Goal: Task Accomplishment & Management: Use online tool/utility

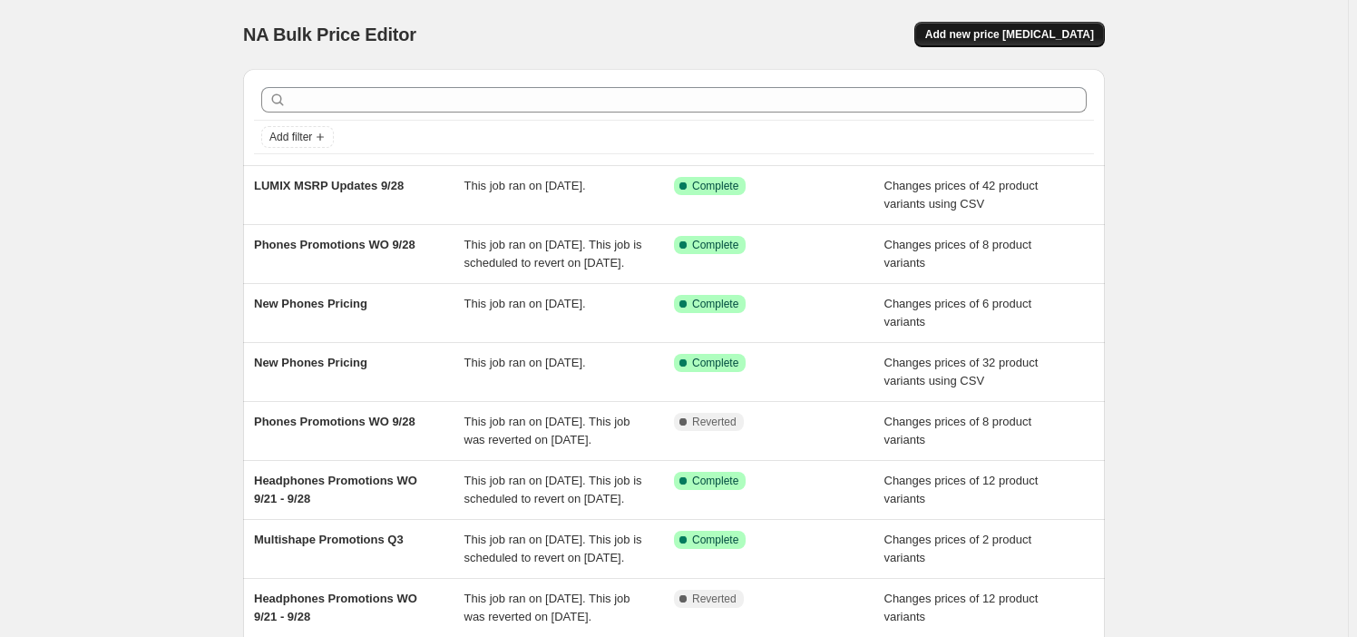
click at [989, 43] on button "Add new price [MEDICAL_DATA]" at bounding box center [1010, 34] width 191 height 25
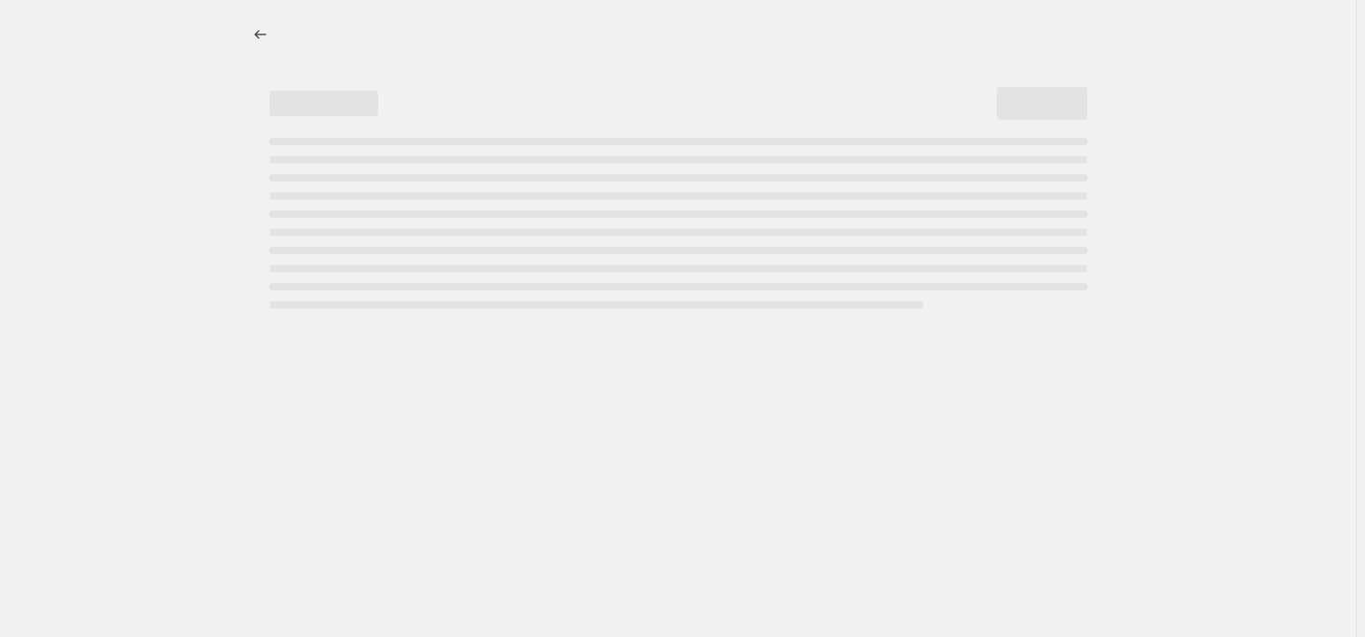
select select "percentage"
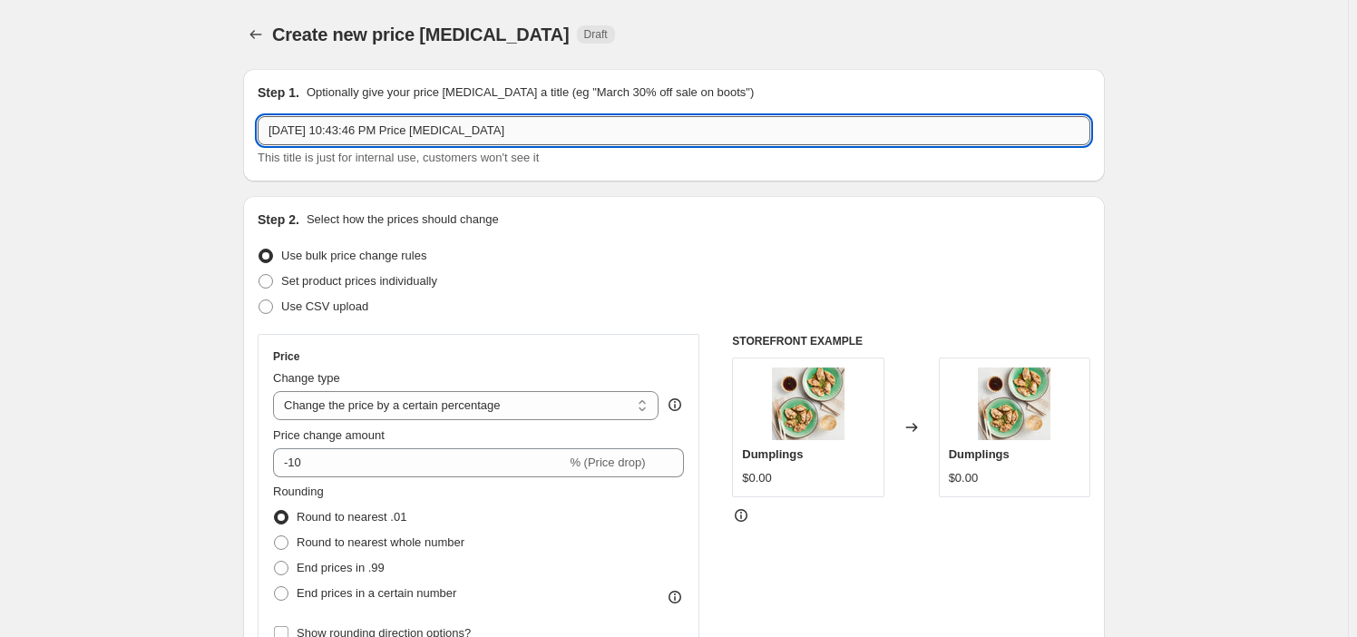
click at [381, 132] on input "[DATE] 10:43:46 PM Price [MEDICAL_DATA]" at bounding box center [674, 130] width 833 height 29
click at [381, 132] on input "Oct 4, 2025, 10:43:46 PM Price change job" at bounding box center [674, 130] width 833 height 29
paste input "Imaging Promotions WO 10_5 - WO 12_14"
type input "Imaging Promotions WO 10_5 - WO 12_14"
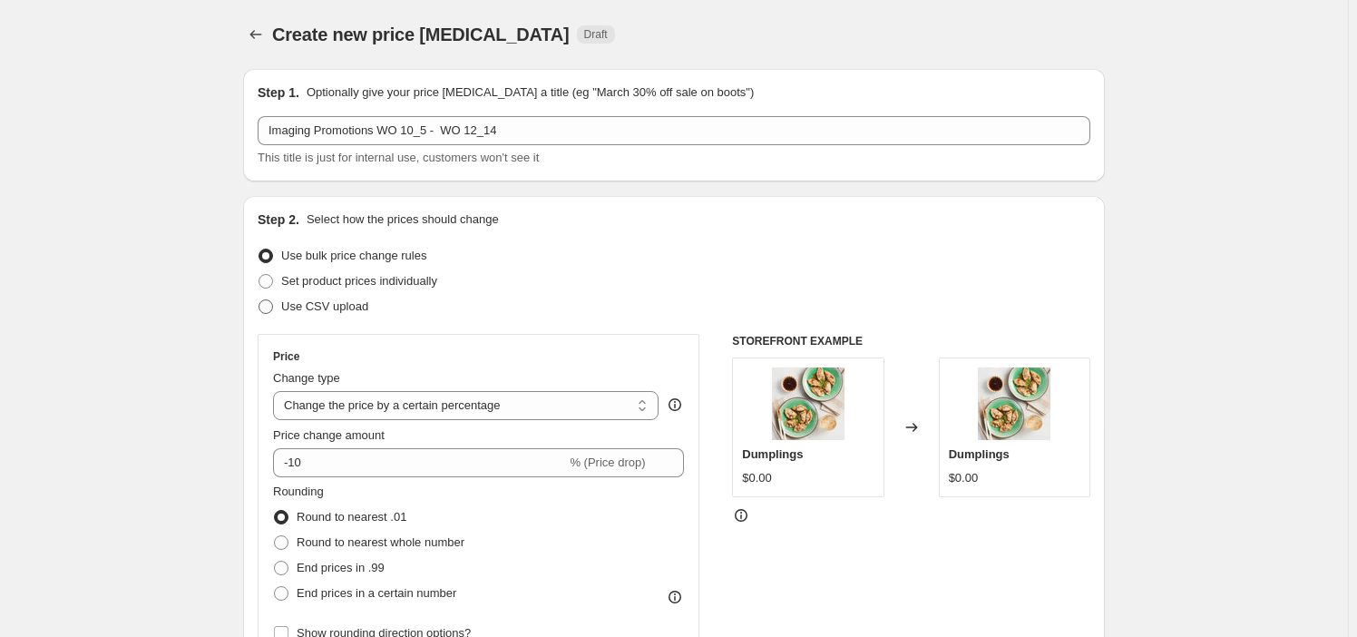
click at [345, 318] on label "Use CSV upload" at bounding box center [313, 306] width 111 height 25
click at [259, 300] on input "Use CSV upload" at bounding box center [259, 299] width 1 height 1
radio input "true"
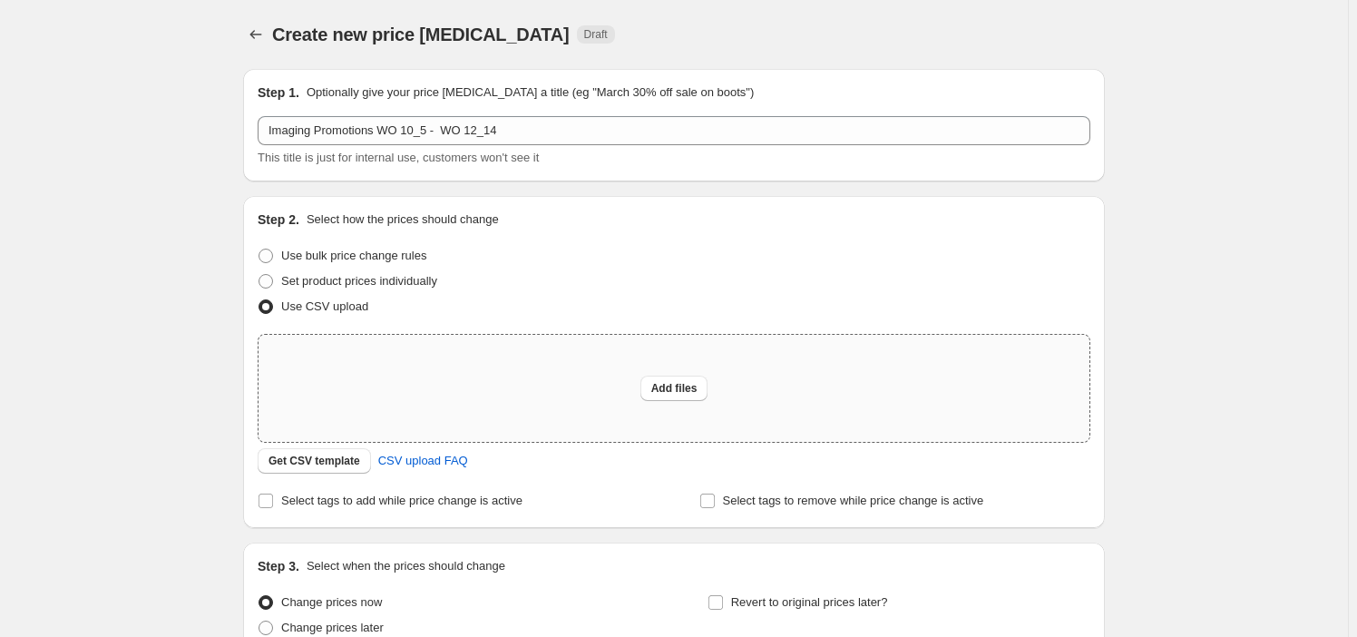
click at [629, 400] on div "Add files" at bounding box center [674, 388] width 831 height 107
type input "C:\fakepath\Imaging Promotions WO 10_5 - WO 12_14.csv"
click at [693, 385] on span "Add files" at bounding box center [674, 388] width 46 height 15
type input "C:\fakepath\Imaging Promotions WO 10_5 - WO 12_14.csv"
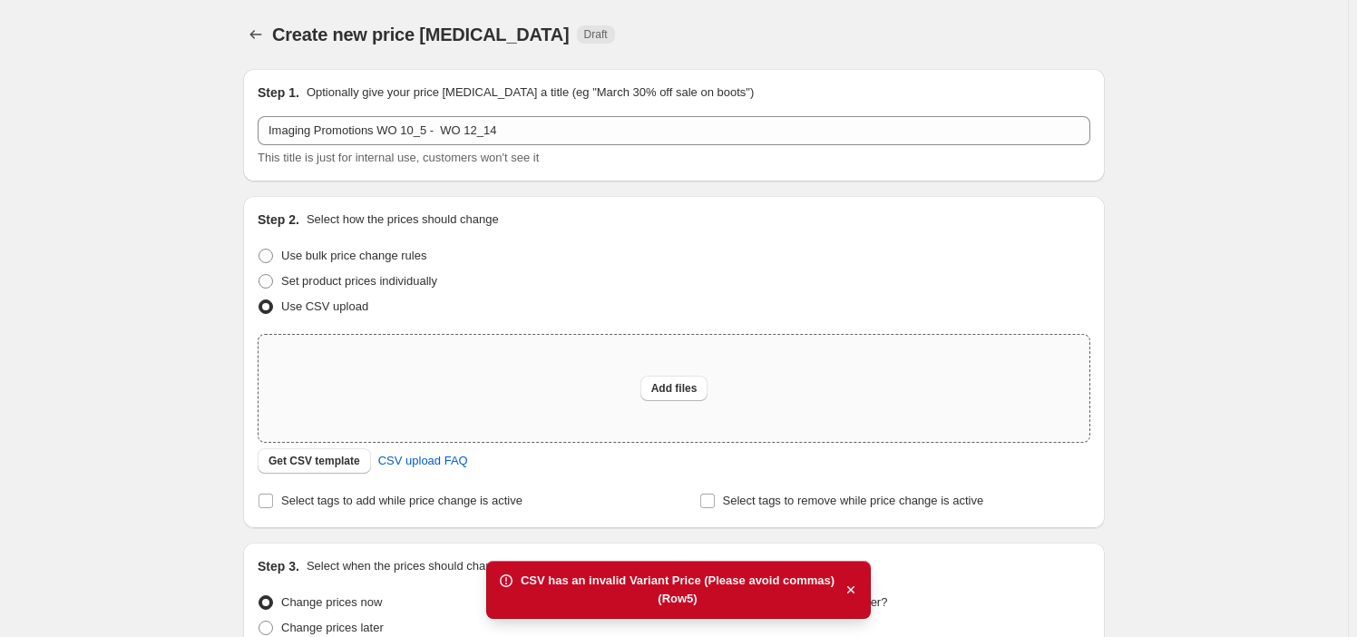
scroll to position [82, 0]
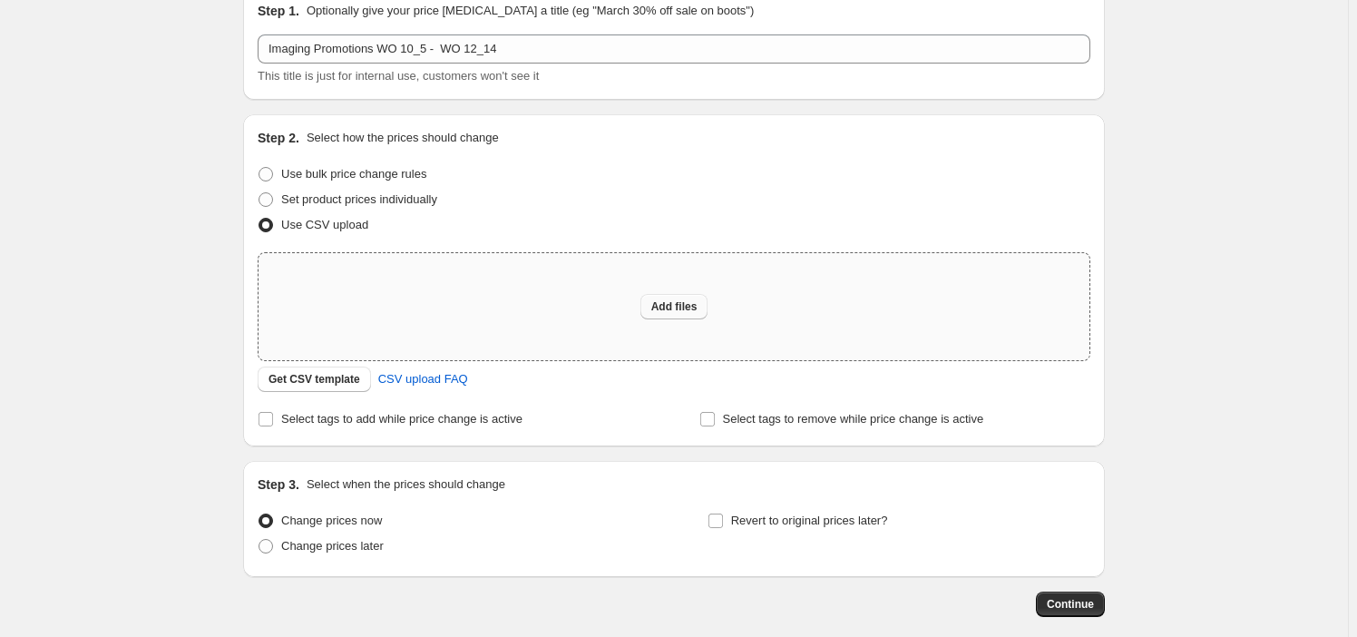
click at [669, 312] on span "Add files" at bounding box center [674, 306] width 46 height 15
type input "C:\fakepath\Imaging Promotions WO 10_5 - WO 12_14.csv"
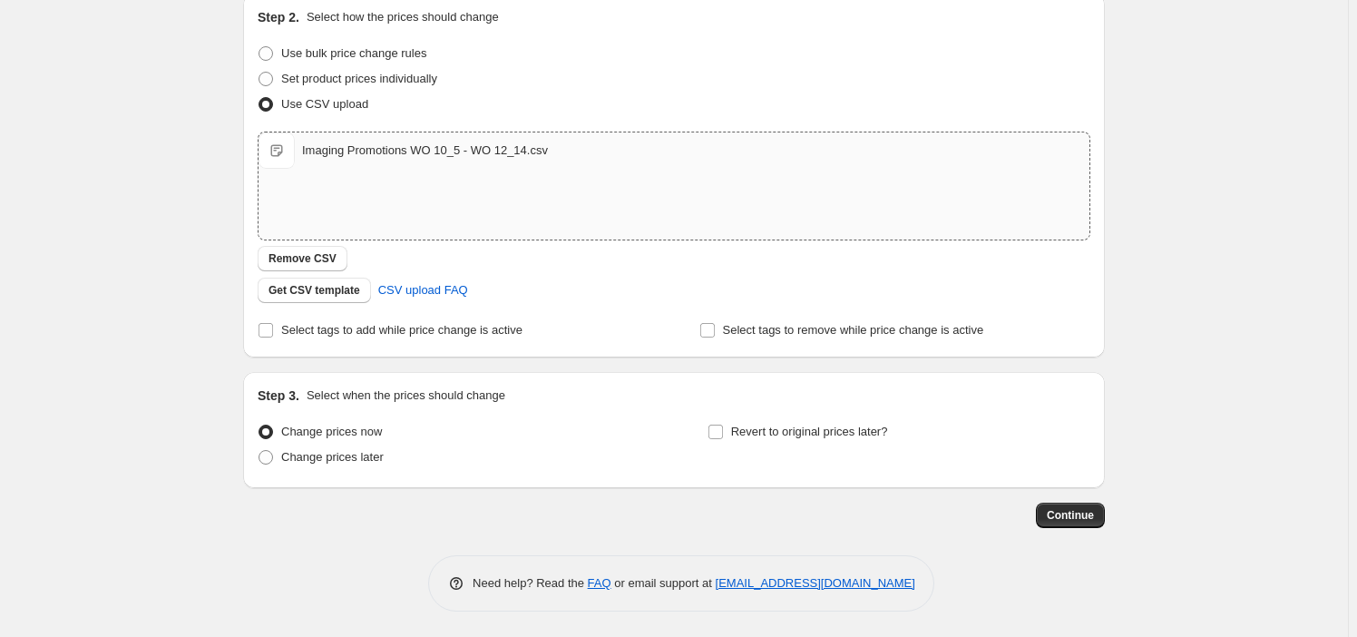
scroll to position [203, 0]
click at [284, 452] on label "Change prices later" at bounding box center [321, 456] width 126 height 25
click at [259, 450] on input "Change prices later" at bounding box center [259, 449] width 1 height 1
radio input "true"
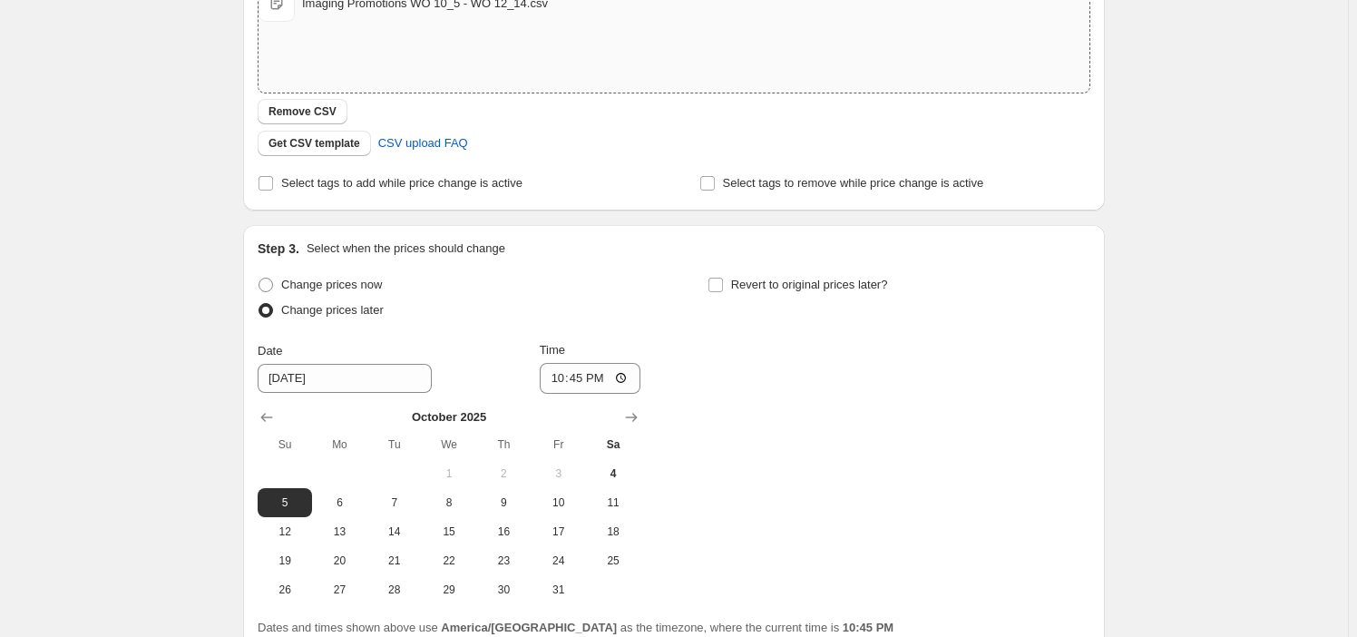
scroll to position [514, 0]
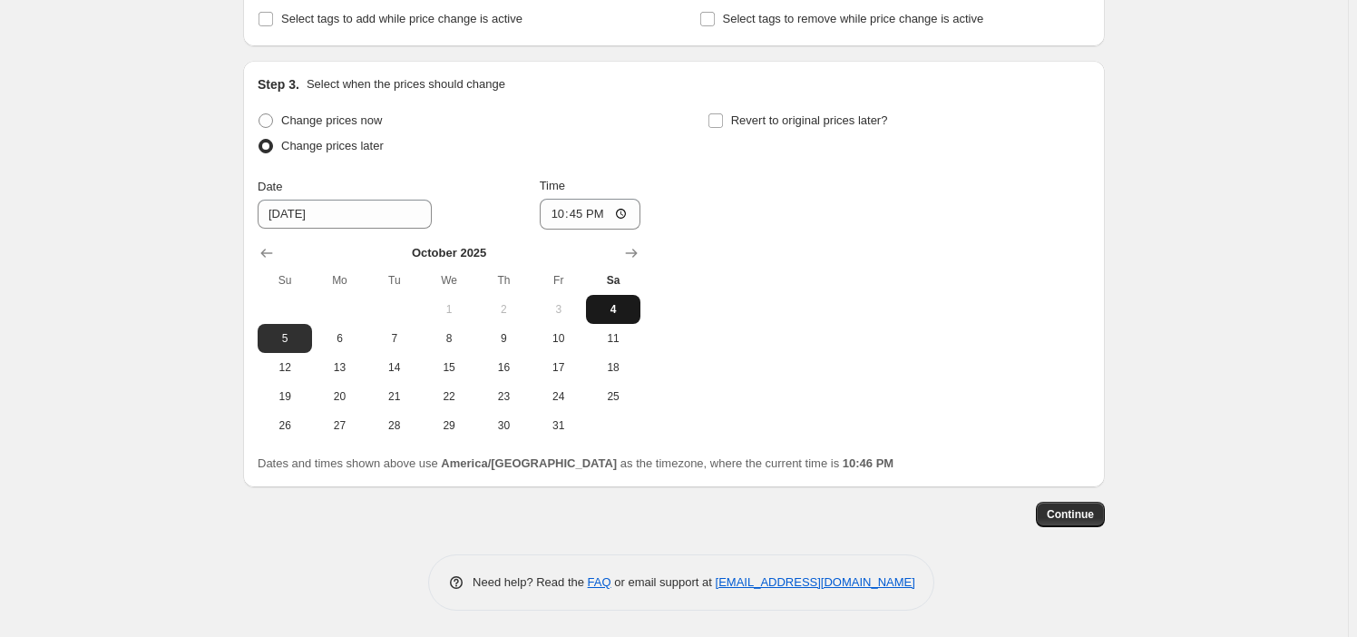
click at [608, 308] on span "4" at bounding box center [613, 309] width 40 height 15
type input "10/4/2025"
click at [770, 124] on span "Revert to original prices later?" at bounding box center [809, 120] width 157 height 14
click at [723, 124] on input "Revert to original prices later?" at bounding box center [716, 120] width 15 height 15
checkbox input "true"
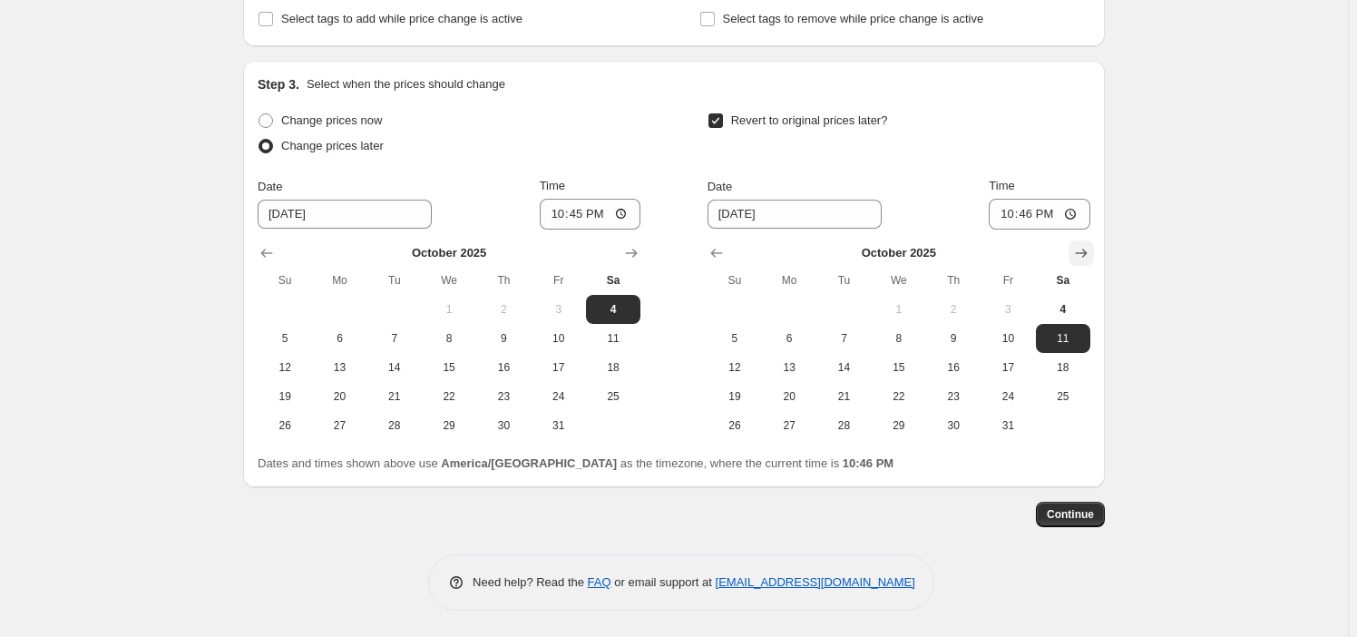
click at [1078, 244] on icon "Show next month, November 2025" at bounding box center [1081, 253] width 18 height 18
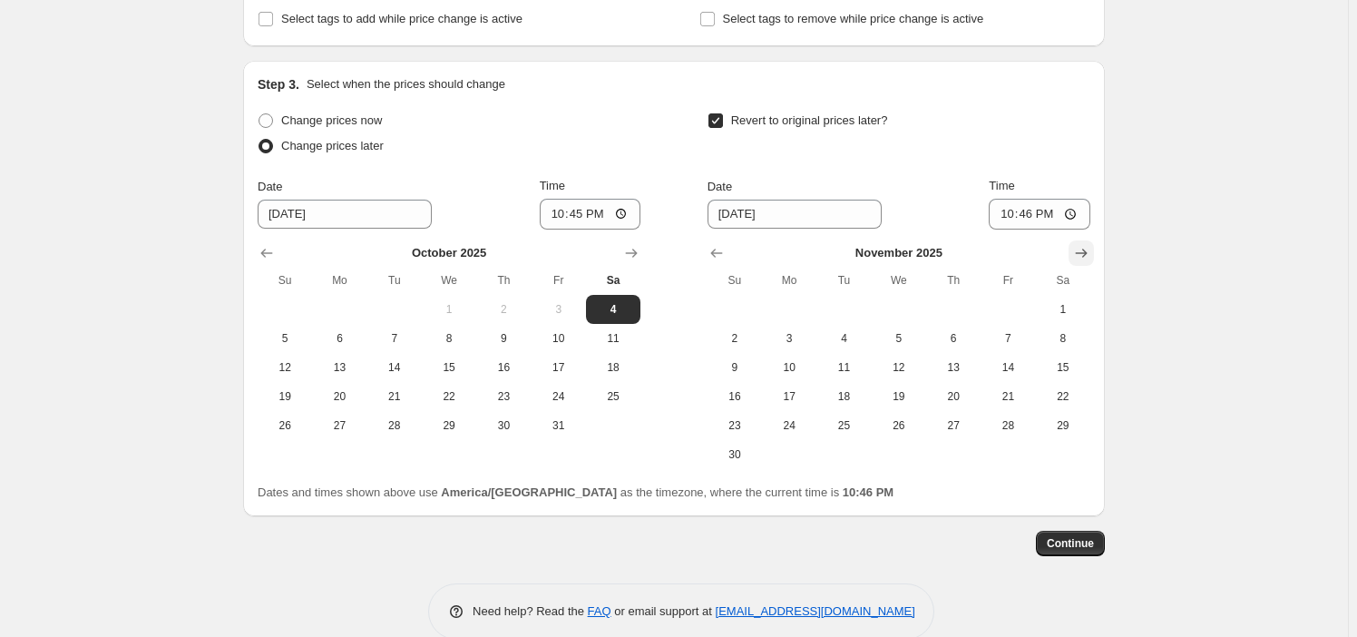
click at [1080, 244] on icon "Show next month, December 2025" at bounding box center [1081, 253] width 18 height 18
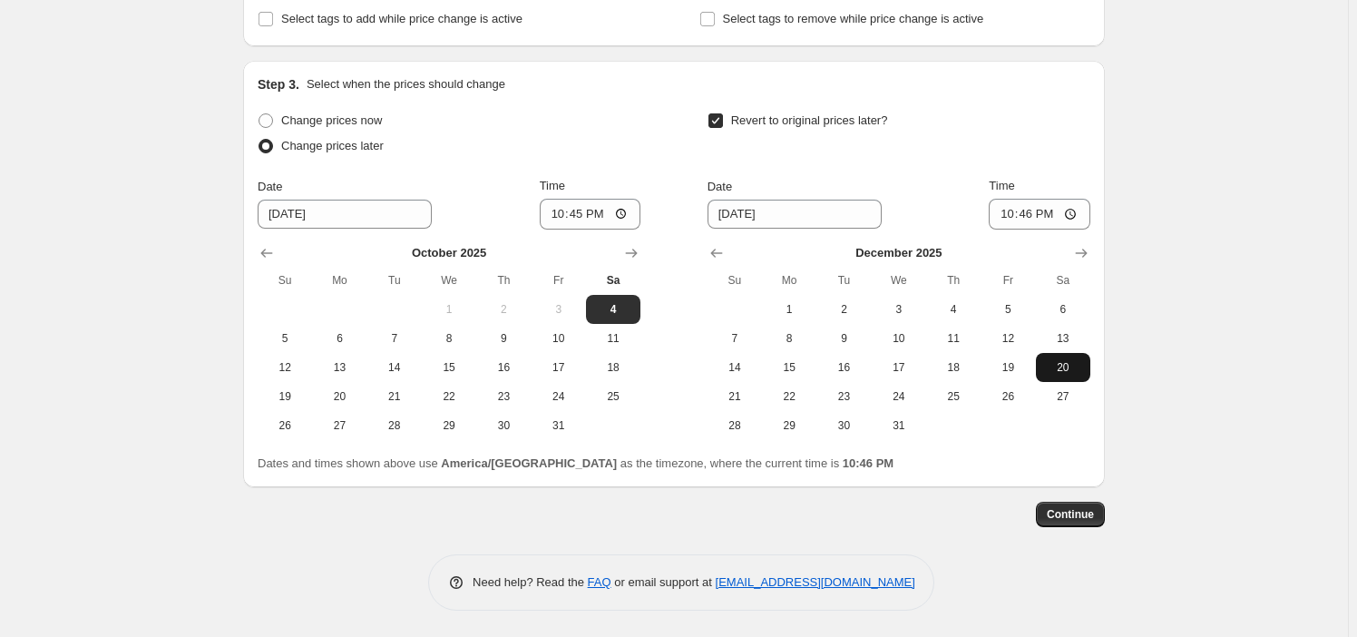
click at [1067, 369] on span "20" at bounding box center [1063, 367] width 40 height 15
type input "[DATE]"
click at [1011, 217] on input "22:46" at bounding box center [1040, 214] width 102 height 31
type input "19:46"
click at [1002, 216] on input "19:10" at bounding box center [1040, 214] width 102 height 31
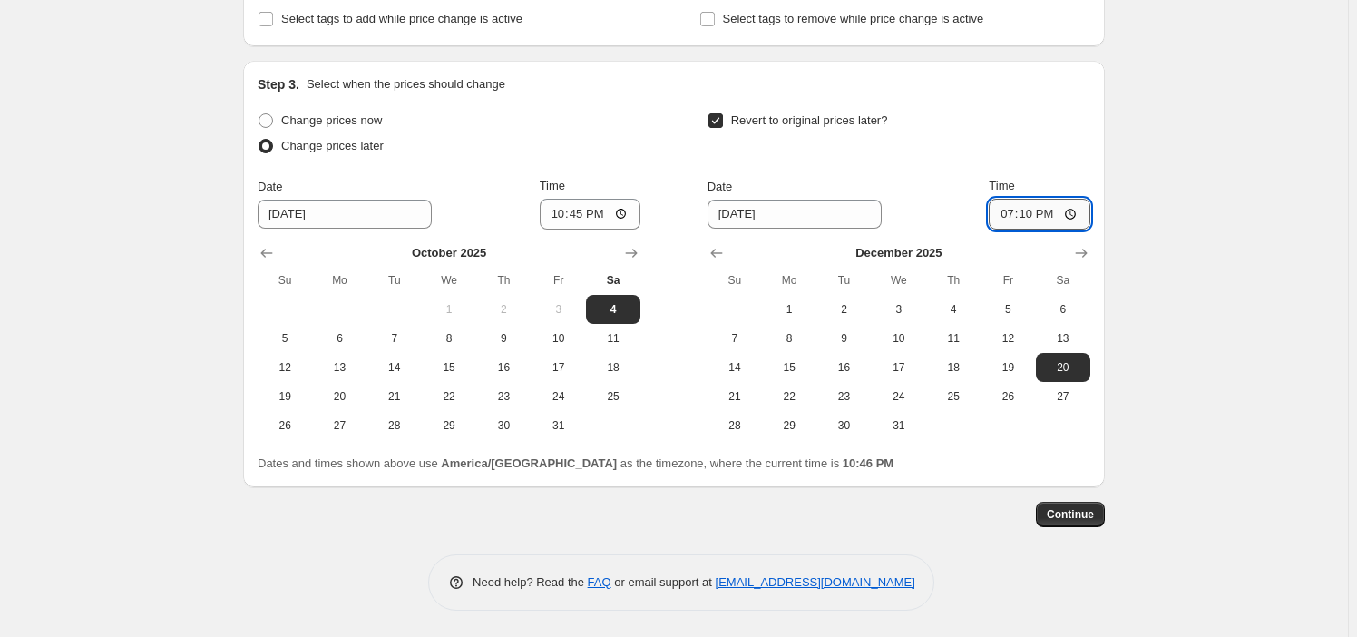
click at [1007, 215] on input "19:10" at bounding box center [1040, 214] width 102 height 31
type input "22:59"
click at [118, 269] on div "Create new price change job. This page is ready Create new price change job Dra…" at bounding box center [674, 61] width 1348 height 1151
click at [566, 217] on input "22:45" at bounding box center [591, 214] width 102 height 31
click at [148, 299] on div "Create new price change job. This page is ready Create new price change job Dra…" at bounding box center [674, 61] width 1348 height 1151
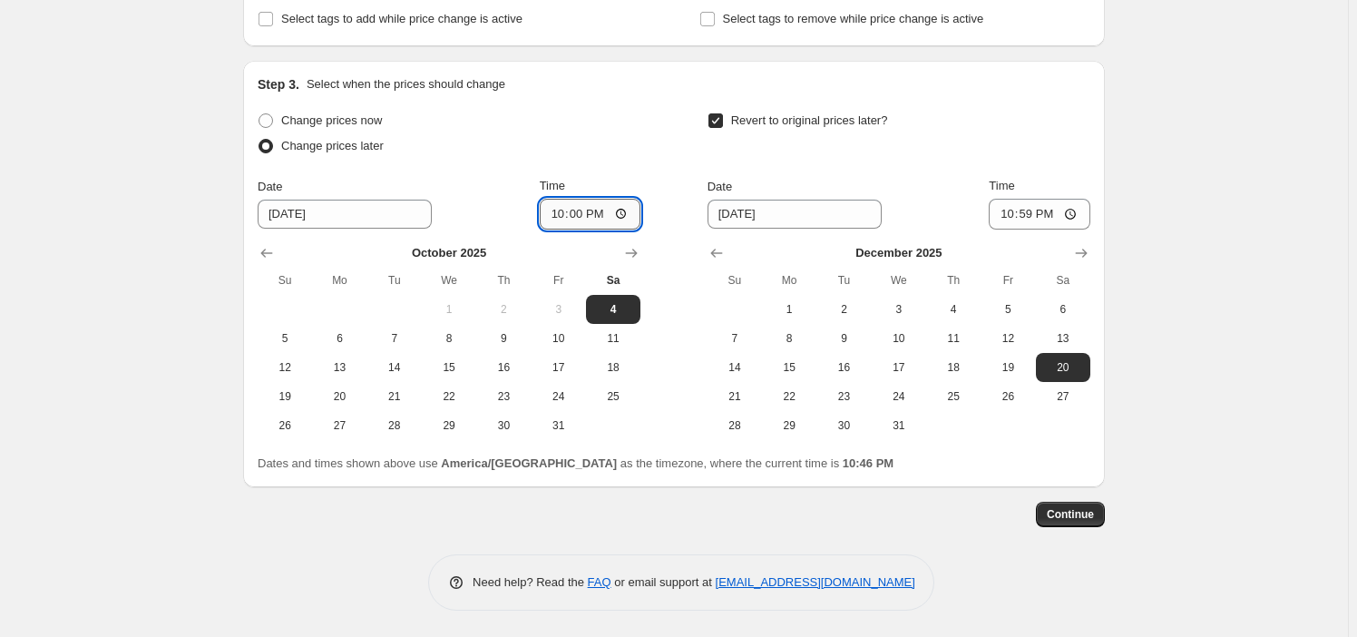
click at [557, 208] on input "22:00" at bounding box center [591, 214] width 102 height 31
type input "23:00"
click at [1170, 240] on div "Create new price change job. This page is ready Create new price change job Dra…" at bounding box center [674, 61] width 1348 height 1151
click at [1091, 517] on span "Continue" at bounding box center [1070, 514] width 47 height 15
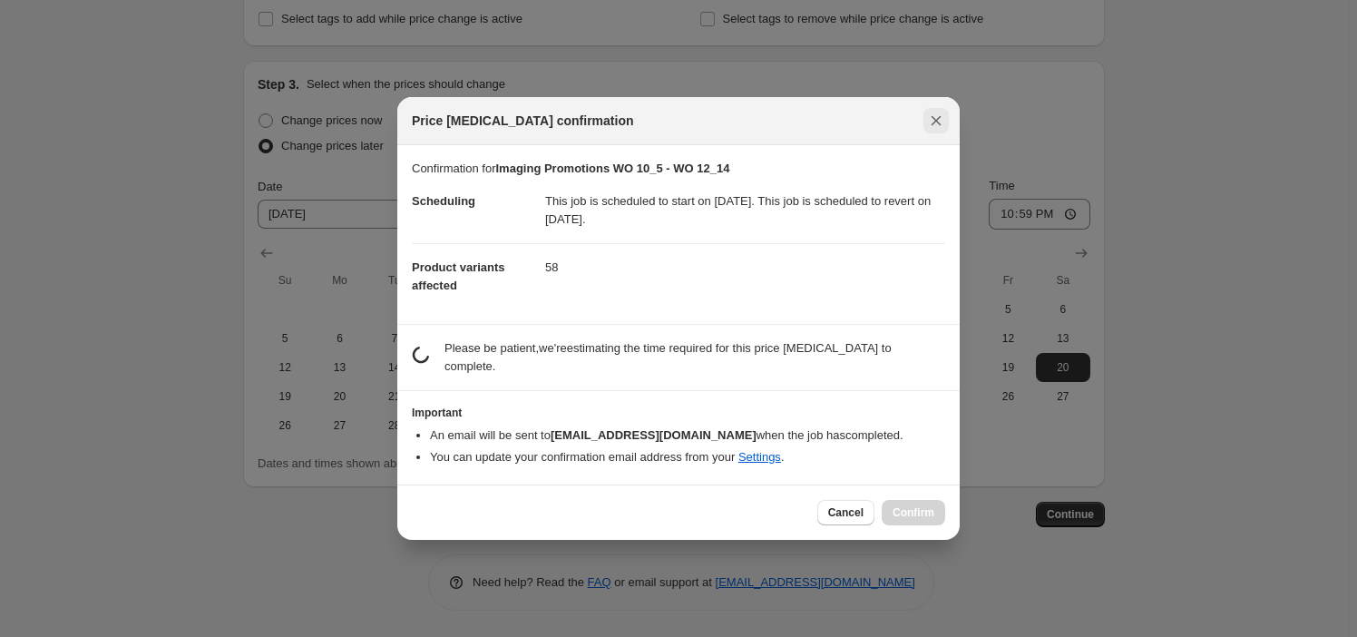
click at [931, 129] on icon "Close" at bounding box center [936, 121] width 18 height 18
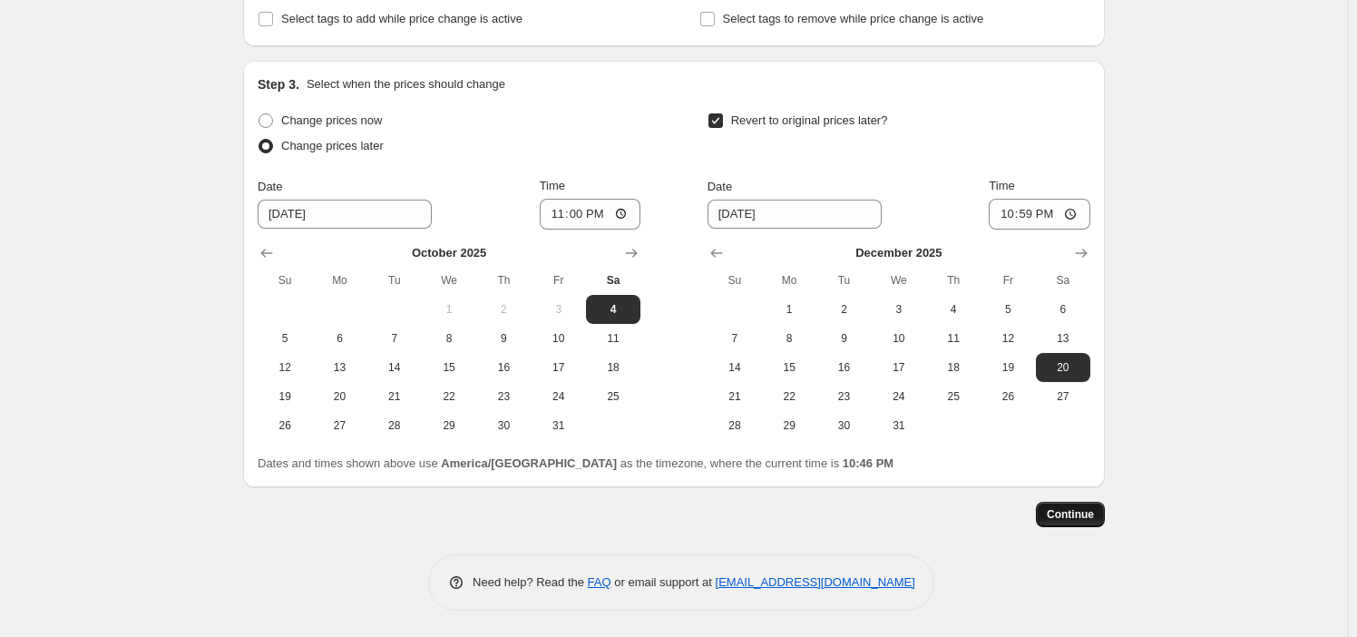
click at [1063, 524] on button "Continue" at bounding box center [1070, 514] width 69 height 25
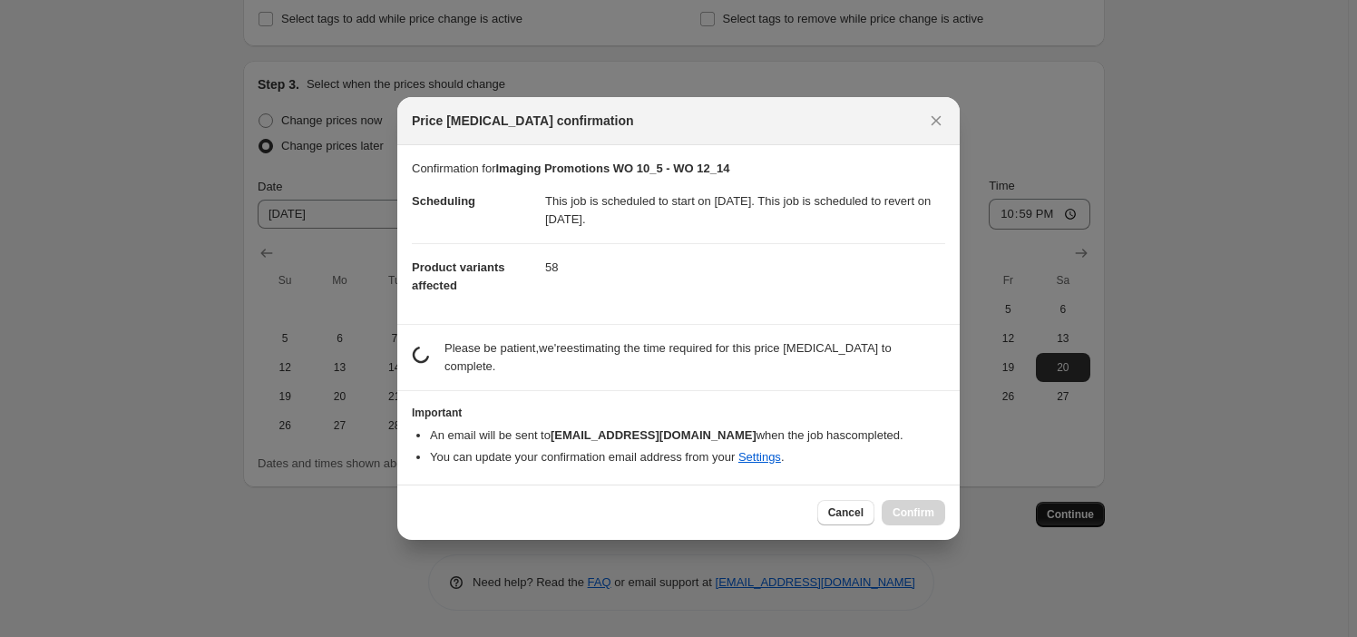
scroll to position [0, 0]
click at [879, 508] on div "Cancel Confirm" at bounding box center [881, 512] width 128 height 25
click at [854, 505] on span "Cancel" at bounding box center [845, 512] width 35 height 15
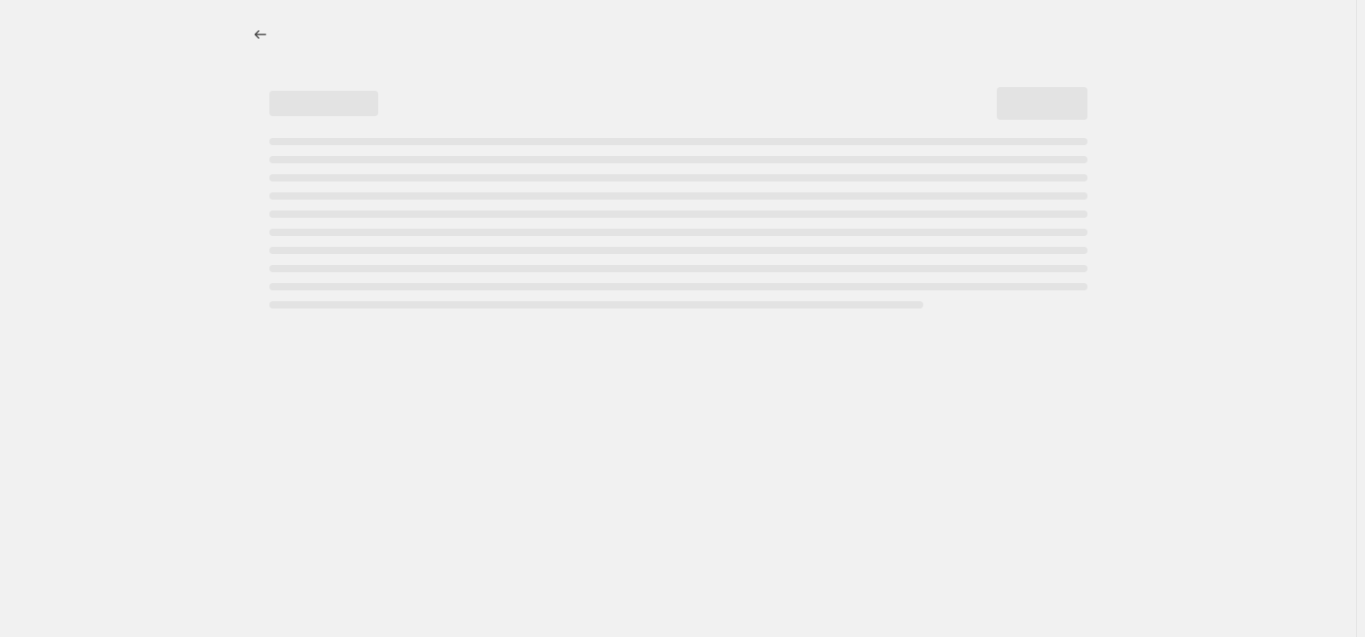
select select "percentage"
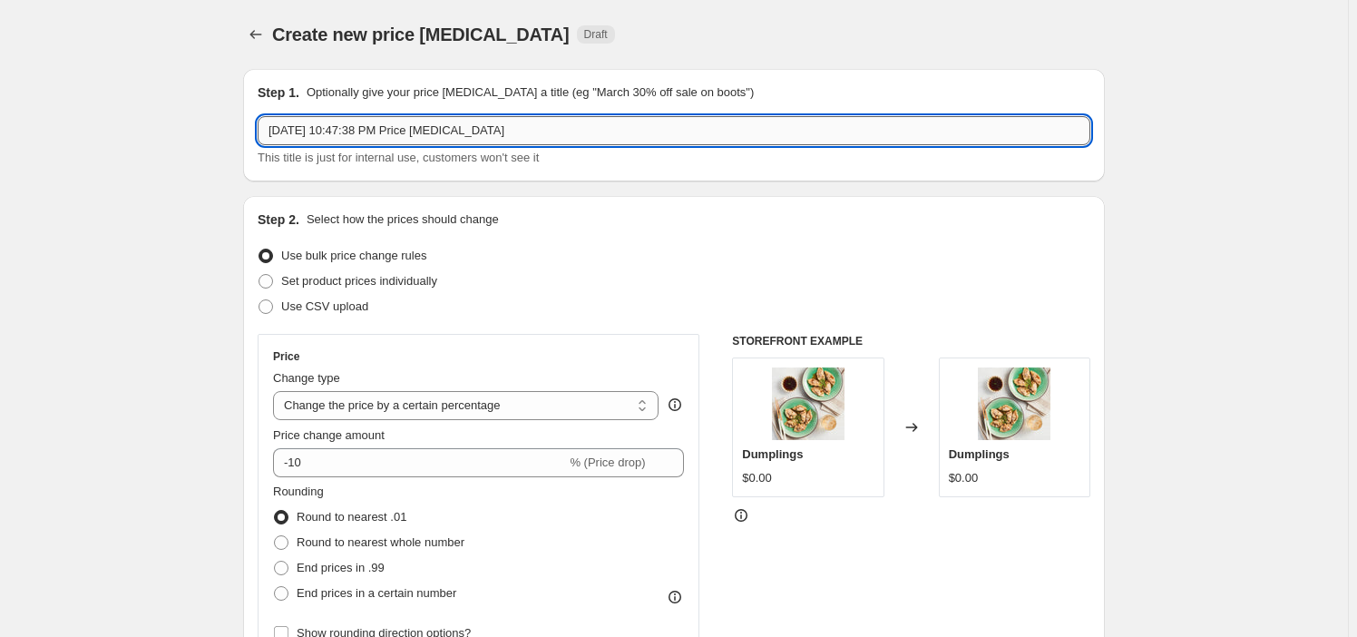
click at [381, 136] on input "Oct 4, 2025, 10:47:38 PM Price change job" at bounding box center [674, 130] width 833 height 29
click at [380, 136] on input "Oct 4, 2025, 10:47:38 PM Price change job" at bounding box center [674, 130] width 833 height 29
paste input "Imaging Promotions WO 10_5 - WO 12_14"
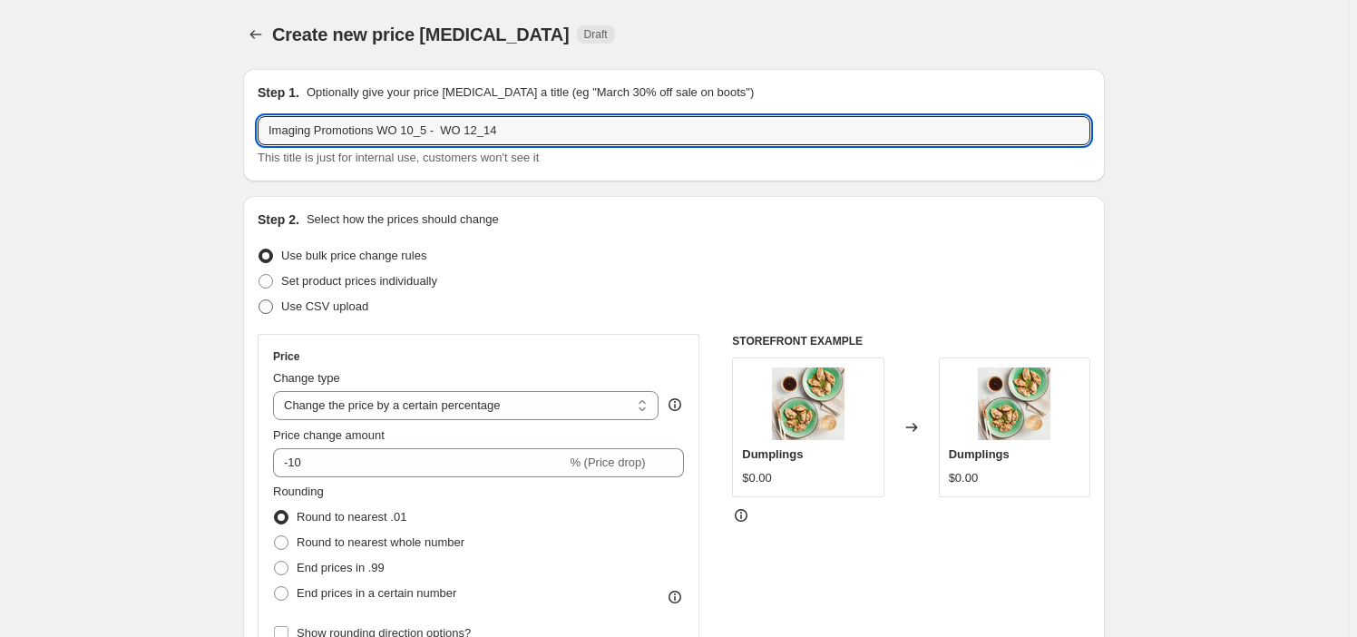
type input "Imaging Promotions WO 10_5 - WO 12_14"
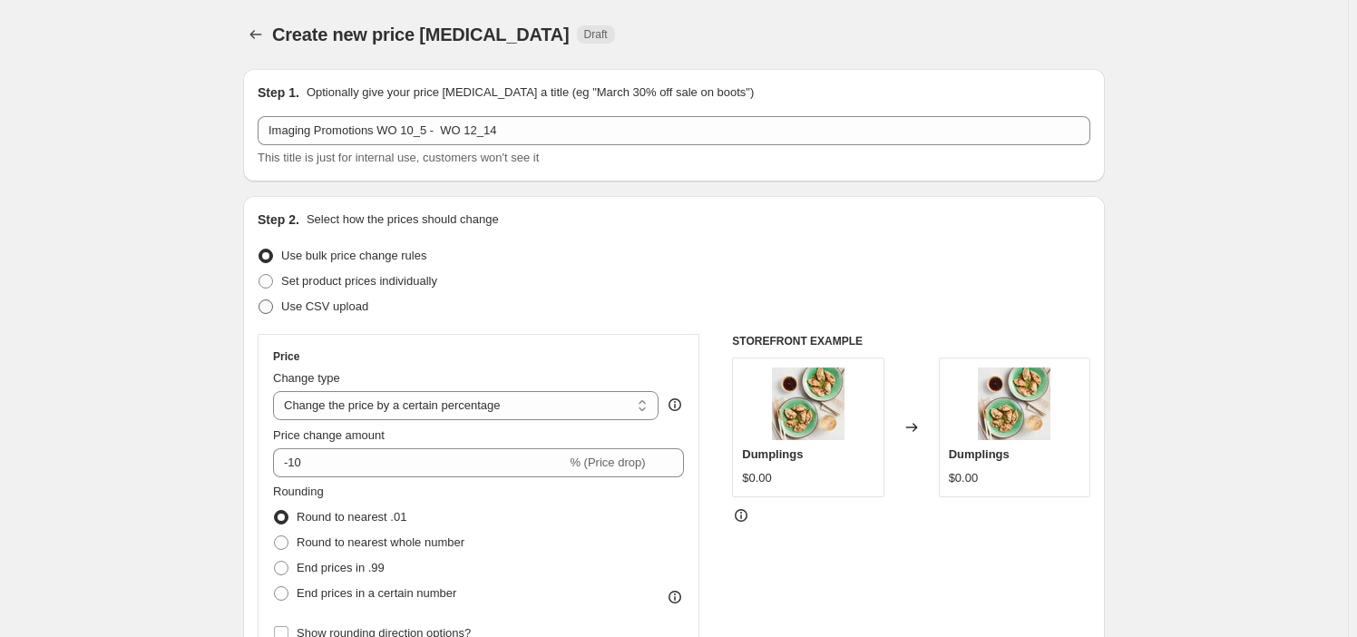
click at [341, 299] on span "Use CSV upload" at bounding box center [324, 306] width 87 height 14
click at [259, 299] on input "Use CSV upload" at bounding box center [259, 299] width 1 height 1
radio input "true"
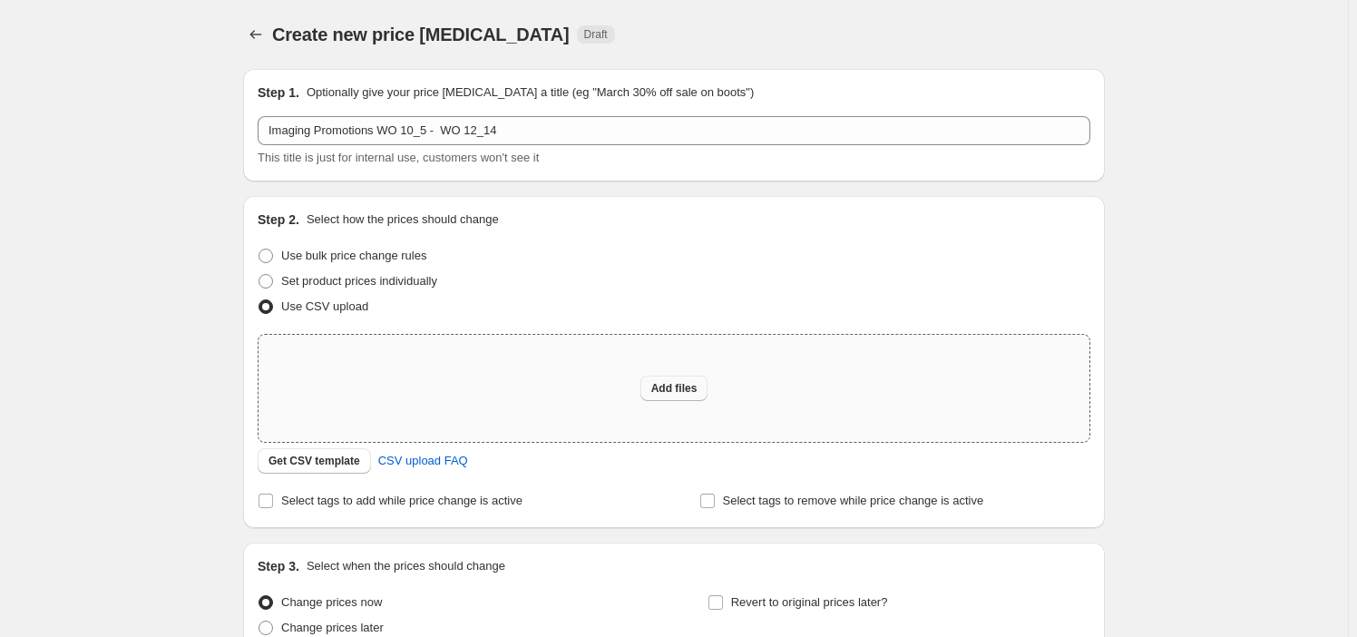
click at [694, 390] on span "Add files" at bounding box center [674, 388] width 46 height 15
type input "C:\fakepath\Imaging Promotions WO 10_5 - WO 12_14.csv"
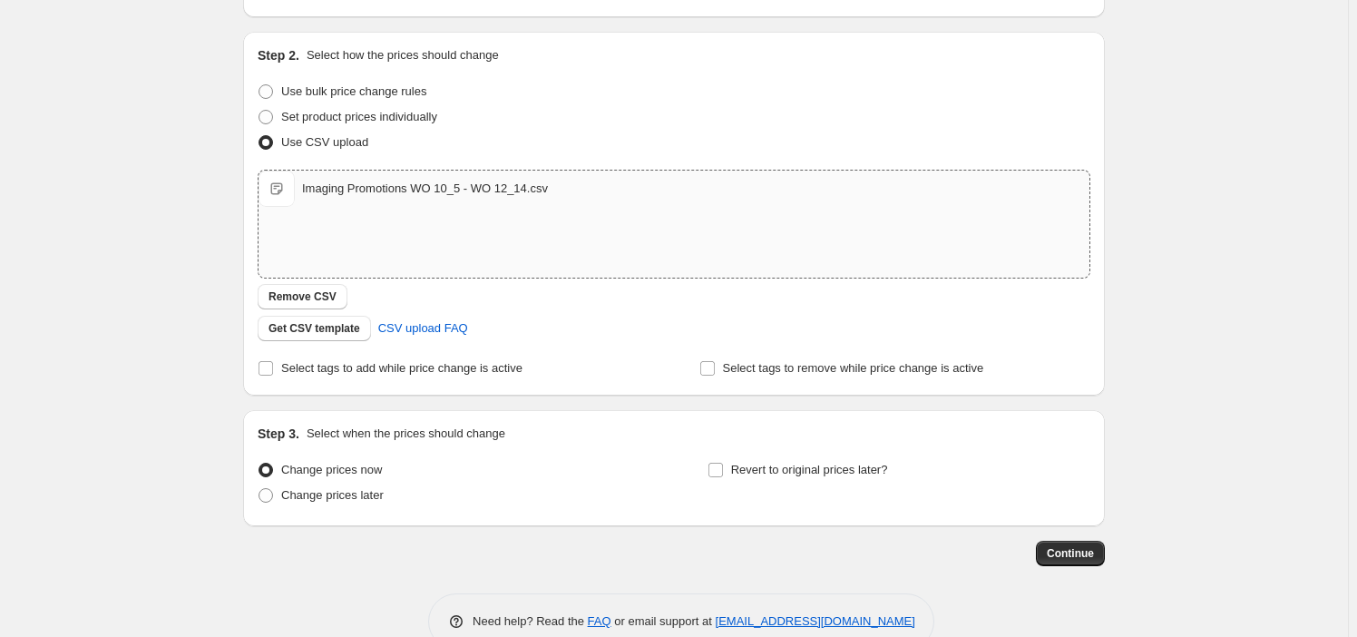
scroll to position [203, 0]
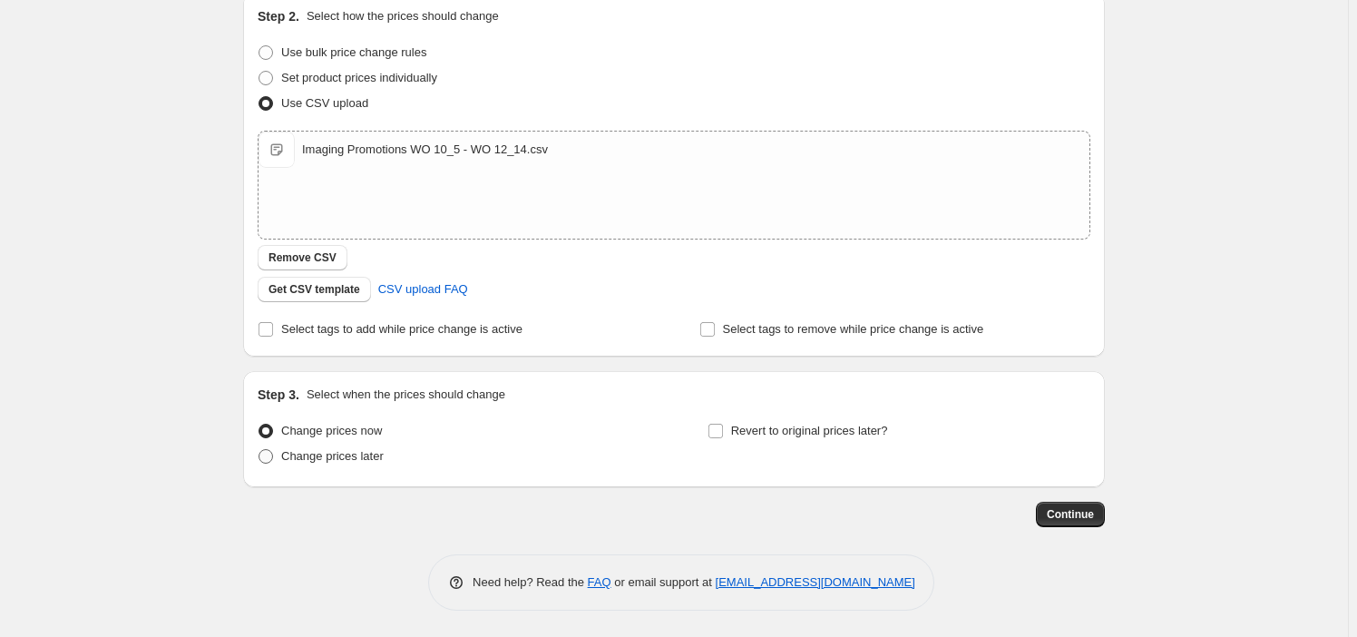
click at [343, 456] on span "Change prices later" at bounding box center [332, 456] width 103 height 14
click at [259, 450] on input "Change prices later" at bounding box center [259, 449] width 1 height 1
radio input "true"
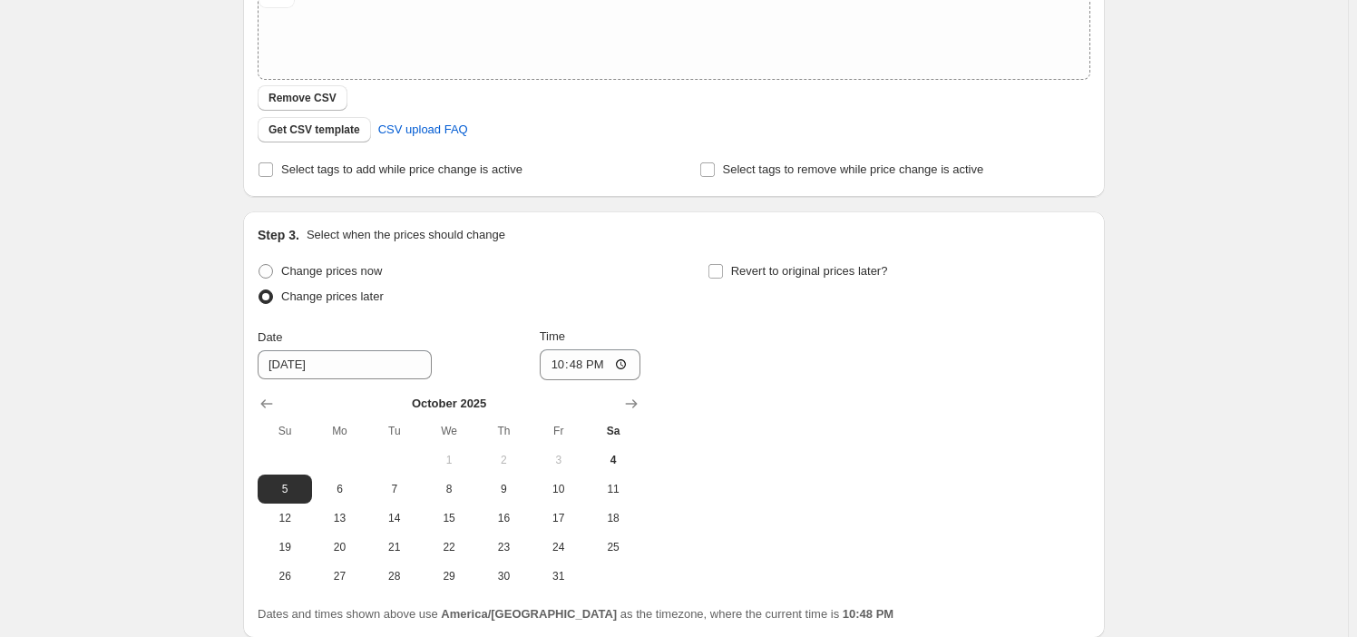
scroll to position [514, 0]
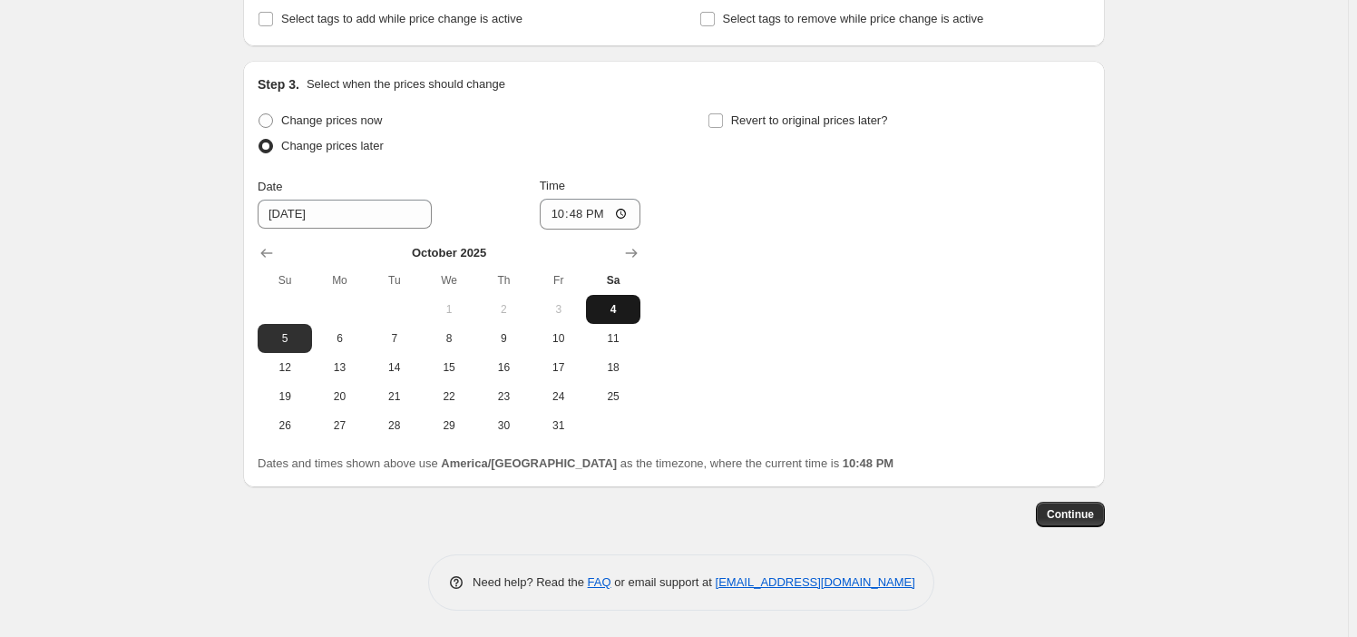
click at [614, 298] on button "4" at bounding box center [613, 309] width 54 height 29
type input "[DATE]"
click at [557, 213] on input "22:48" at bounding box center [591, 214] width 102 height 31
type input "22:00"
click at [846, 249] on div "Change prices now Change prices later Date 10/4/2025 Time 22:00 October 2025 Su…" at bounding box center [674, 274] width 833 height 332
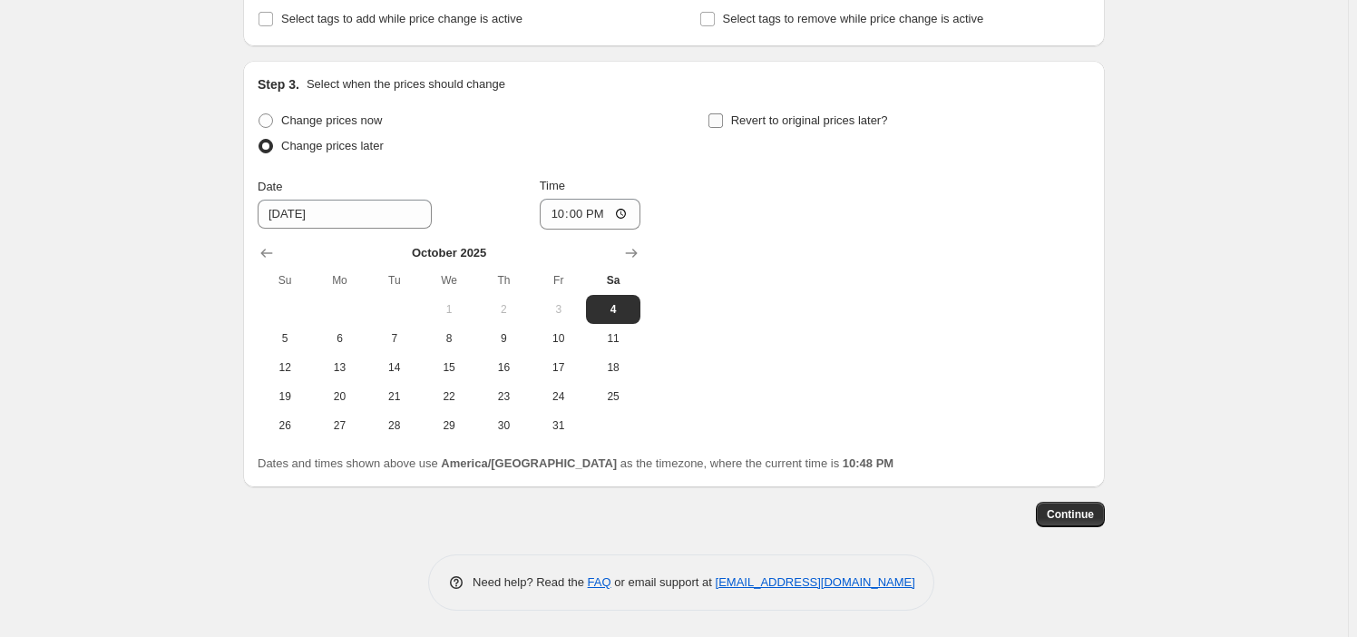
click at [805, 118] on span "Revert to original prices later?" at bounding box center [809, 120] width 157 height 14
click at [723, 118] on input "Revert to original prices later?" at bounding box center [716, 120] width 15 height 15
checkbox input "true"
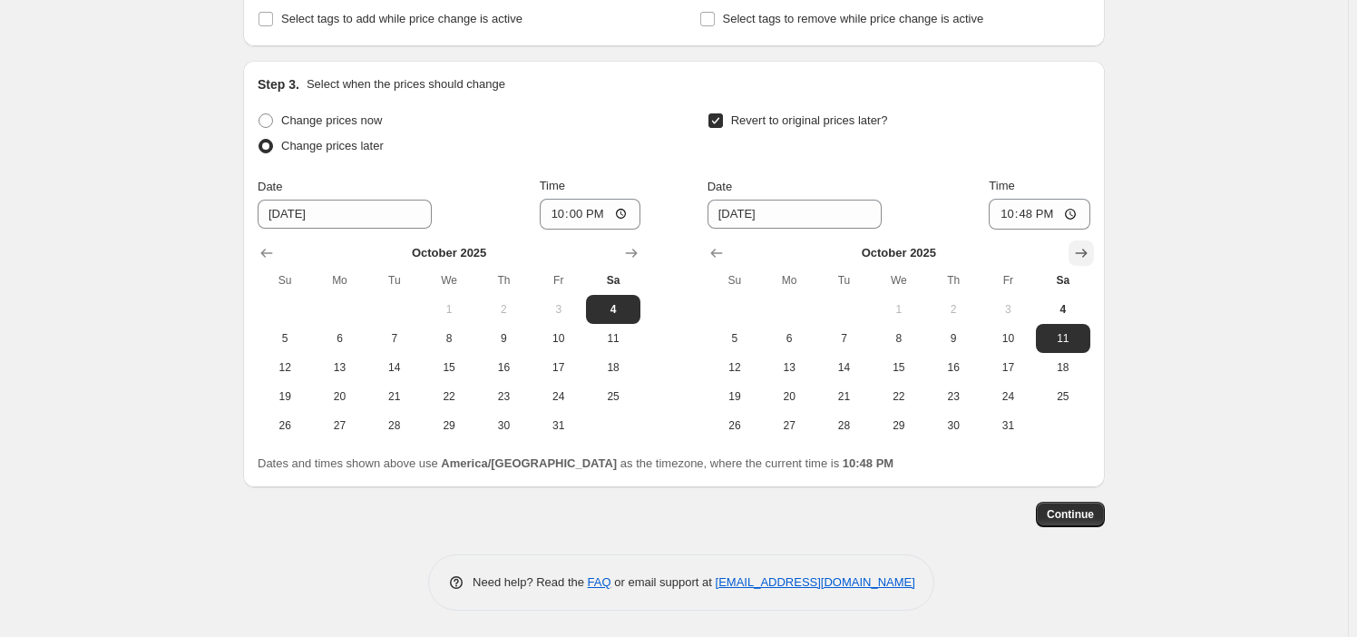
click at [1077, 249] on icon "Show next month, November 2025" at bounding box center [1081, 253] width 18 height 18
click at [1077, 249] on icon "Show next month, January 2026" at bounding box center [1081, 253] width 18 height 18
click at [713, 254] on icon "Show previous month, December 2025" at bounding box center [717, 253] width 18 height 18
click at [1052, 367] on span "20" at bounding box center [1063, 367] width 40 height 15
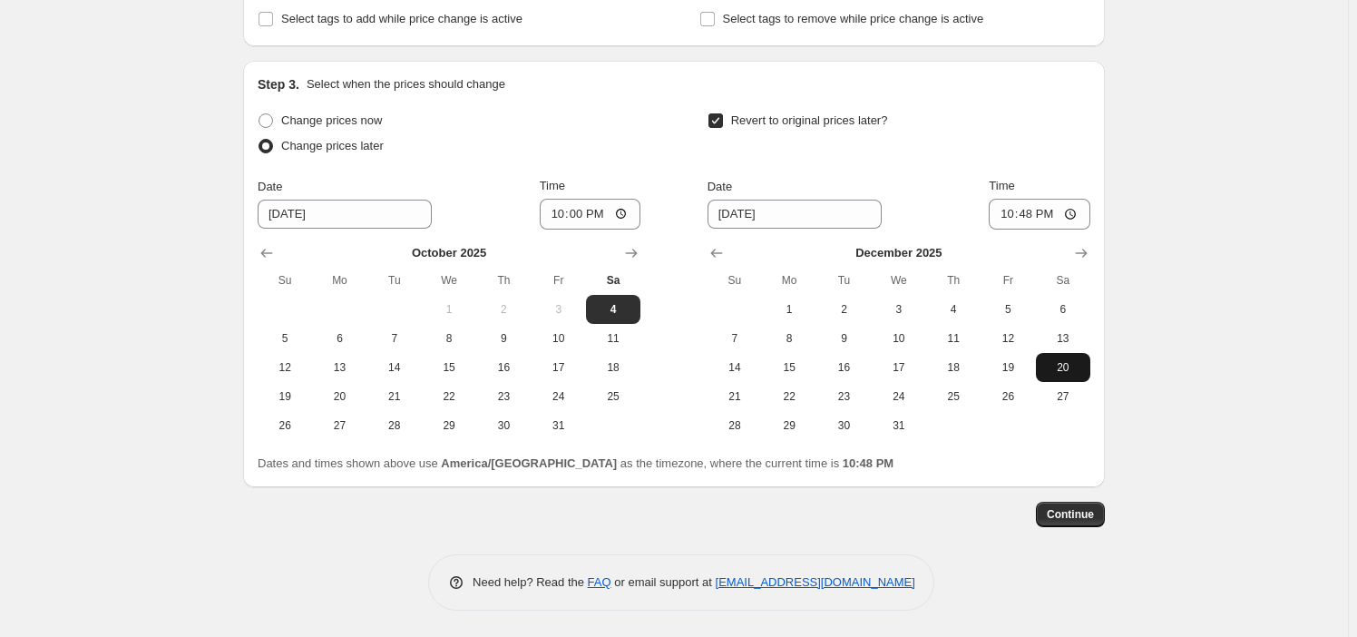
type input "[DATE]"
click at [1022, 221] on input "22:48" at bounding box center [1040, 214] width 102 height 31
click at [1025, 217] on input "22:48" at bounding box center [1040, 214] width 102 height 31
type input "22:59"
click at [1093, 502] on button "Continue" at bounding box center [1070, 514] width 69 height 25
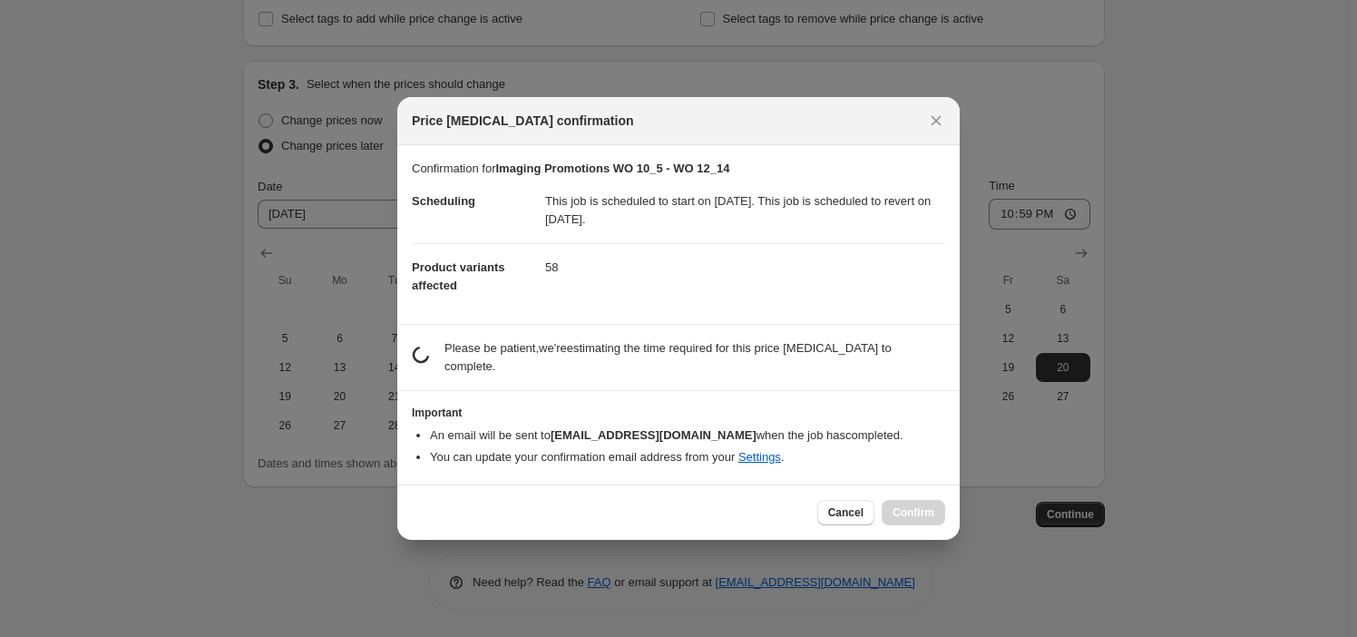
click at [777, 178] on p "Confirmation for Imaging Promotions WO 10_5 - WO 12_14" at bounding box center [678, 169] width 533 height 18
click at [775, 178] on p "Confirmation for Imaging Promotions WO 10_5 - WO 12_14" at bounding box center [678, 169] width 533 height 18
click at [656, 290] on dd "58" at bounding box center [745, 267] width 400 height 48
click at [835, 500] on button "Cancel" at bounding box center [845, 512] width 57 height 25
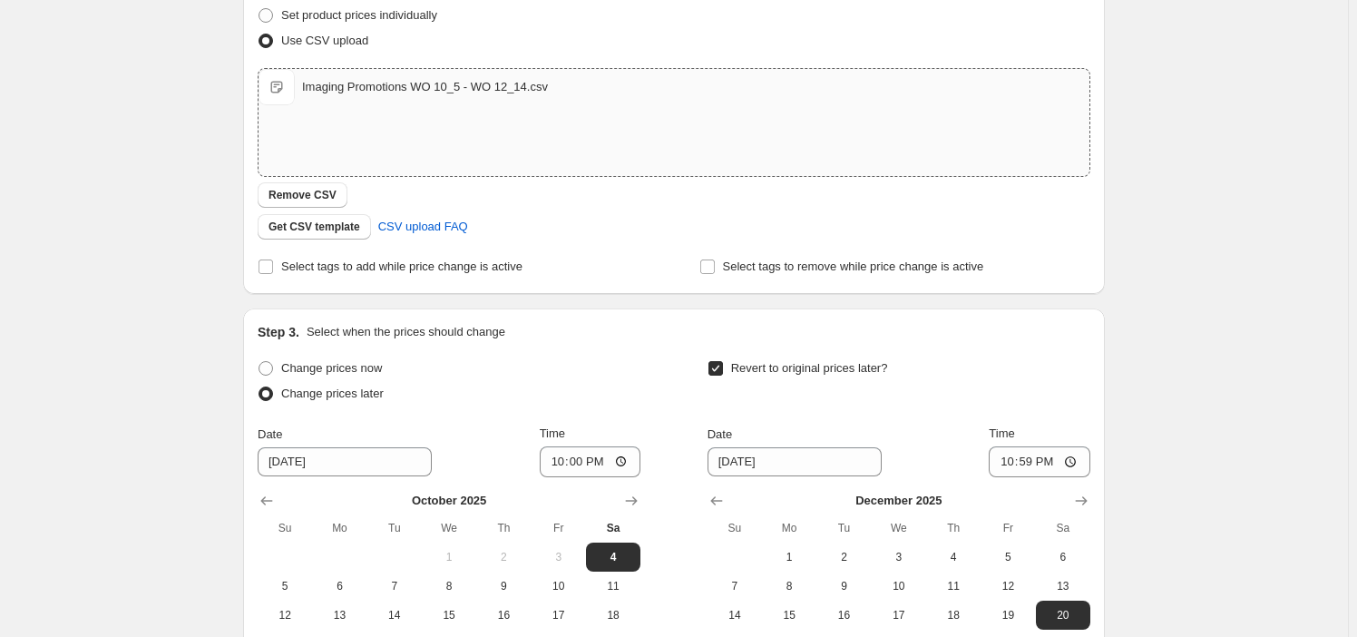
scroll to position [18, 0]
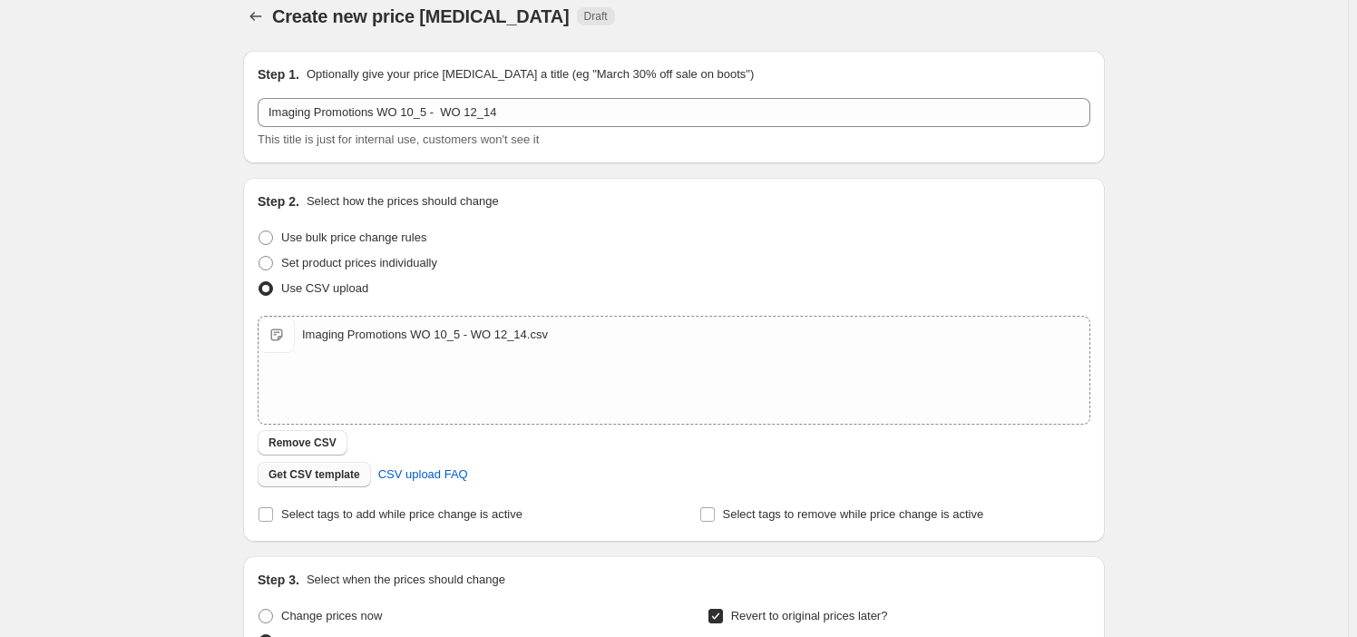
click at [309, 449] on button "Remove CSV" at bounding box center [303, 442] width 90 height 25
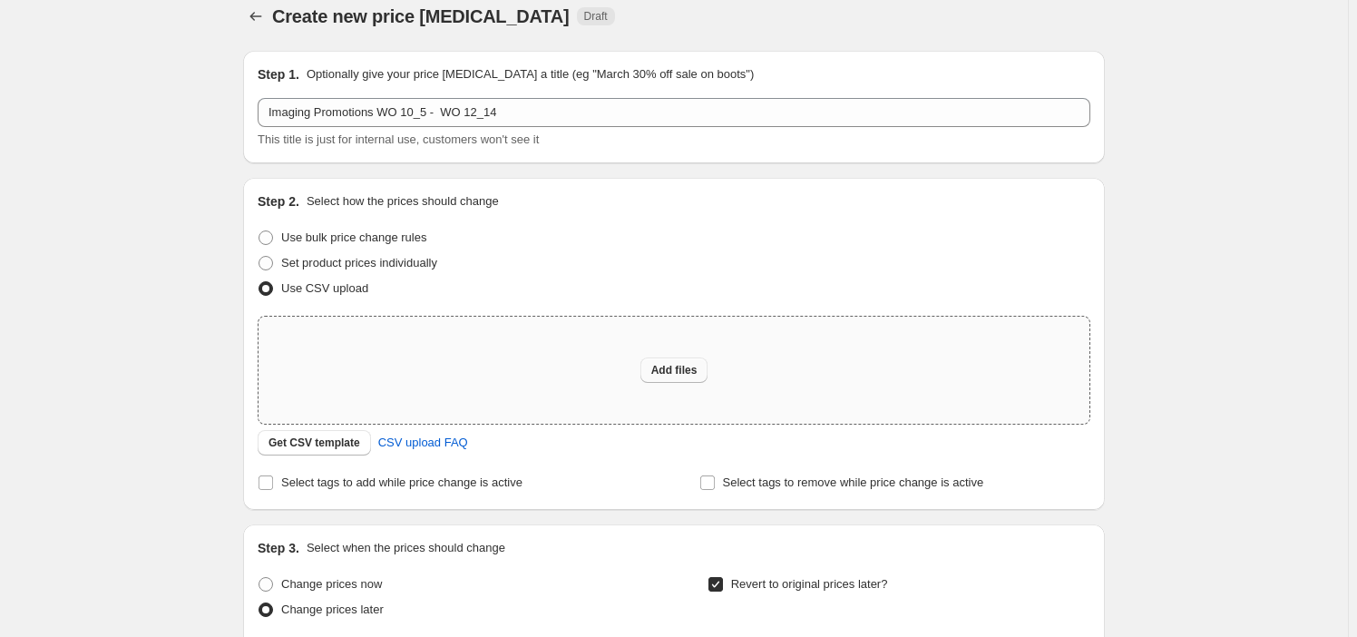
click at [676, 370] on span "Add files" at bounding box center [674, 370] width 46 height 15
type input "C:\fakepath\Imaging Promotions WO 10_5 - WO 12_14_1.csv"
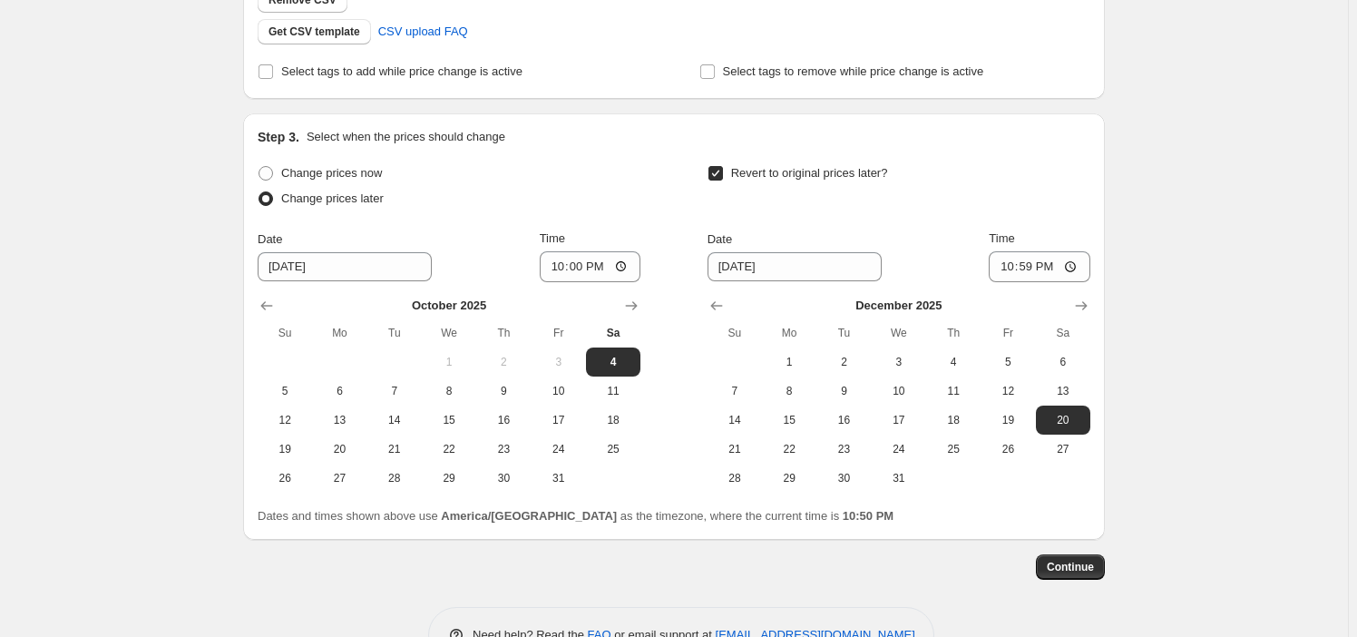
scroll to position [514, 0]
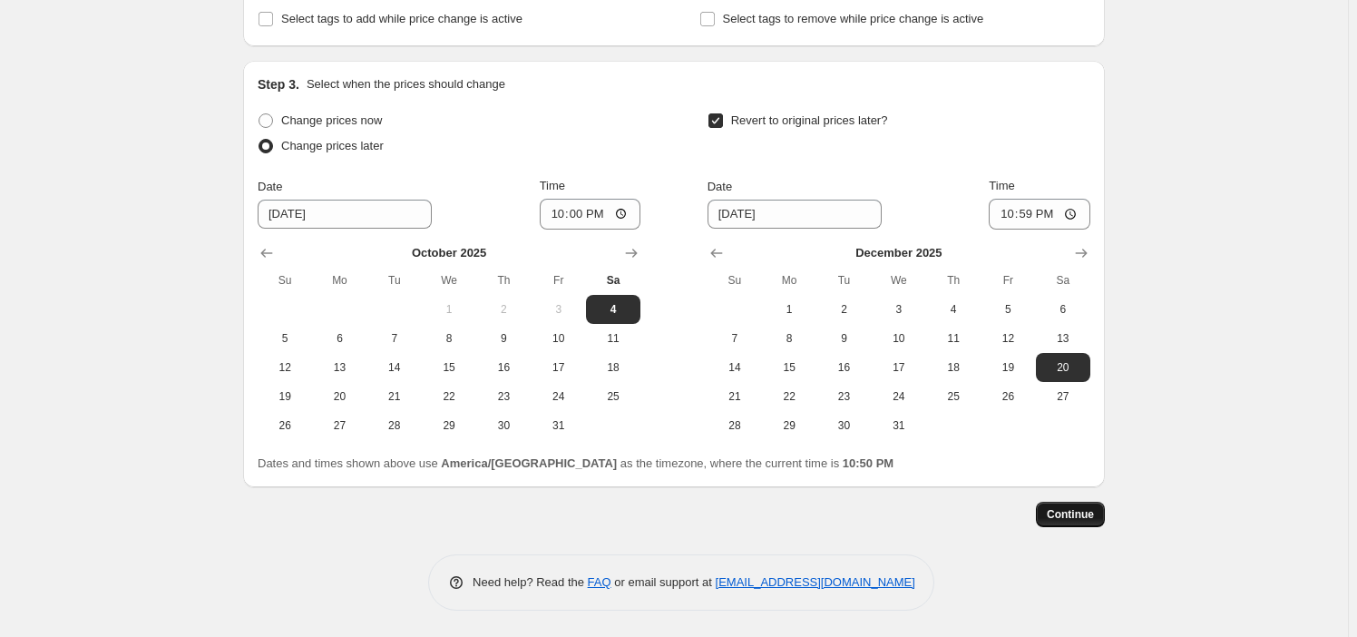
click at [1083, 515] on span "Continue" at bounding box center [1070, 514] width 47 height 15
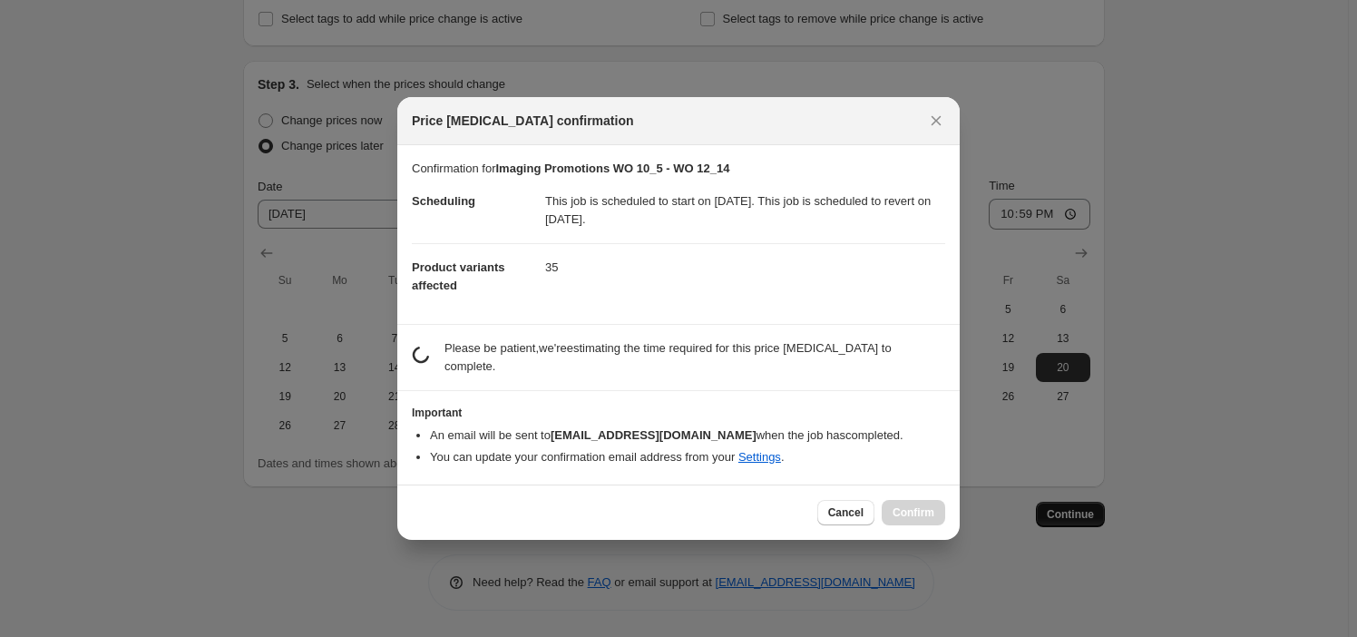
scroll to position [0, 0]
click at [853, 513] on button "Cancel" at bounding box center [845, 512] width 57 height 25
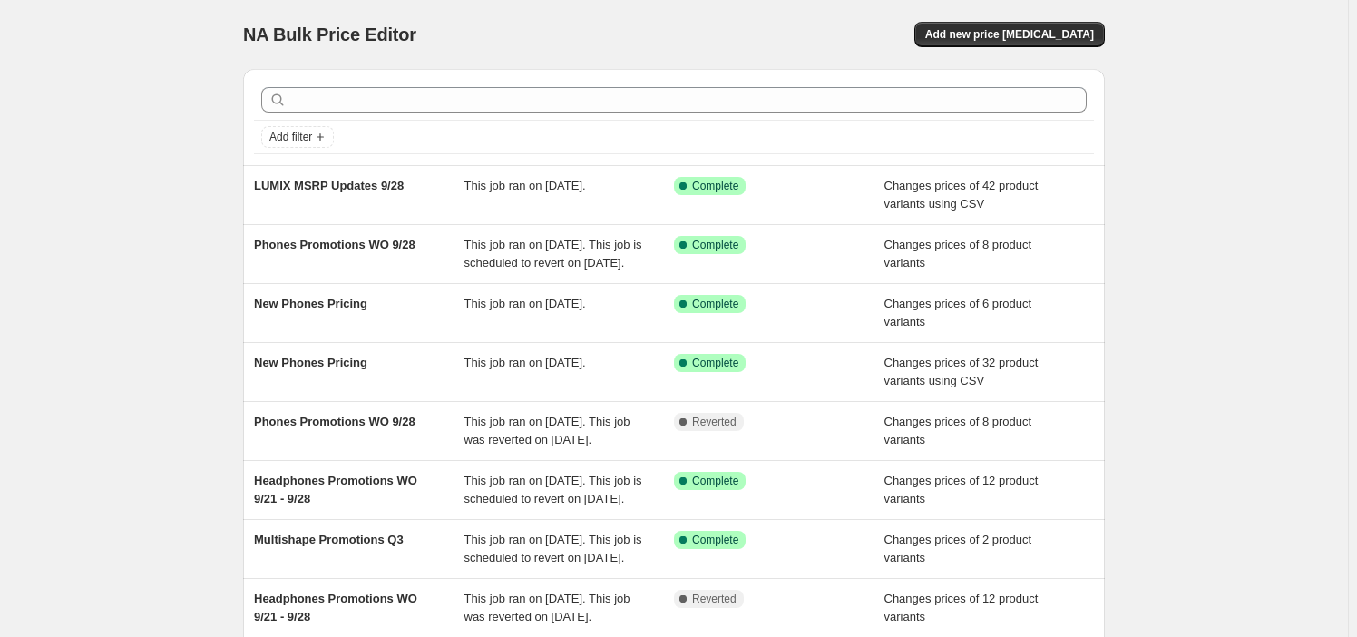
click at [153, 212] on div "NA Bulk Price Editor. This page is ready NA Bulk Price Editor Add new price cha…" at bounding box center [674, 467] width 1348 height 934
click at [992, 51] on div "NA Bulk Price Editor. This page is ready NA Bulk Price Editor Add new price [ME…" at bounding box center [674, 34] width 862 height 69
click at [1001, 36] on span "Add new price change job" at bounding box center [1009, 34] width 169 height 15
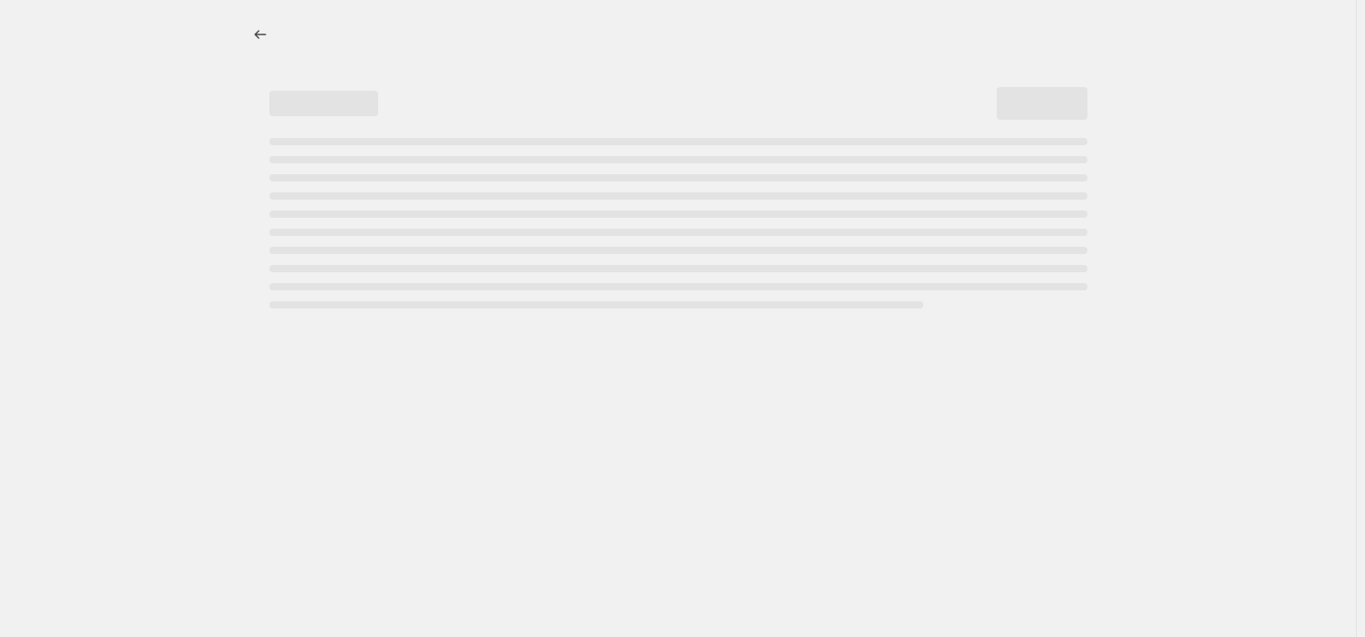
select select "percentage"
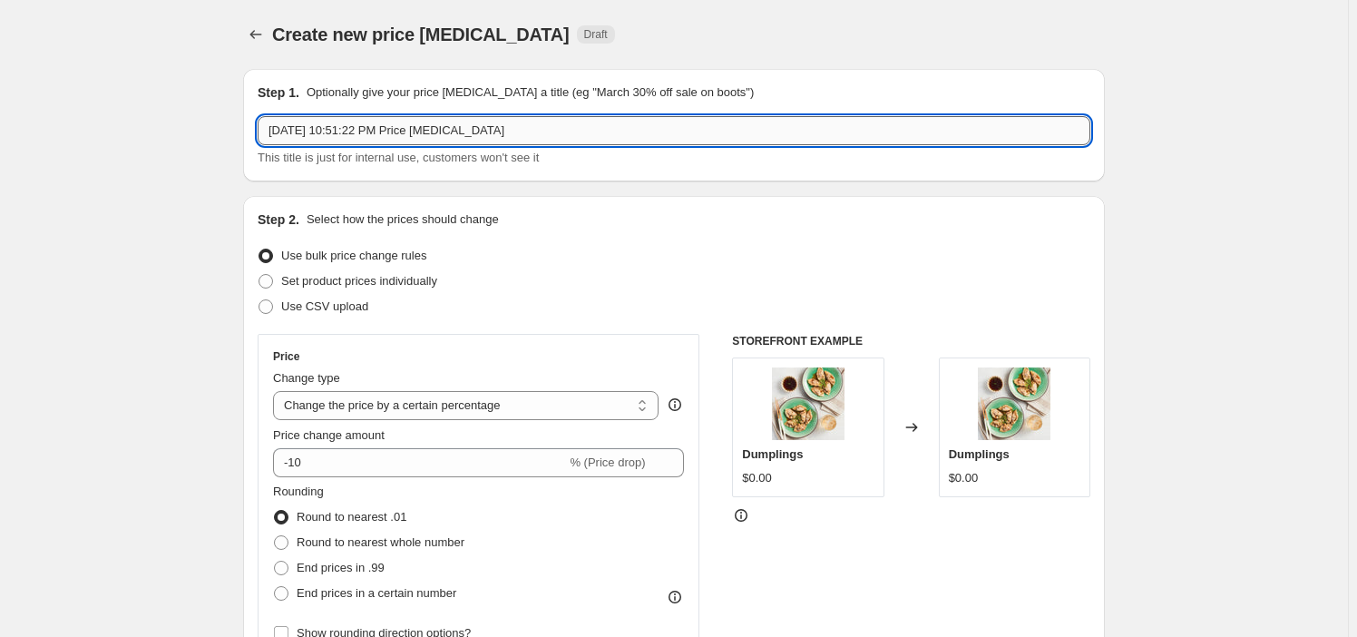
click at [504, 126] on input "Oct 4, 2025, 10:51:22 PM Price change job" at bounding box center [674, 130] width 833 height 29
drag, startPoint x: 504, startPoint y: 126, endPoint x: 512, endPoint y: 131, distance: 9.3
click at [504, 127] on input "Oct 4, 2025, 10:51:22 PM Price change job" at bounding box center [674, 130] width 833 height 29
paste input "Imaging Promotions WO 10_5 - WO 12_14"
type input "Oct 4, 2025, 10:51:22 PM Price change Imaging Promotions WO 10_5 - WO 12_14"
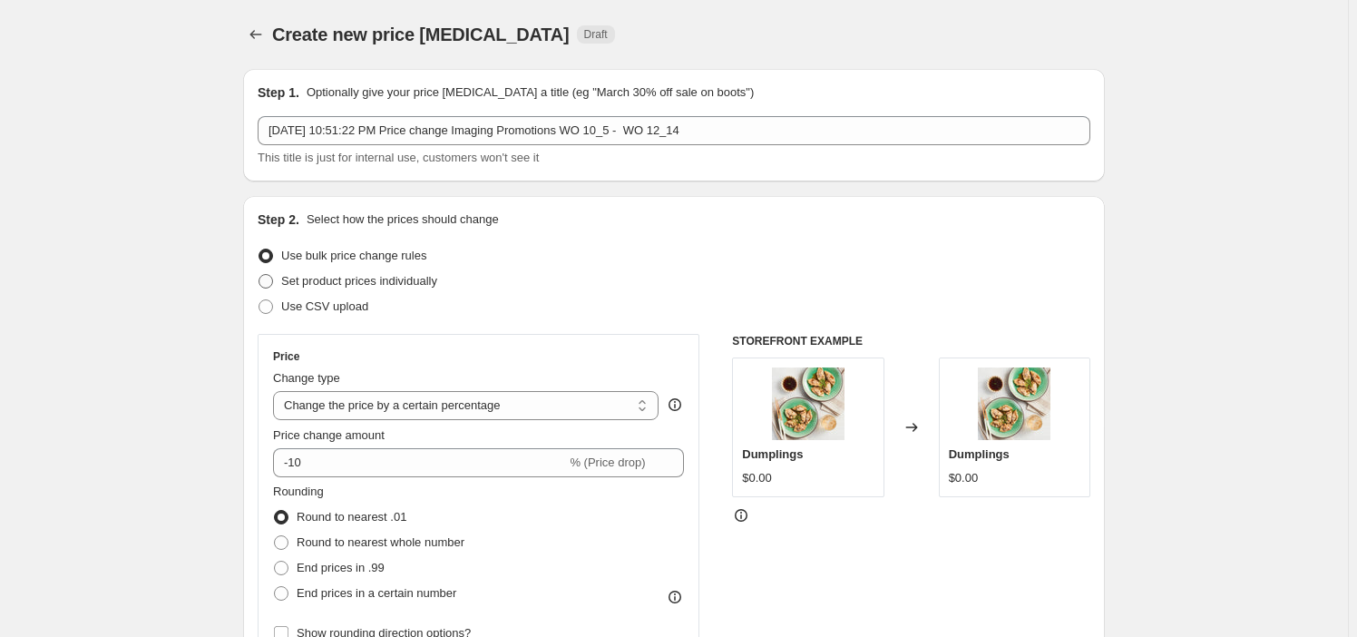
click at [394, 274] on span "Set product prices individually" at bounding box center [359, 281] width 156 height 14
click at [259, 274] on input "Set product prices individually" at bounding box center [259, 274] width 1 height 1
radio input "true"
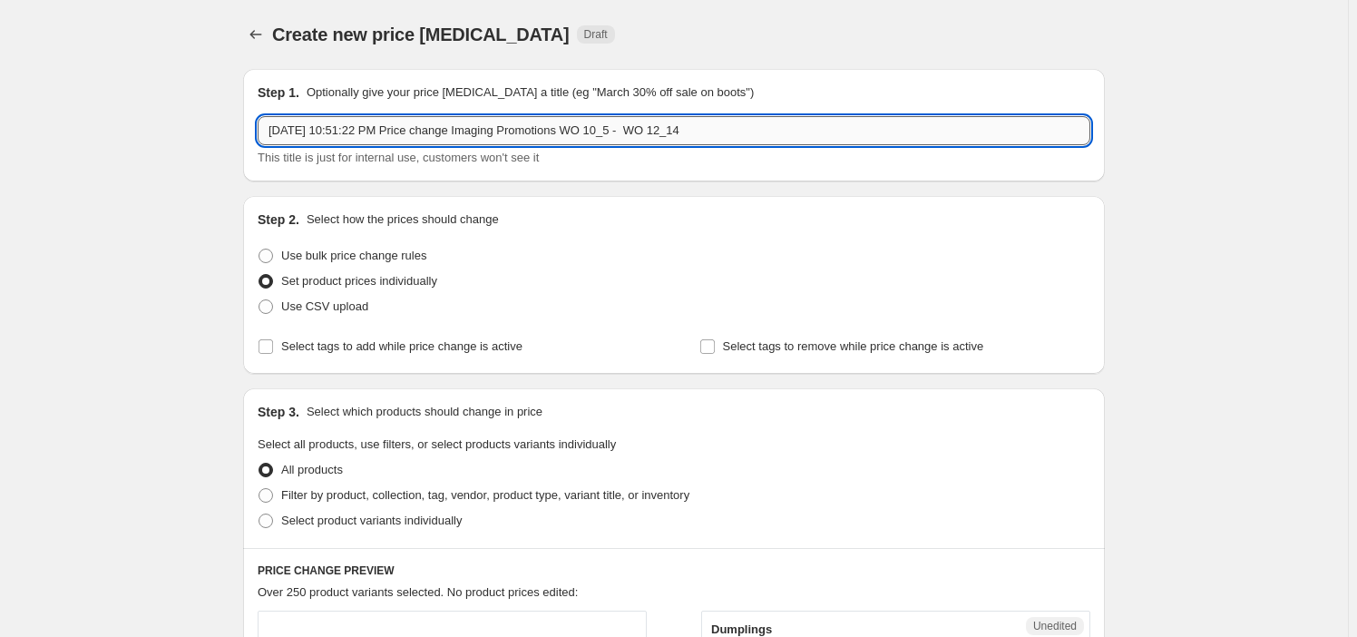
click at [470, 128] on input "Oct 4, 2025, 10:51:22 PM Price change Imaging Promotions WO 10_5 - WO 12_14" at bounding box center [674, 130] width 833 height 29
click at [401, 139] on input "Oct 4, 2025, 10:51:22 PM Price change Imaging Promotions WO 10_5 - WO 12_14" at bounding box center [674, 130] width 833 height 29
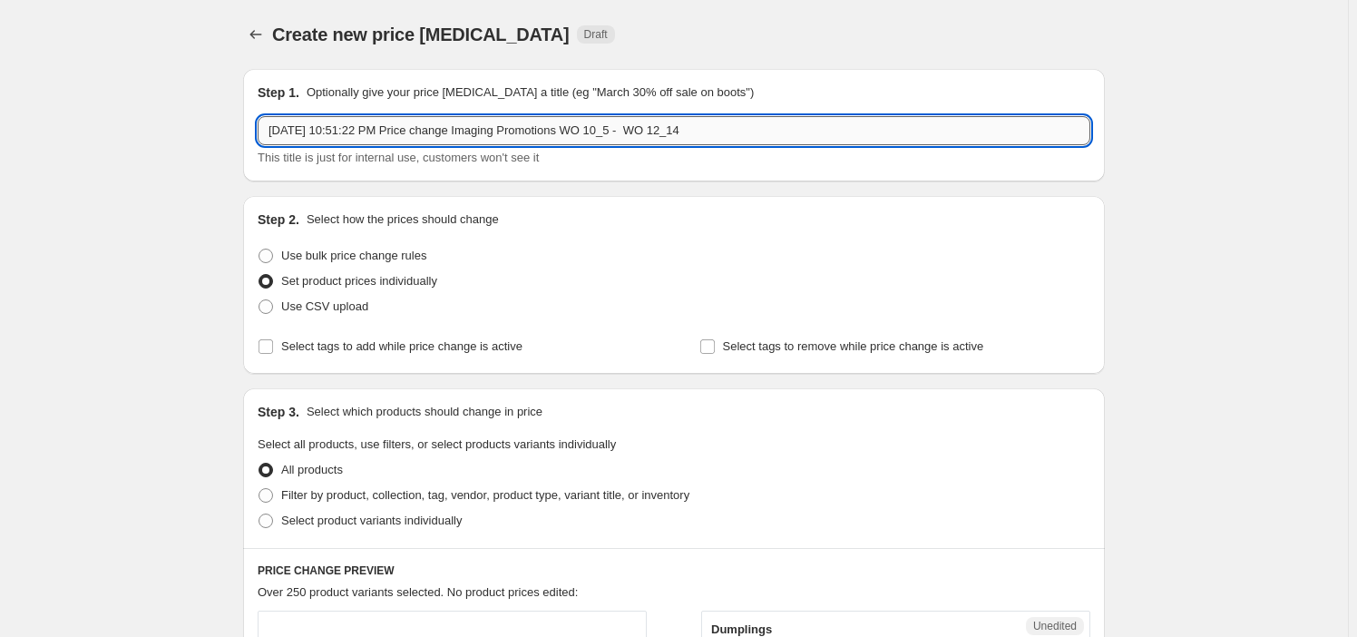
click at [401, 139] on input "Oct 4, 2025, 10:51:22 PM Price change Imaging Promotions WO 10_5 - WO 12_14" at bounding box center [674, 130] width 833 height 29
paste input "text"
type input "Imaging Promotions WO 10_5 - WO 12_14"
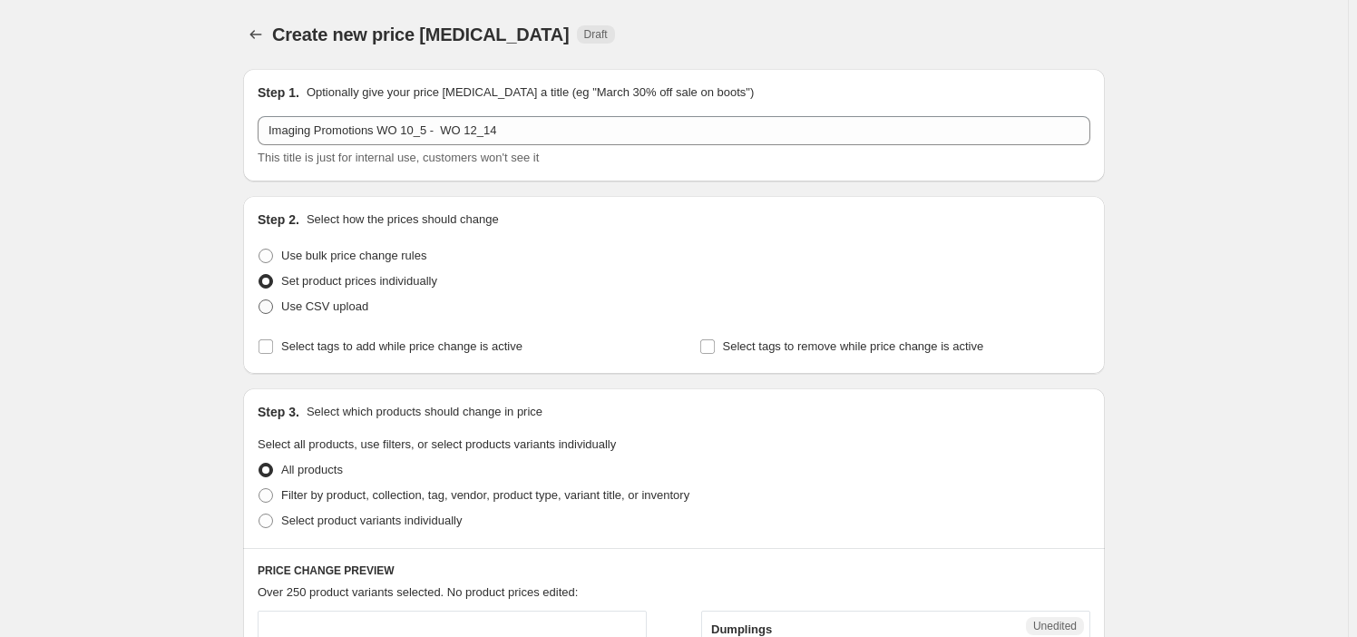
click at [314, 302] on span "Use CSV upload" at bounding box center [324, 306] width 87 height 14
click at [259, 300] on input "Use CSV upload" at bounding box center [259, 299] width 1 height 1
radio input "true"
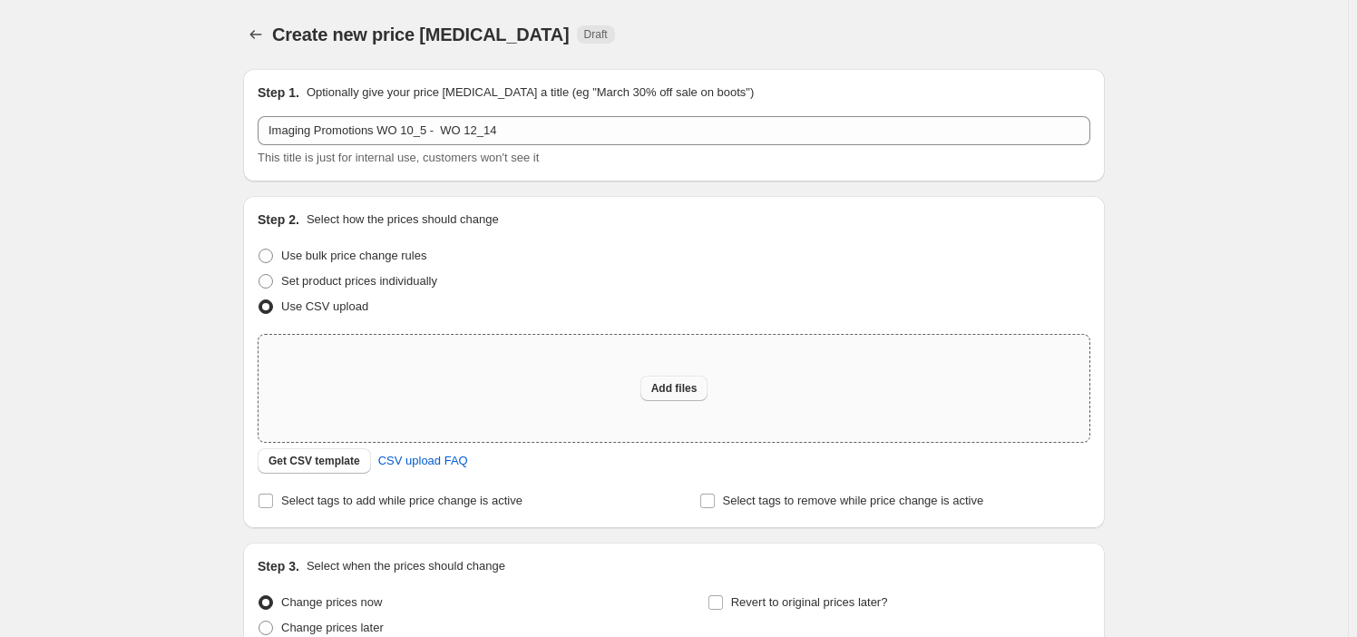
click at [660, 393] on span "Add files" at bounding box center [674, 388] width 46 height 15
type input "C:\fakepath\Imaging Promotions WO 10_5 - WO 12_14.csv"
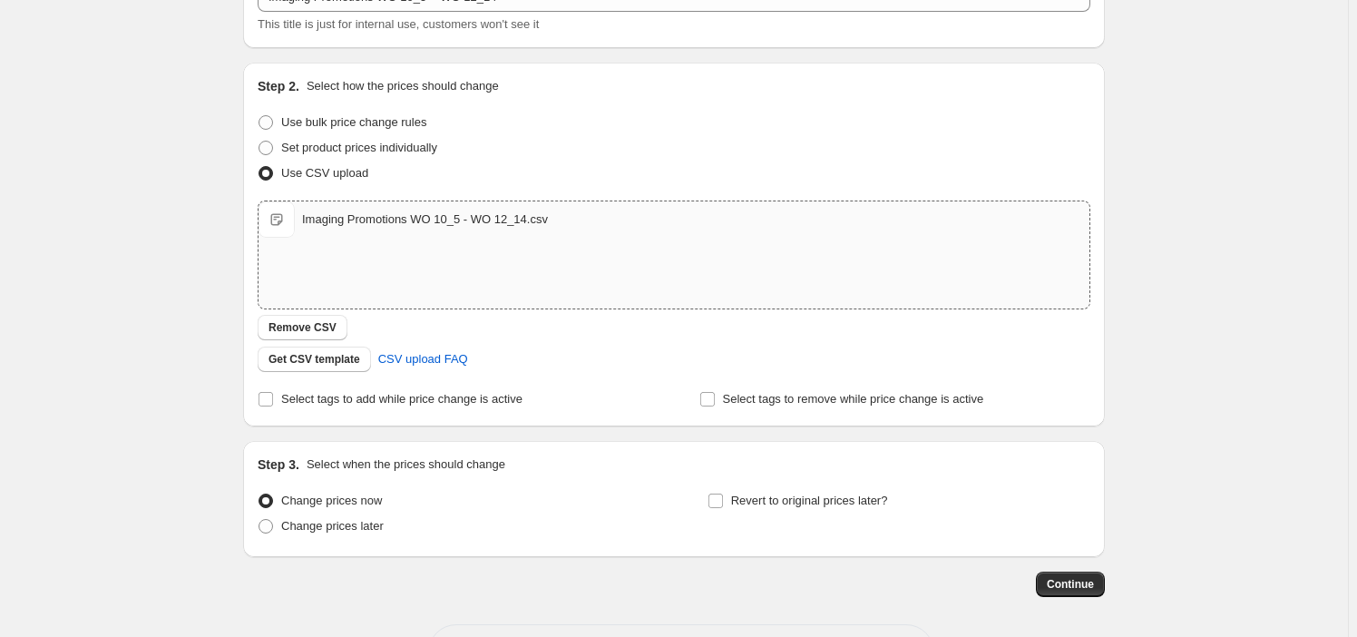
scroll to position [203, 0]
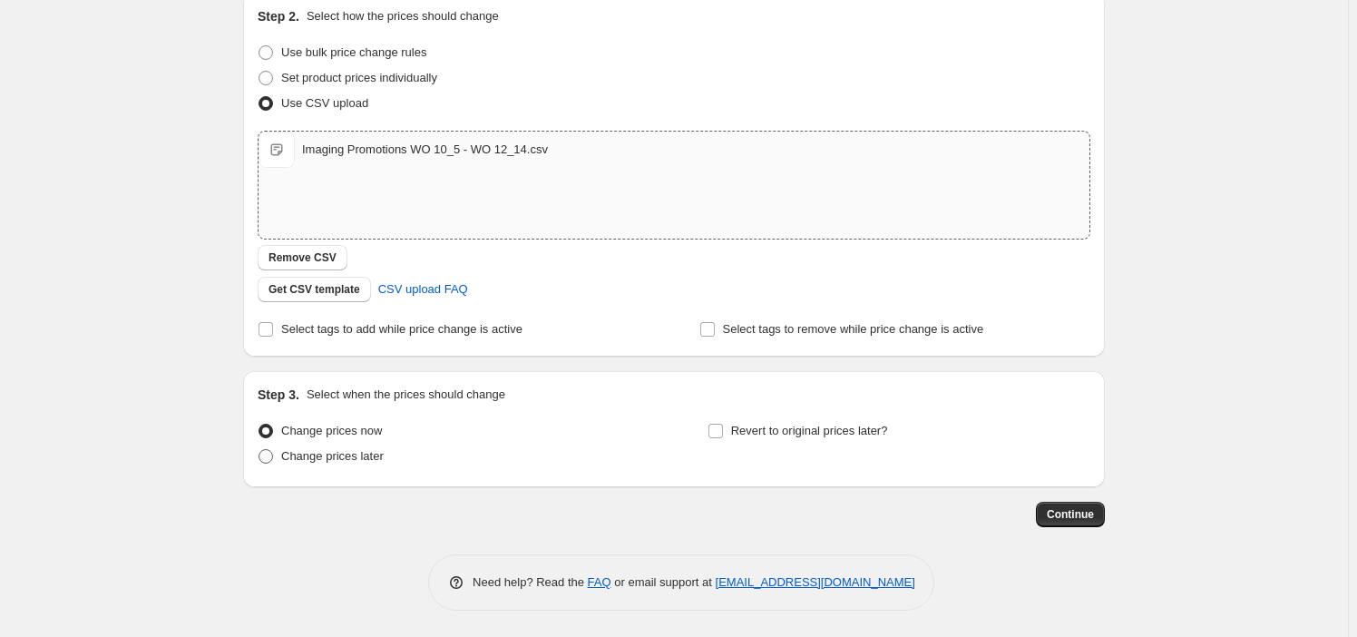
click at [362, 449] on span "Change prices later" at bounding box center [332, 456] width 103 height 14
click at [259, 449] on input "Change prices later" at bounding box center [259, 449] width 1 height 1
radio input "true"
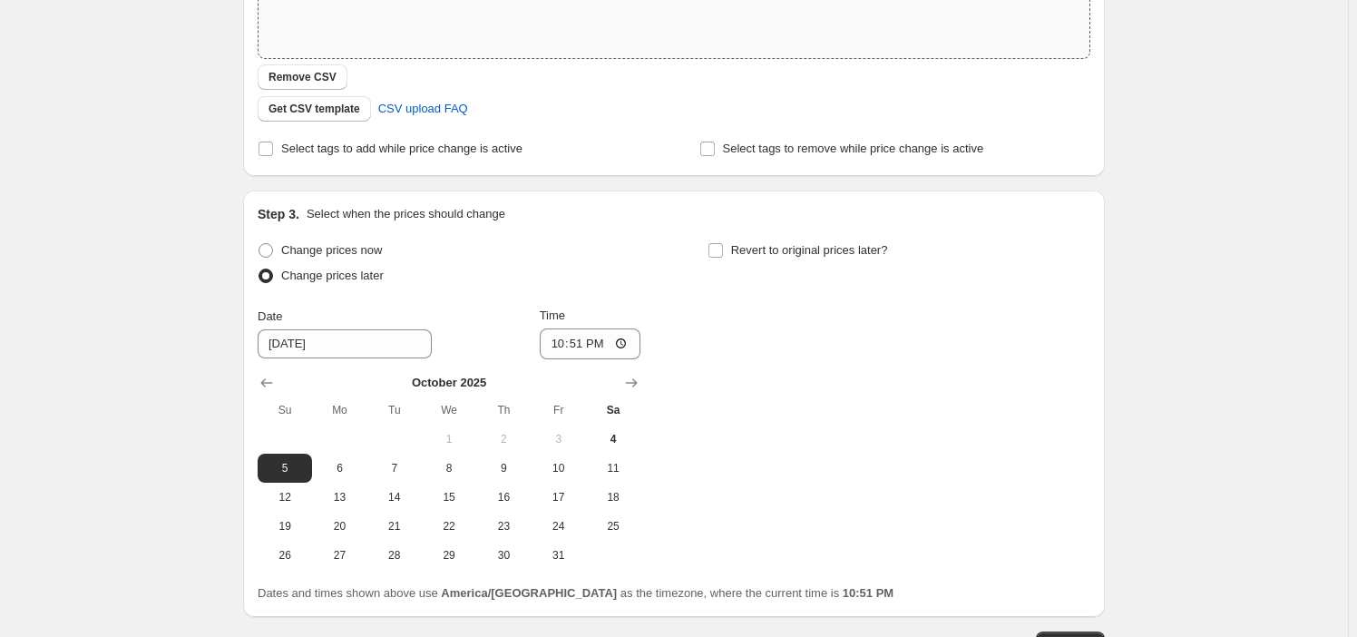
scroll to position [514, 0]
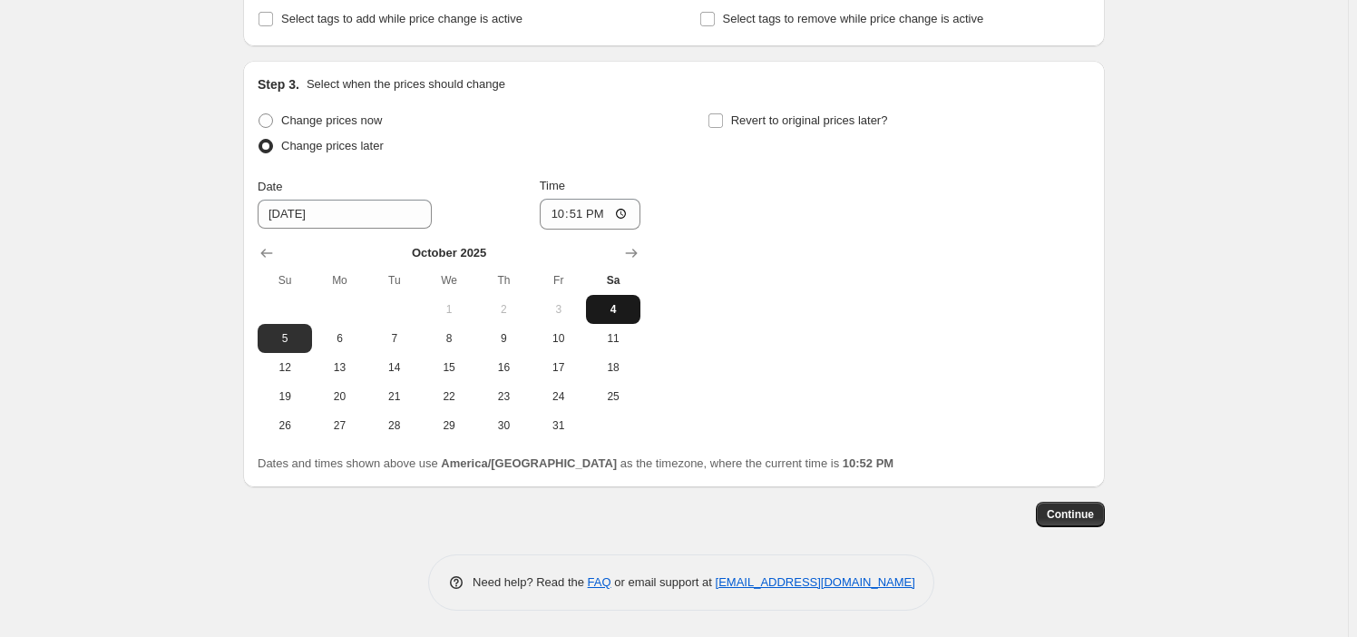
click at [621, 308] on span "4" at bounding box center [613, 309] width 40 height 15
type input "10/4/2025"
click at [559, 216] on input "22:51" at bounding box center [591, 214] width 102 height 31
type input "23:00"
click at [907, 182] on div "Change prices now Change prices later Date 10/4/2025 Time 23:00 October 2025 Su…" at bounding box center [674, 274] width 833 height 332
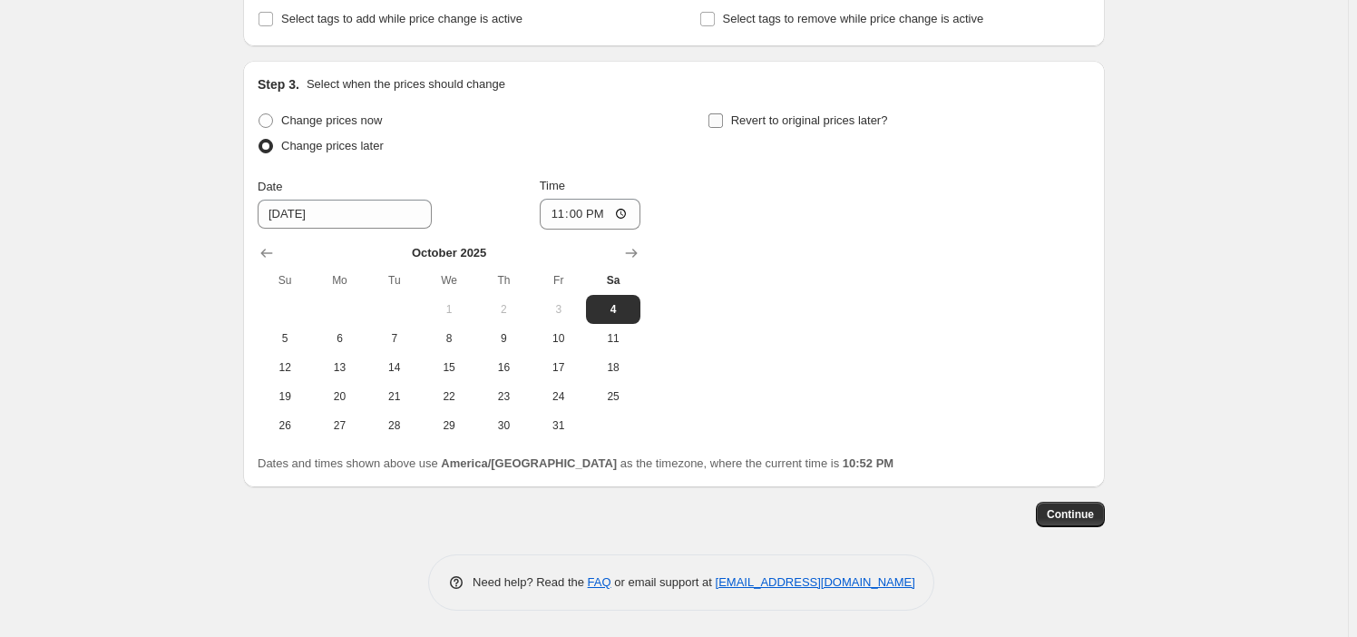
click at [819, 123] on span "Revert to original prices later?" at bounding box center [809, 120] width 157 height 14
click at [723, 123] on input "Revert to original prices later?" at bounding box center [716, 120] width 15 height 15
checkbox input "true"
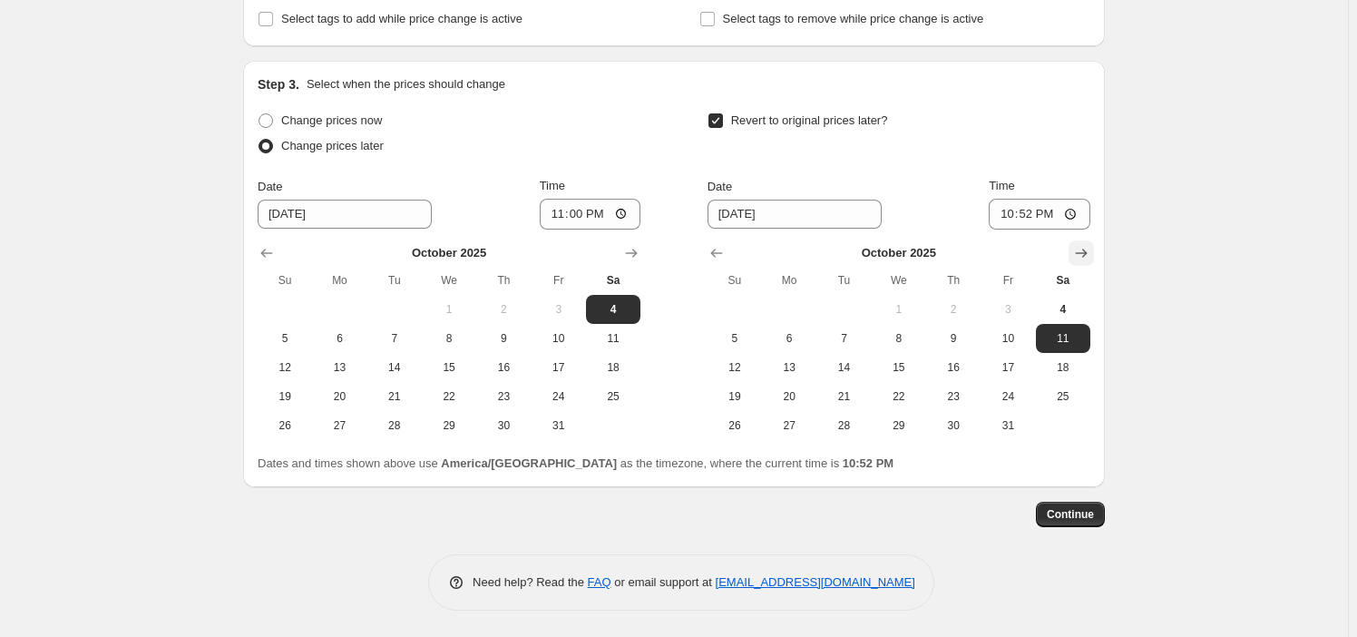
click at [1076, 240] on button "Show next month, November 2025" at bounding box center [1081, 252] width 25 height 25
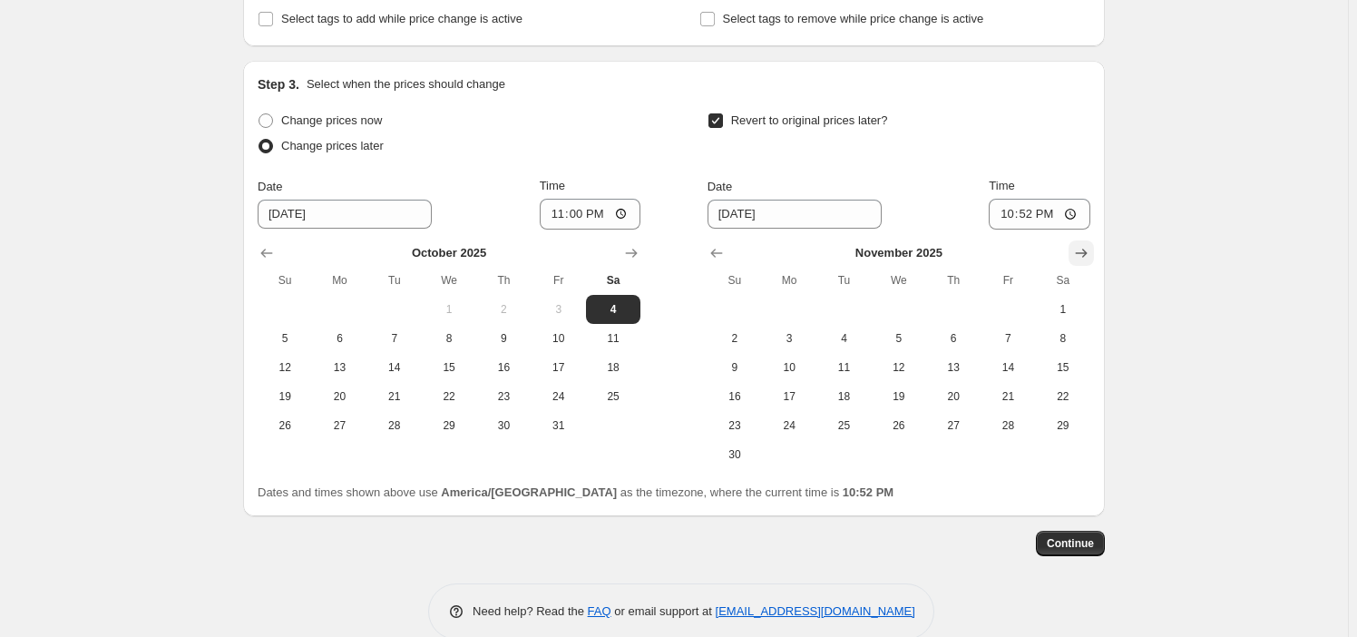
click at [1076, 240] on button "Show next month, December 2025" at bounding box center [1081, 252] width 25 height 25
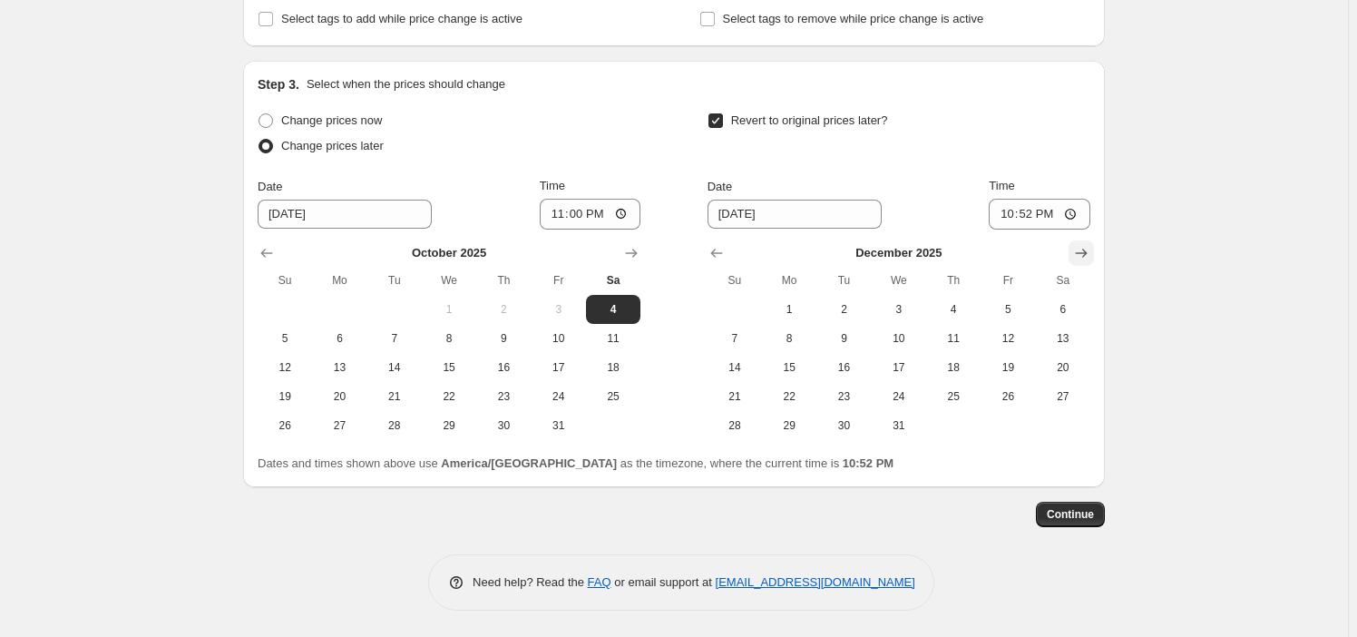
click at [1076, 240] on button "Show next month, January 2026" at bounding box center [1081, 252] width 25 height 25
click at [708, 264] on div "January 2026 Su Mo Tu We Th Fr Sa 1 2 3 4 5 6 7 8 9 10 11 12 13 14 15 16 17 18 …" at bounding box center [891, 335] width 397 height 210
click at [708, 262] on div "January 2026 Su Mo Tu We Th Fr Sa 1 2 3 4 5 6 7 8 9 10 11 12 13 14 15 16 17 18 …" at bounding box center [891, 335] width 397 height 210
click at [742, 236] on div "January 2026 Su Mo Tu We Th Fr Sa 1 2 3 4 5 6 7 8 9 10 11 12 13 14 15 16 17 18 …" at bounding box center [891, 335] width 397 height 210
click at [726, 240] on button "Show previous month, December 2025" at bounding box center [716, 252] width 25 height 25
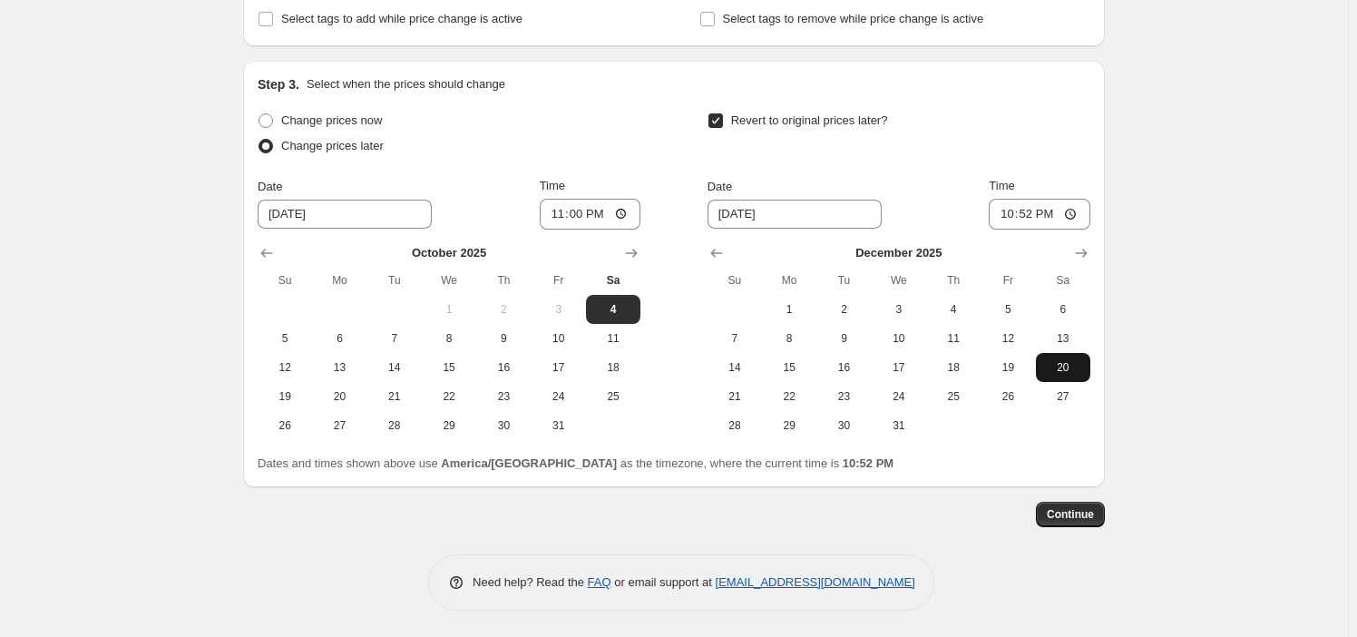
click at [1068, 363] on span "20" at bounding box center [1063, 367] width 40 height 15
type input "12/20/2025"
click at [1003, 211] on input "22:52" at bounding box center [1040, 214] width 102 height 31
type input "22:59"
click at [1092, 514] on span "Continue" at bounding box center [1070, 514] width 47 height 15
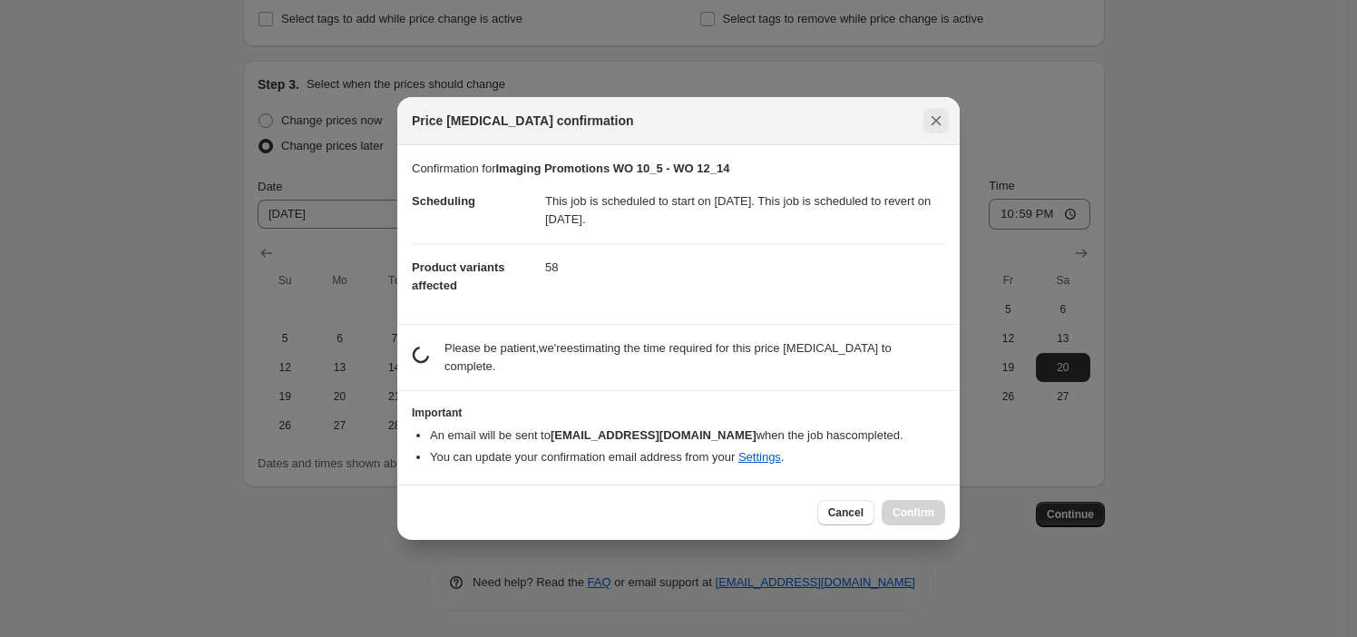
click at [936, 124] on icon "Close" at bounding box center [936, 121] width 18 height 18
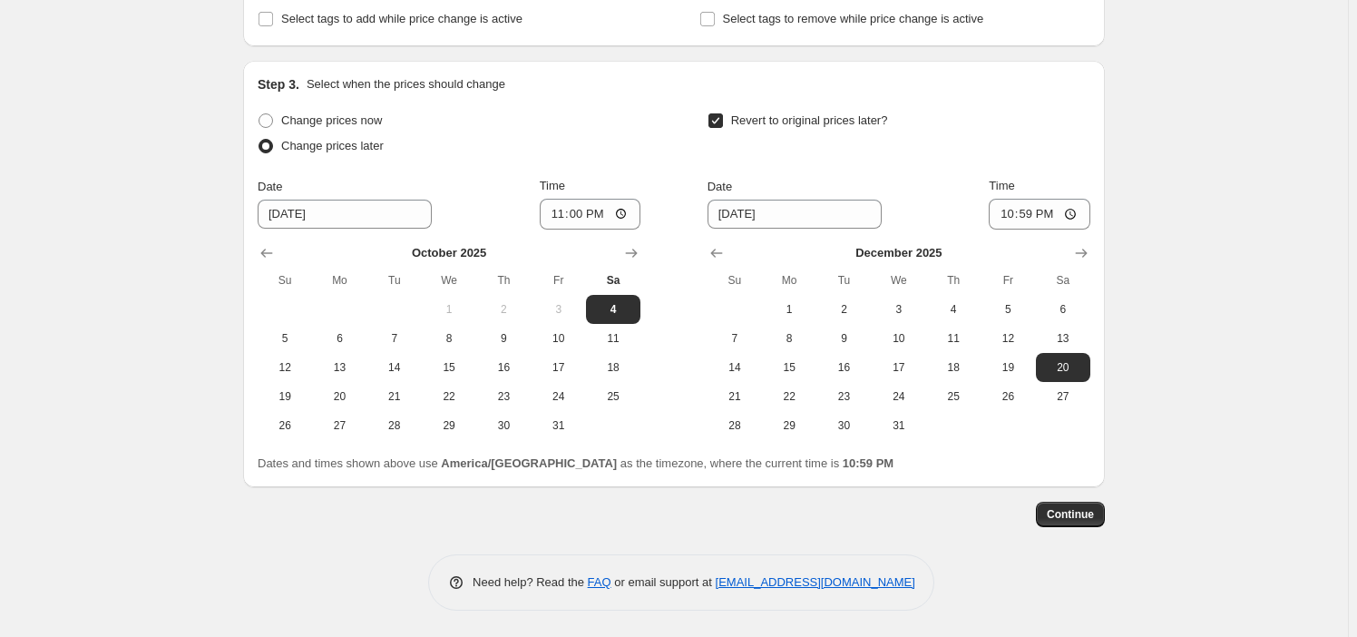
scroll to position [0, 0]
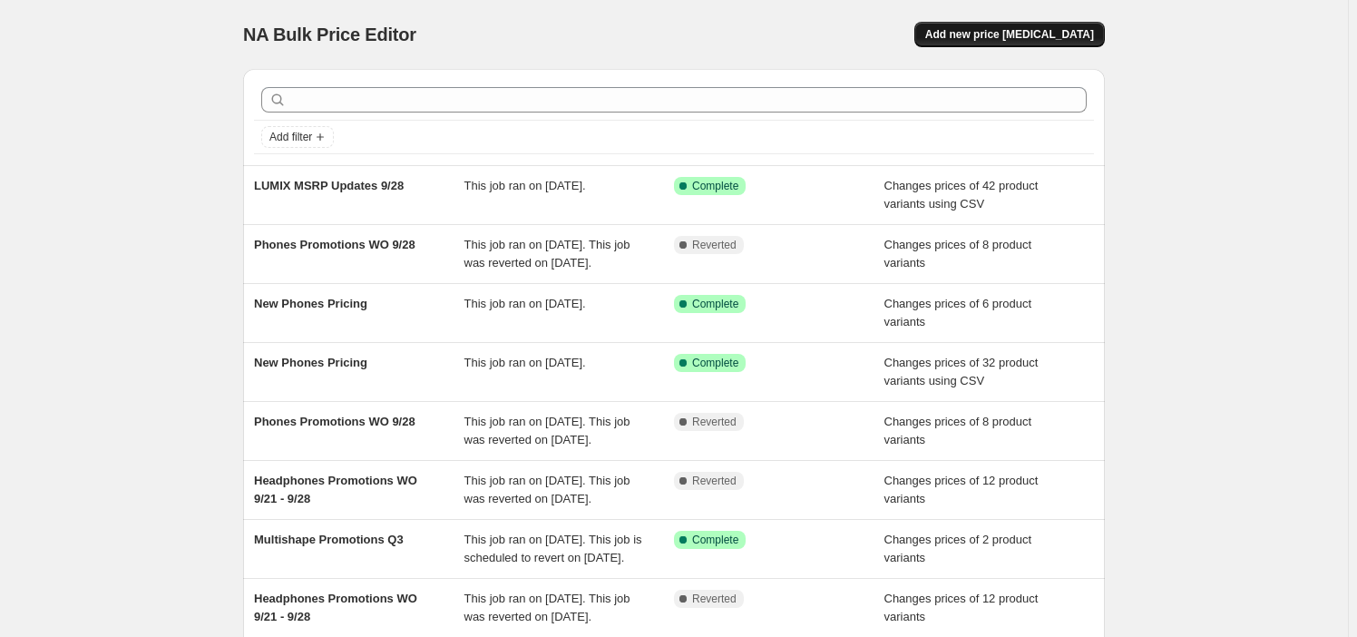
click at [1002, 36] on span "Add new price [MEDICAL_DATA]" at bounding box center [1009, 34] width 169 height 15
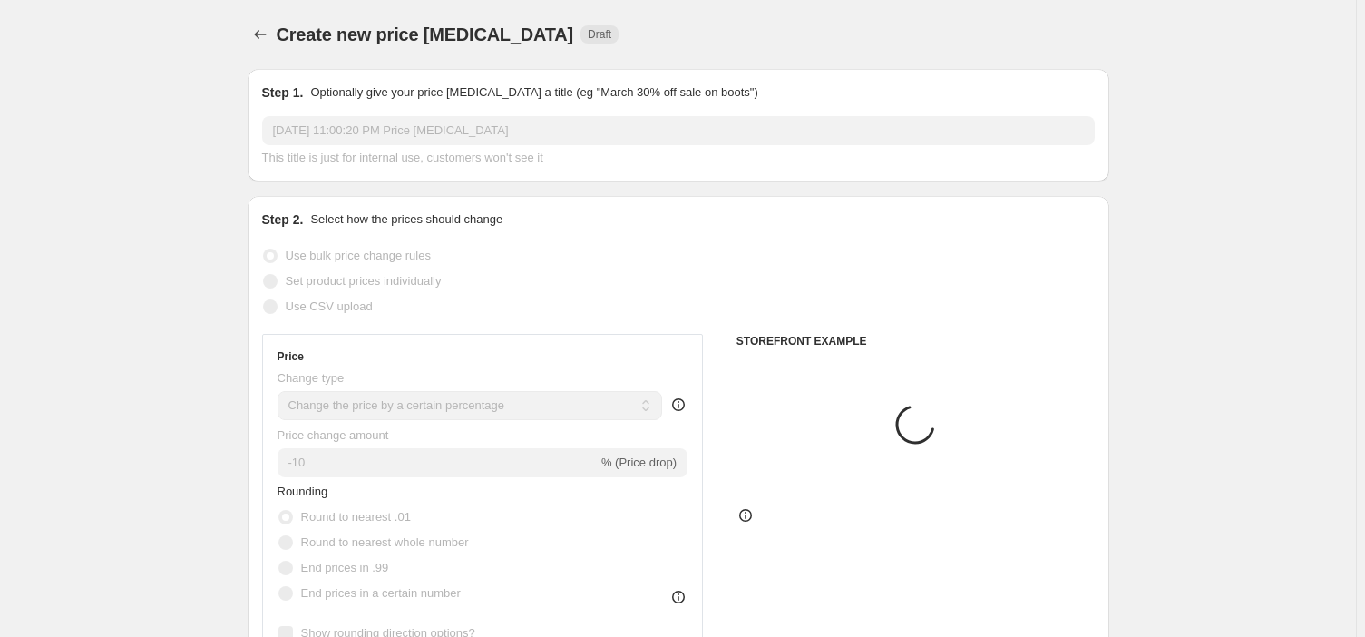
select select "percentage"
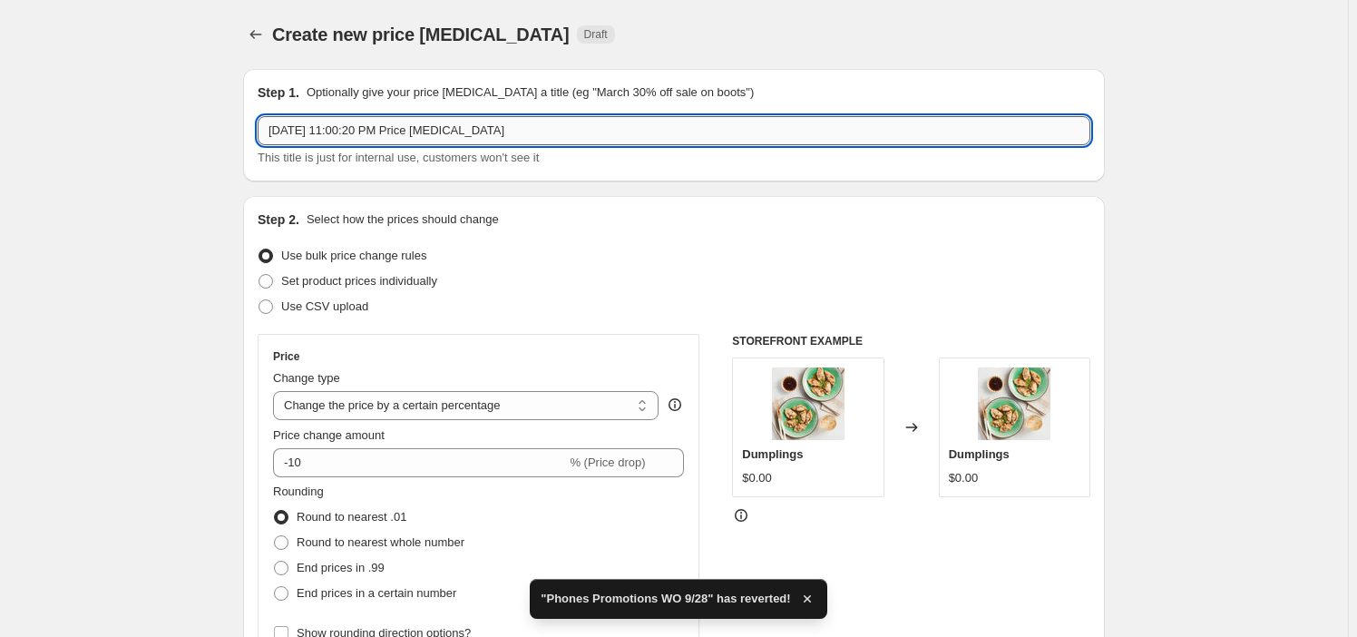
click at [466, 139] on input "Oct 4, 2025, 11:00:20 PM Price change job" at bounding box center [674, 130] width 833 height 29
paste input "Imaging Promotions WO 10_5 - WO 12_14"
type input "Imaging Promotions WO 10_5 - WO 12_14"
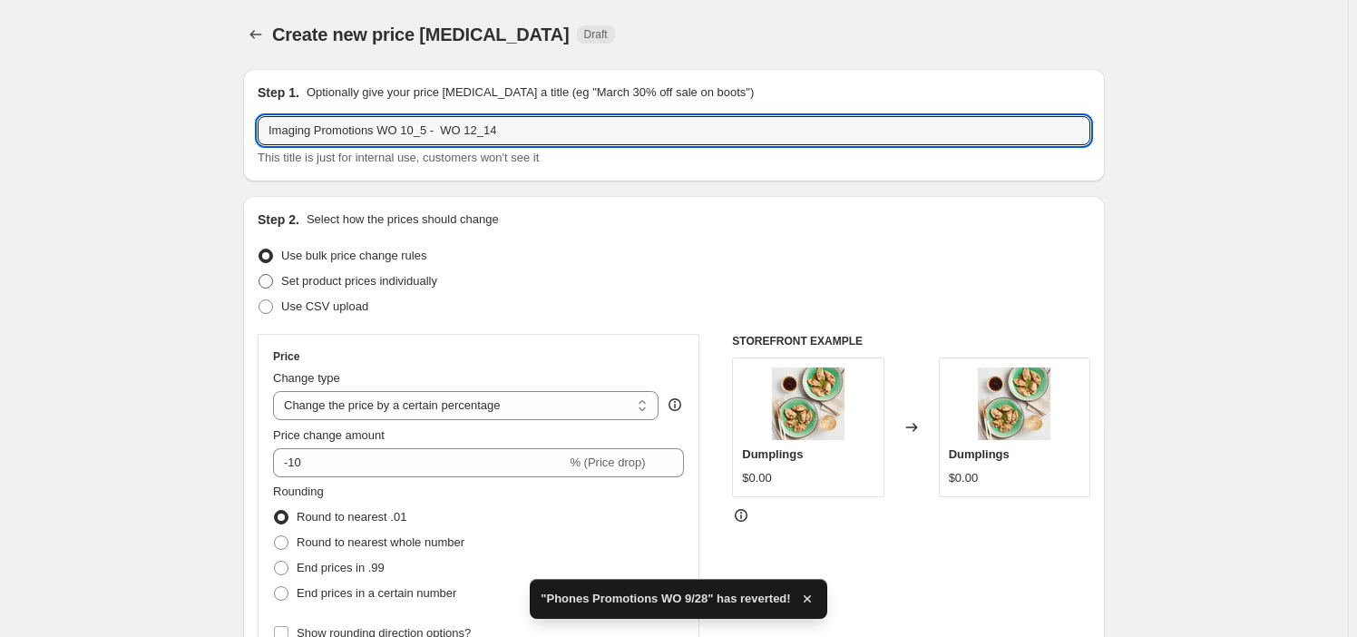
click at [398, 283] on span "Set product prices individually" at bounding box center [359, 281] width 156 height 14
click at [259, 275] on input "Set product prices individually" at bounding box center [259, 274] width 1 height 1
radio input "true"
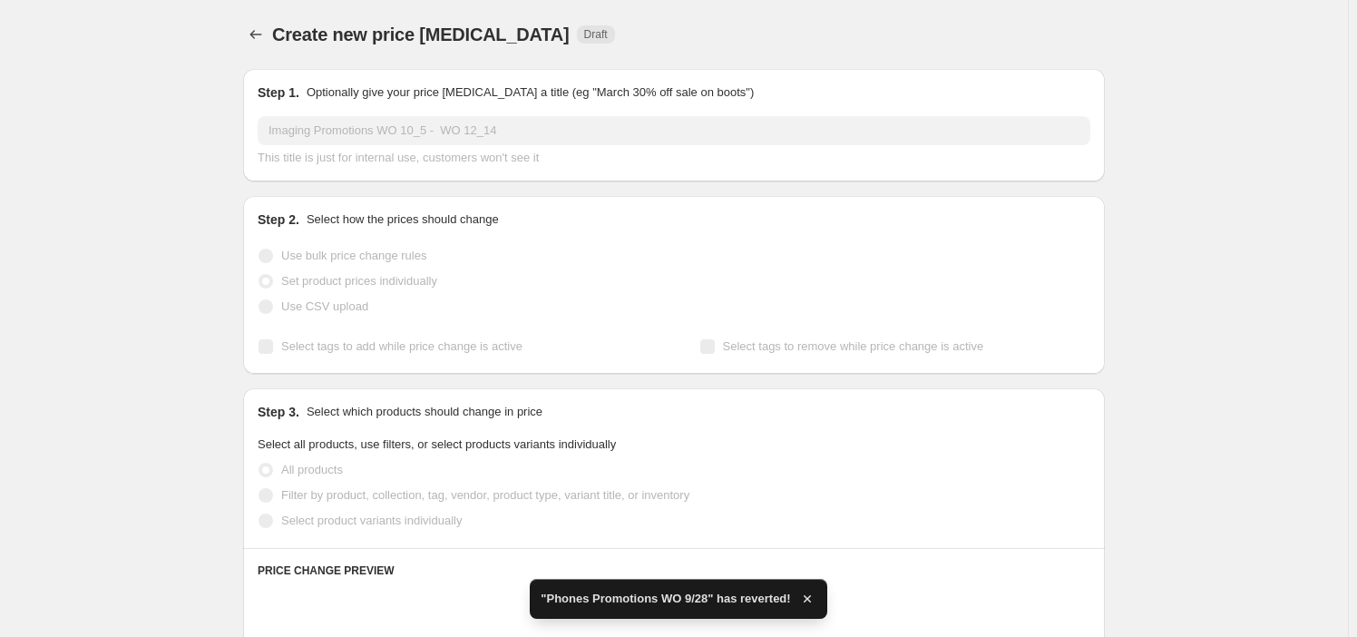
click at [335, 299] on span "Use CSV upload" at bounding box center [324, 306] width 87 height 14
click at [336, 309] on span "Use CSV upload" at bounding box center [324, 306] width 87 height 14
click at [259, 300] on input "Use CSV upload" at bounding box center [259, 299] width 1 height 1
radio input "true"
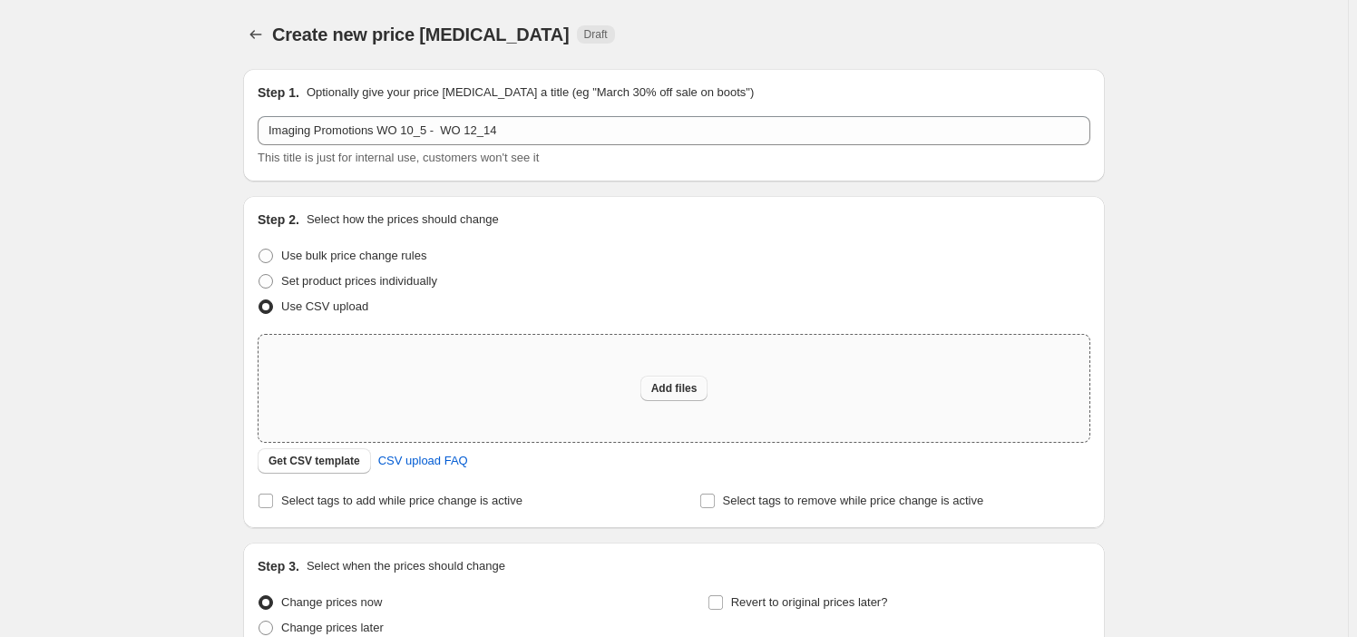
click at [674, 396] on button "Add files" at bounding box center [675, 388] width 68 height 25
type input "C:\fakepath\Imaging Promotions WO 10_5 - WO 12_14.csv"
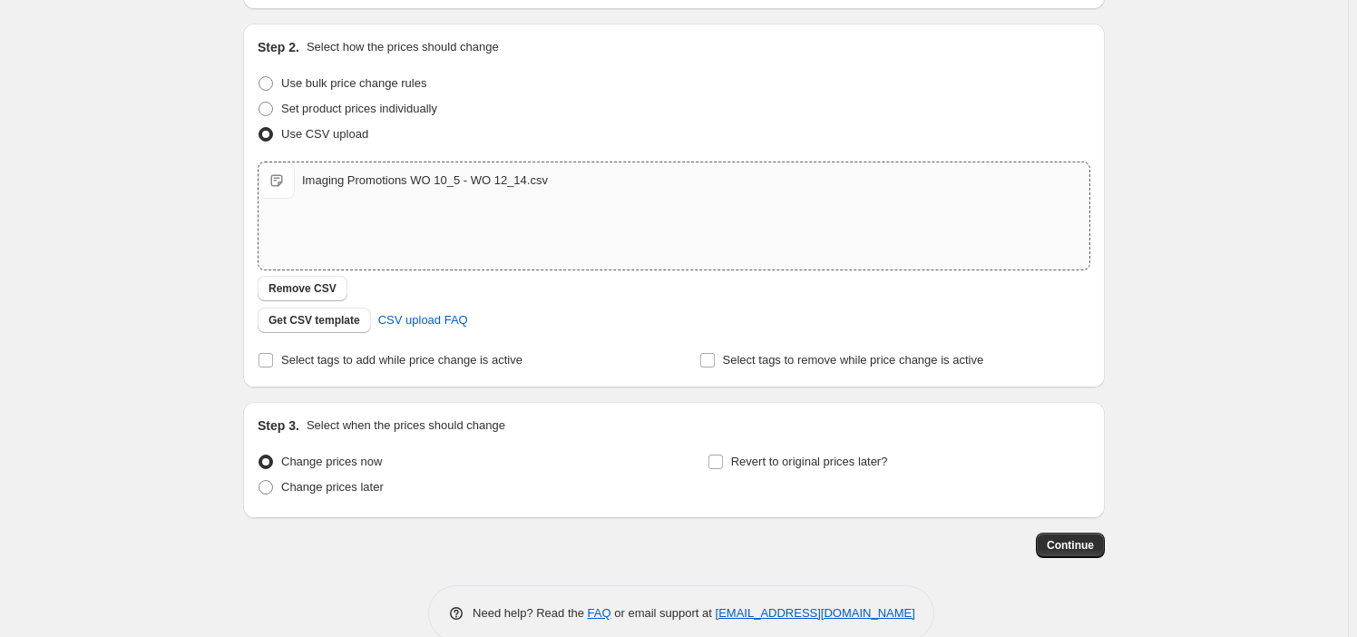
scroll to position [203, 0]
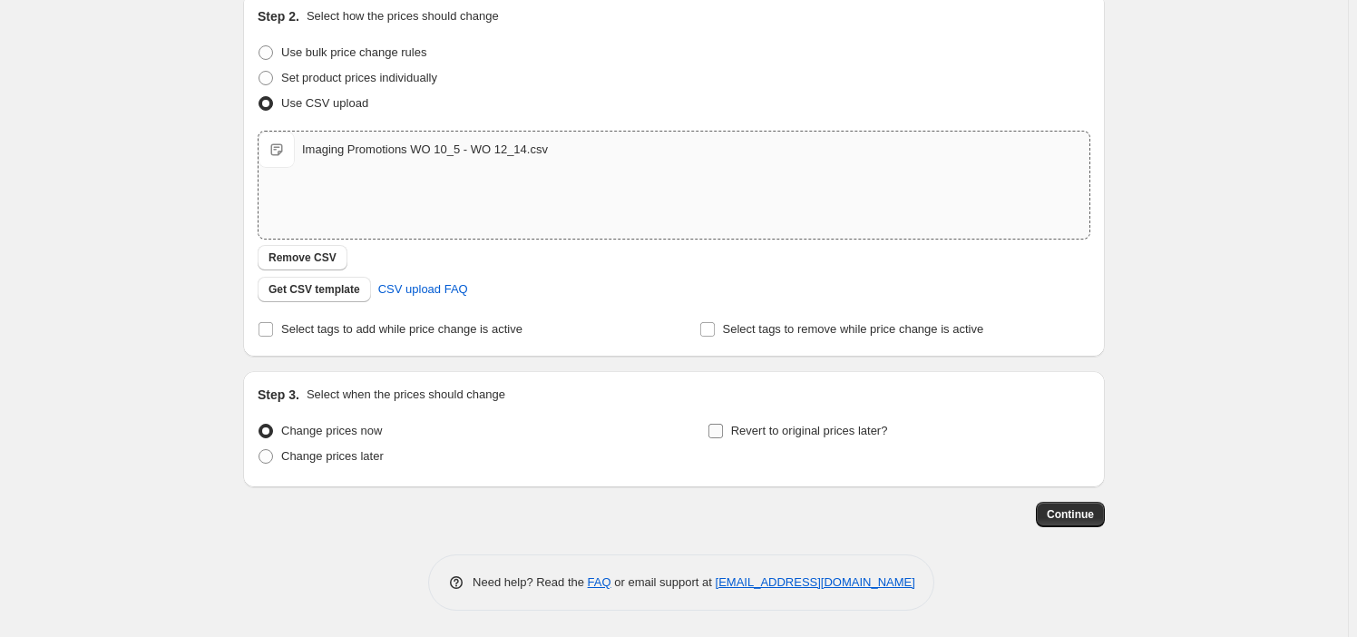
click at [797, 434] on span "Revert to original prices later?" at bounding box center [809, 431] width 157 height 14
click at [723, 434] on input "Revert to original prices later?" at bounding box center [716, 431] width 15 height 15
checkbox input "true"
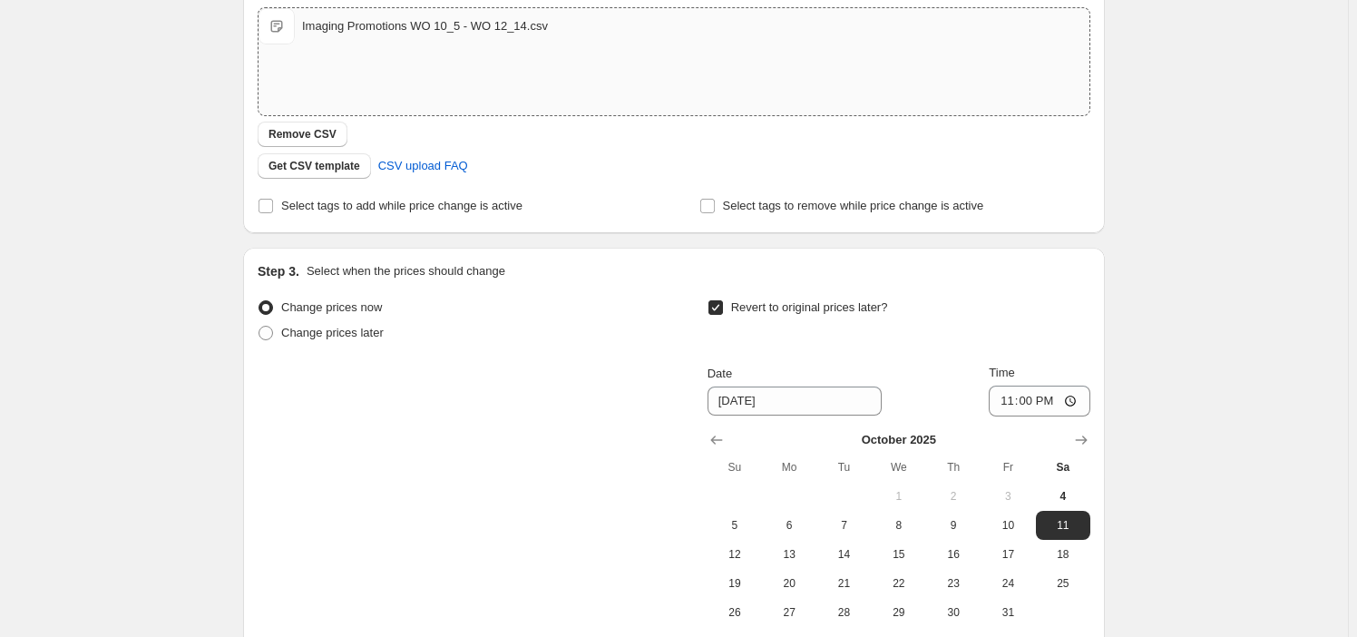
scroll to position [451, 0]
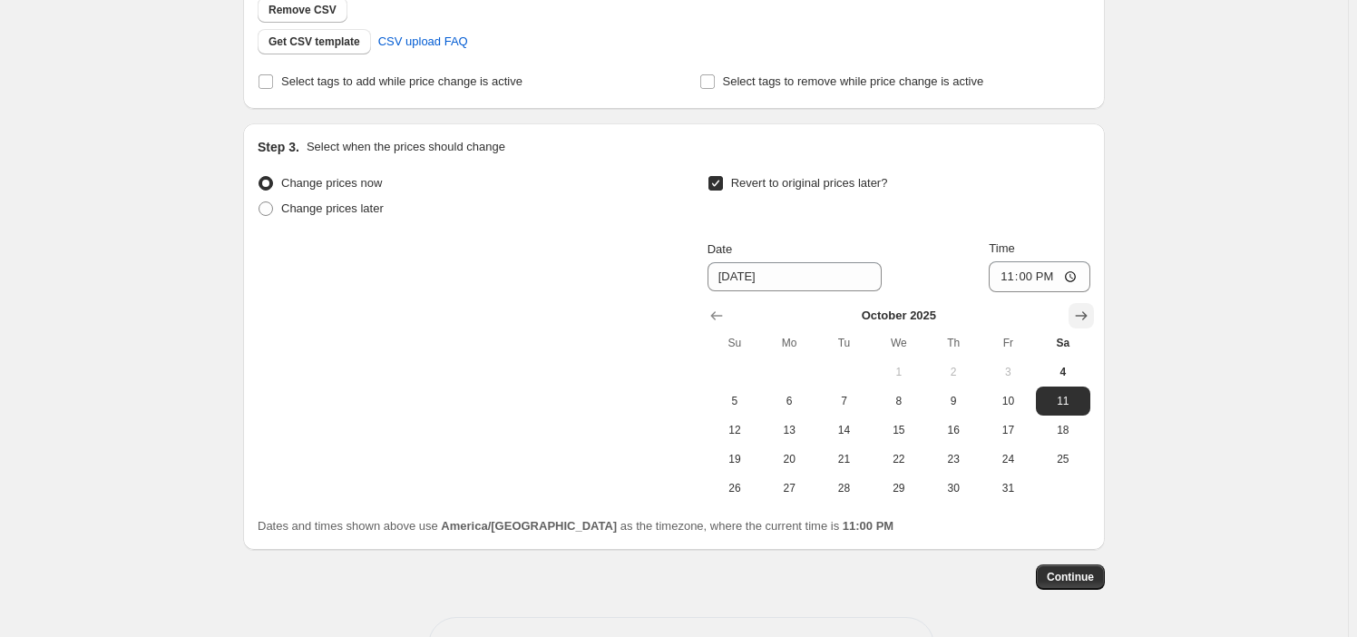
click at [1089, 310] on icon "Show next month, November 2025" at bounding box center [1081, 316] width 18 height 18
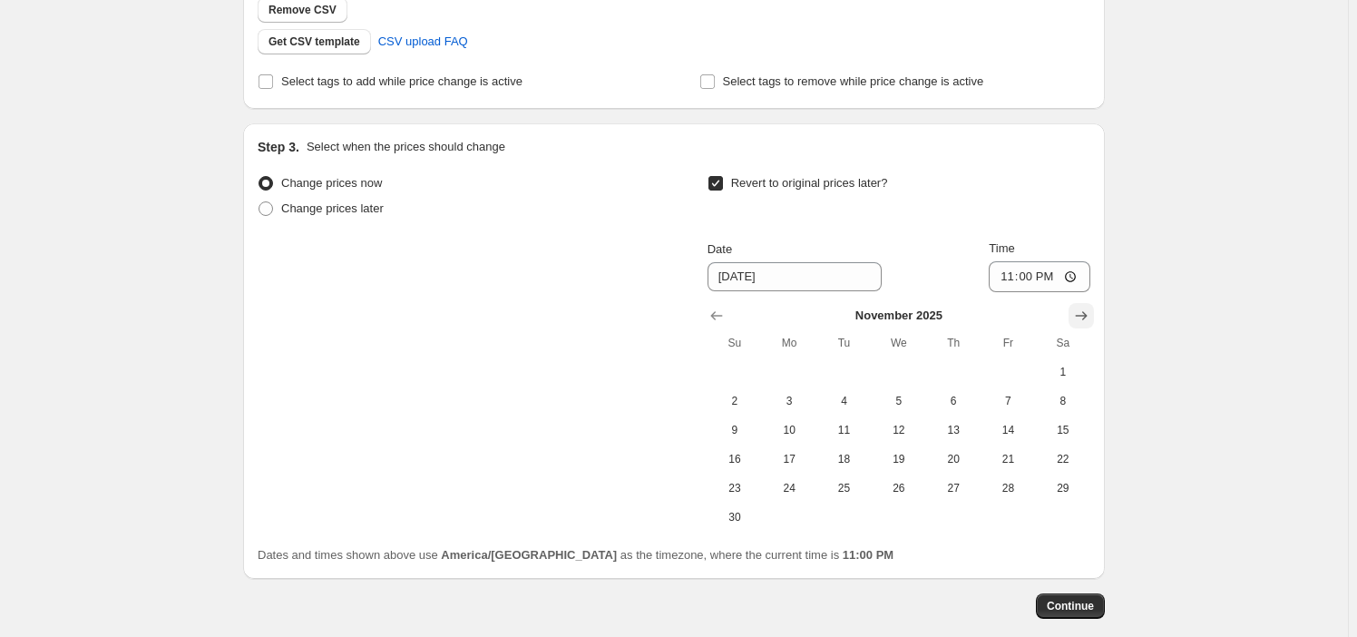
click at [1089, 310] on icon "Show next month, December 2025" at bounding box center [1081, 316] width 18 height 18
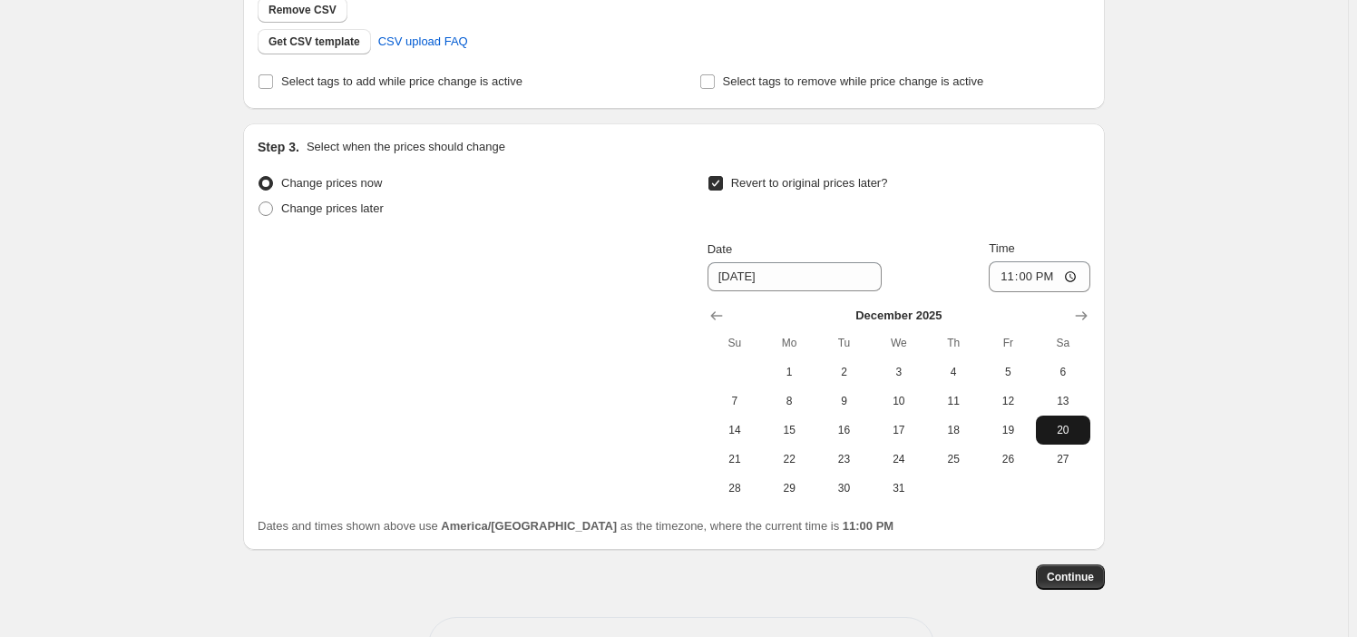
click at [1072, 428] on span "20" at bounding box center [1063, 430] width 40 height 15
type input "[DATE]"
click at [1015, 269] on input "23:00" at bounding box center [1040, 276] width 102 height 31
type input "22:59"
click at [1078, 572] on span "Continue" at bounding box center [1070, 577] width 47 height 15
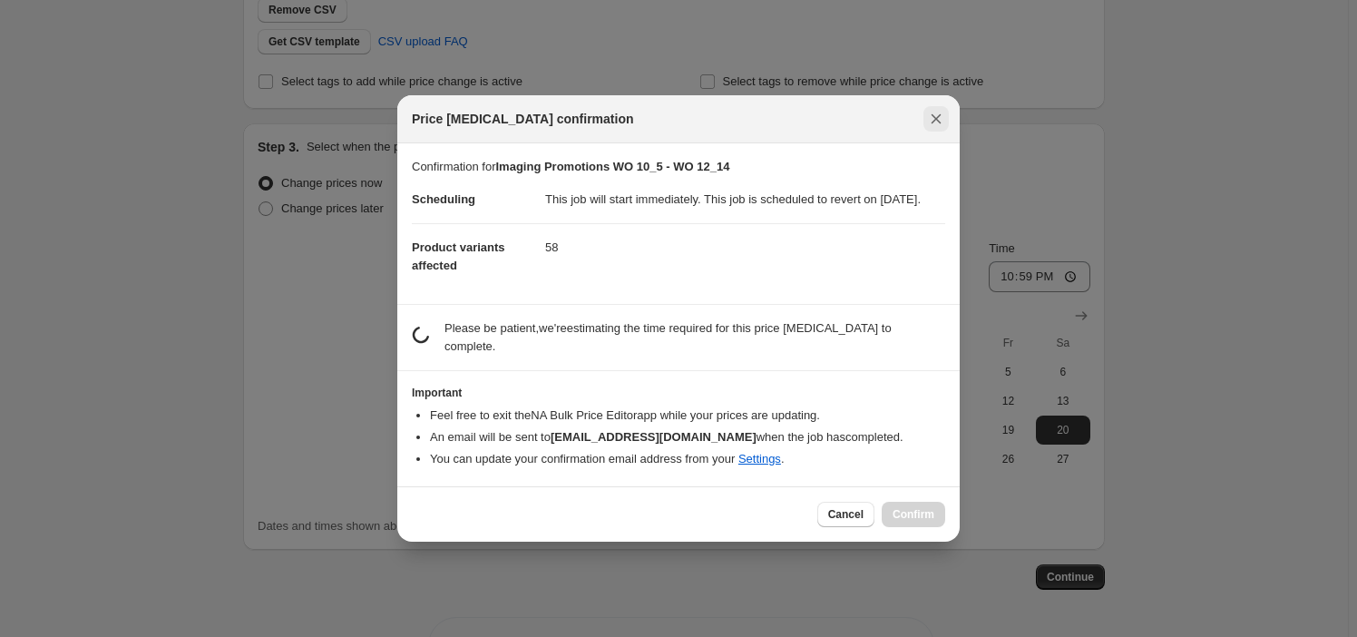
click at [938, 123] on icon "Close" at bounding box center [936, 119] width 18 height 18
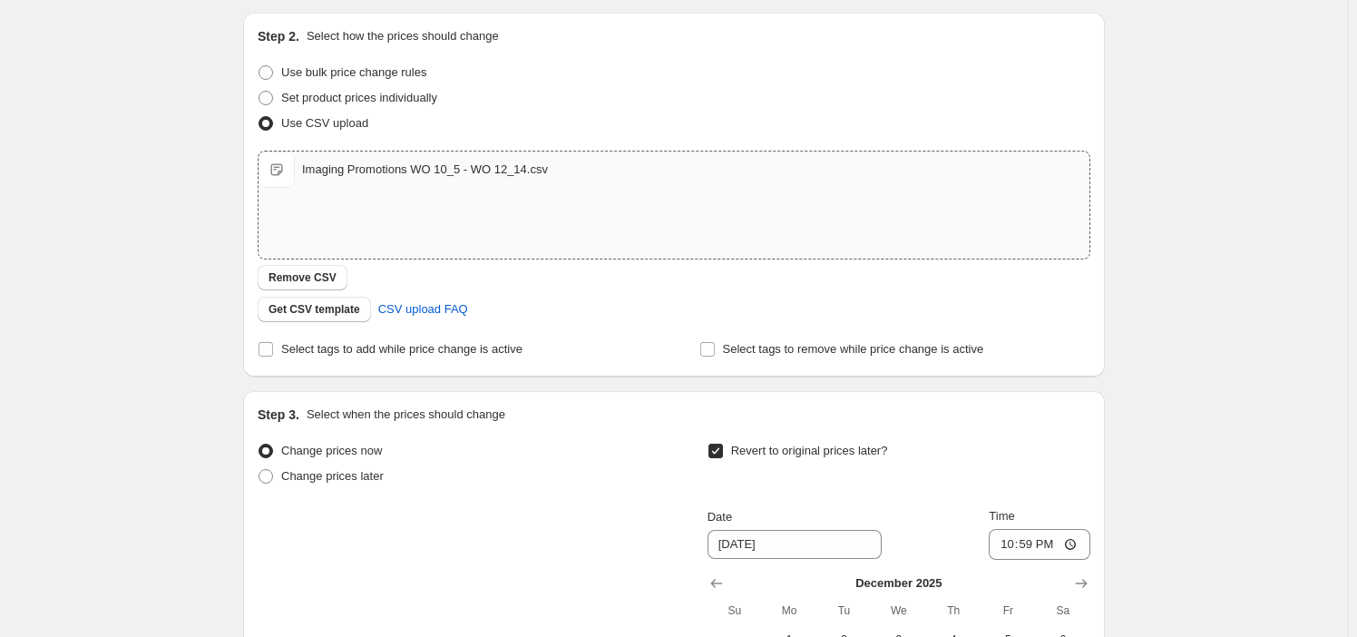
scroll to position [0, 0]
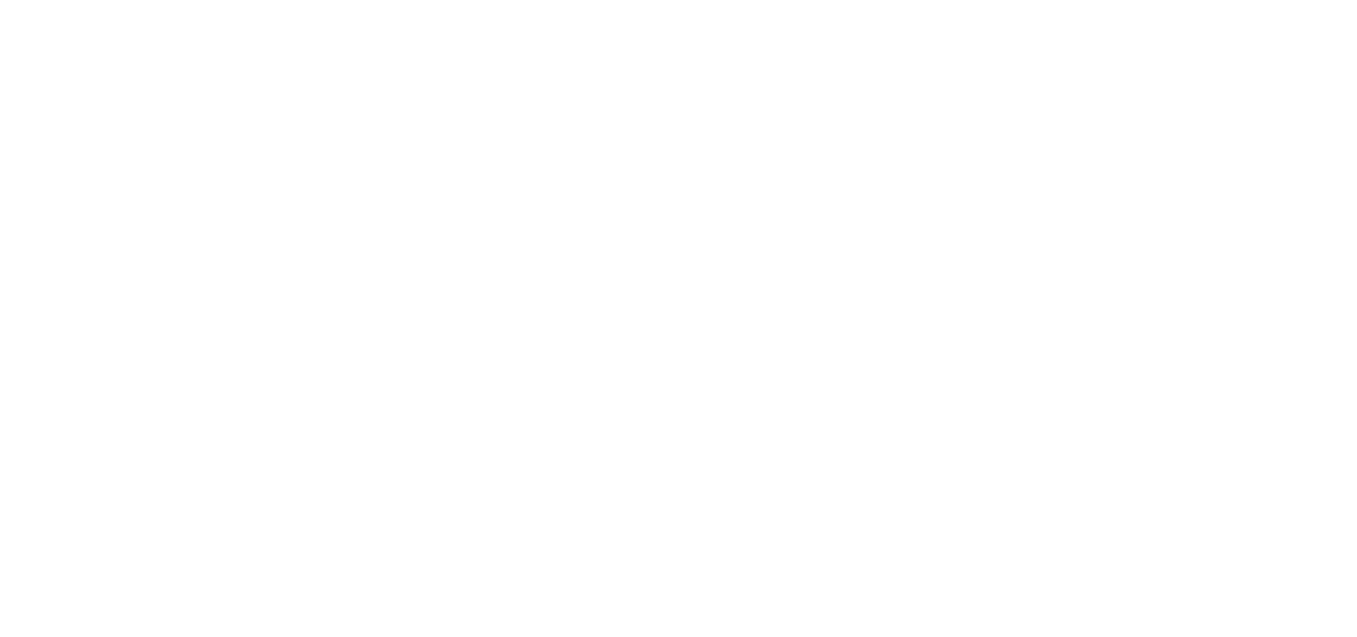
select select "percentage"
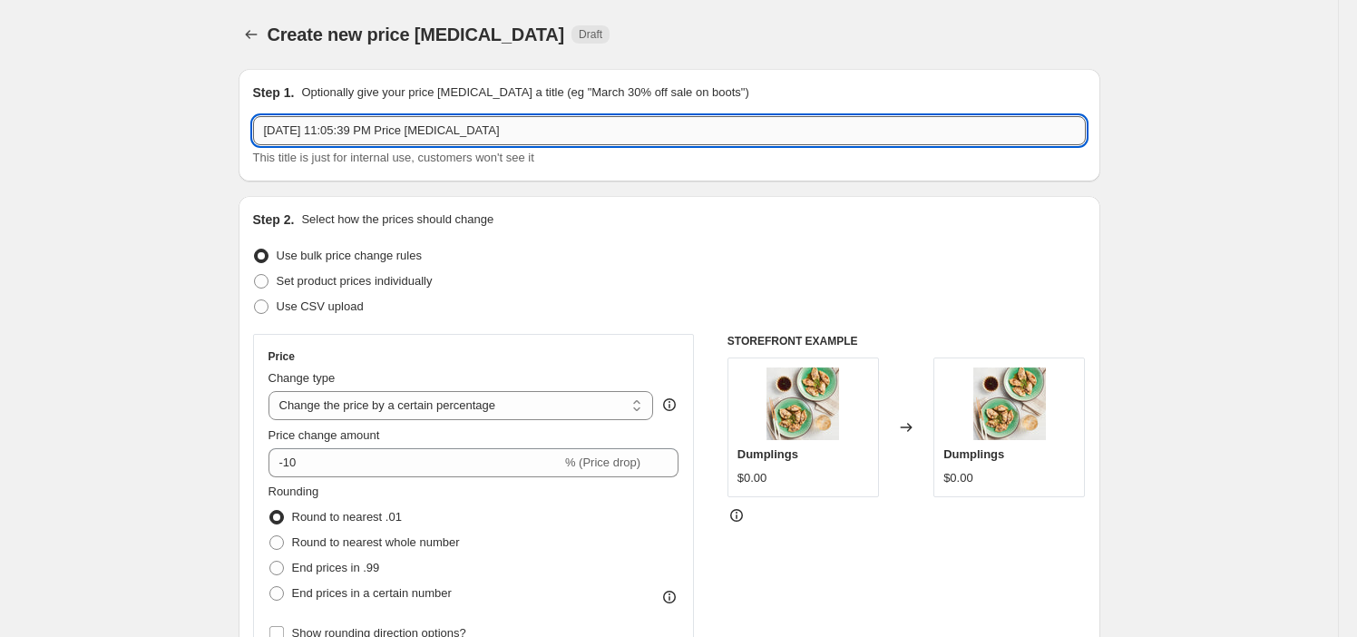
click at [428, 137] on input "Oct 4, 2025, 11:05:39 PM Price change job" at bounding box center [669, 130] width 833 height 29
paste input "Imaging Promotions WO 10_5 - WO 12_14"
type input "Imaging Promotions WO 10_5 - WO 12_14"
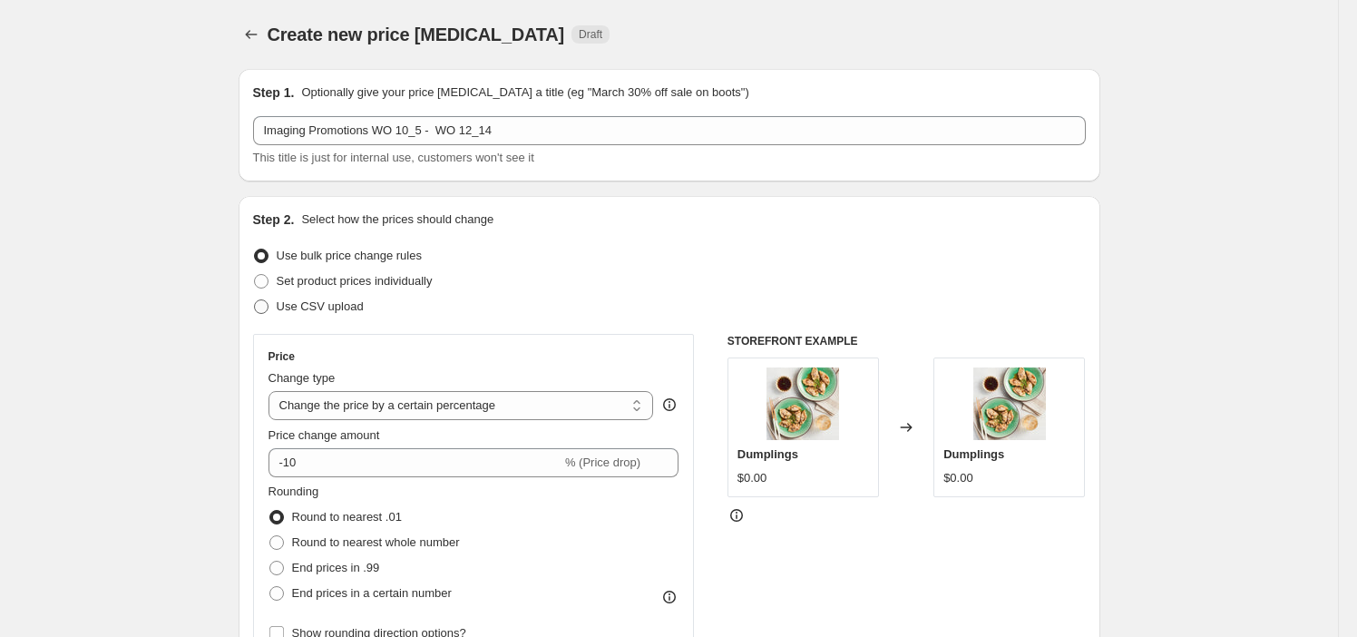
click at [314, 302] on span "Use CSV upload" at bounding box center [320, 306] width 87 height 14
click at [255, 300] on input "Use CSV upload" at bounding box center [254, 299] width 1 height 1
radio input "true"
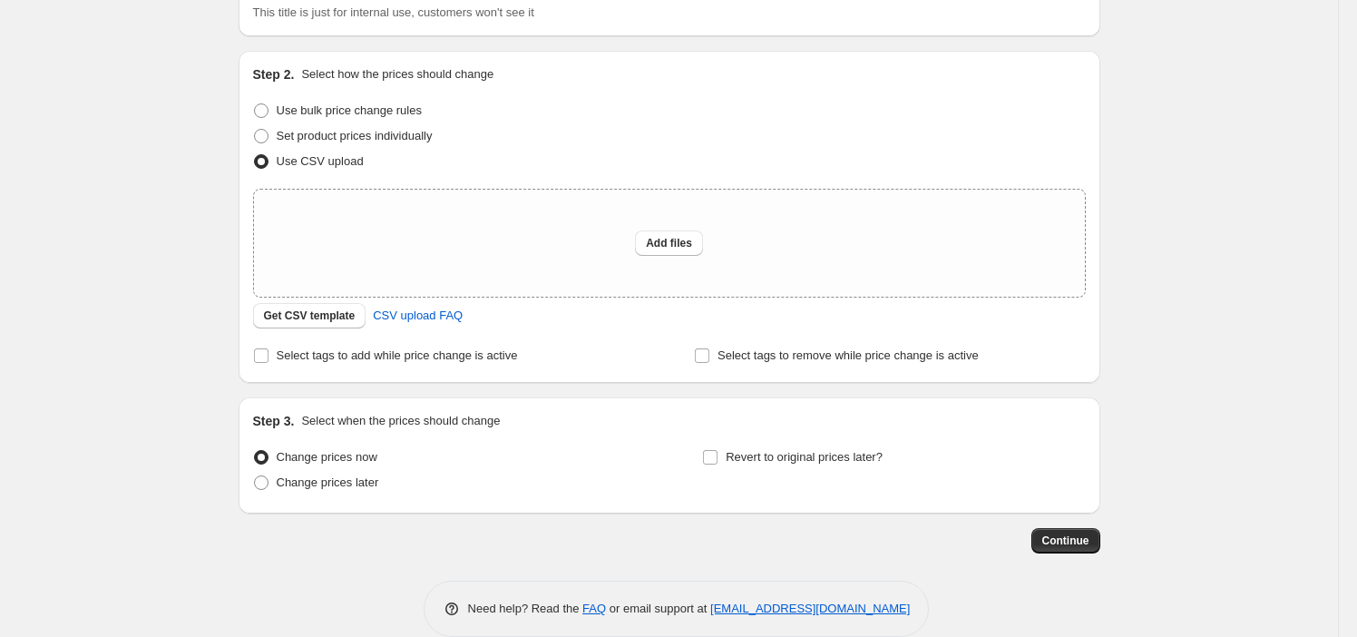
scroll to position [172, 0]
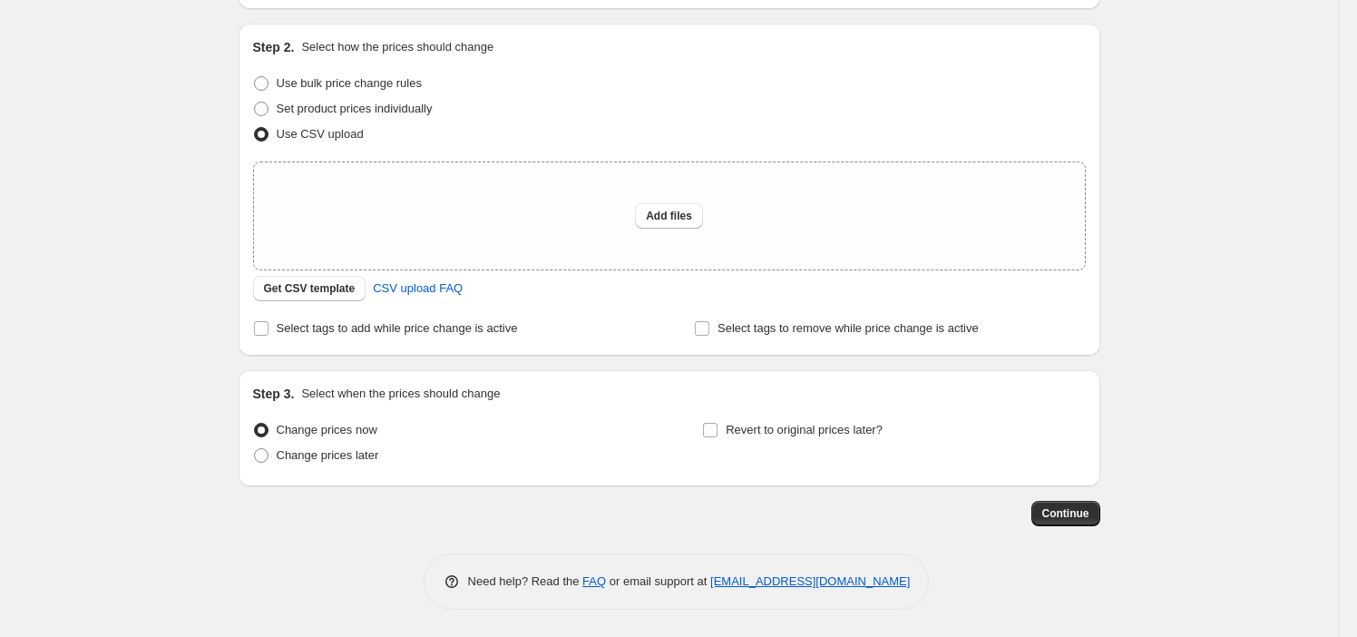
click at [314, 301] on div "Step 2. Select how the prices should change Use bulk price change rules Set pro…" at bounding box center [669, 189] width 833 height 303
click at [314, 294] on span "Get CSV template" at bounding box center [310, 288] width 92 height 15
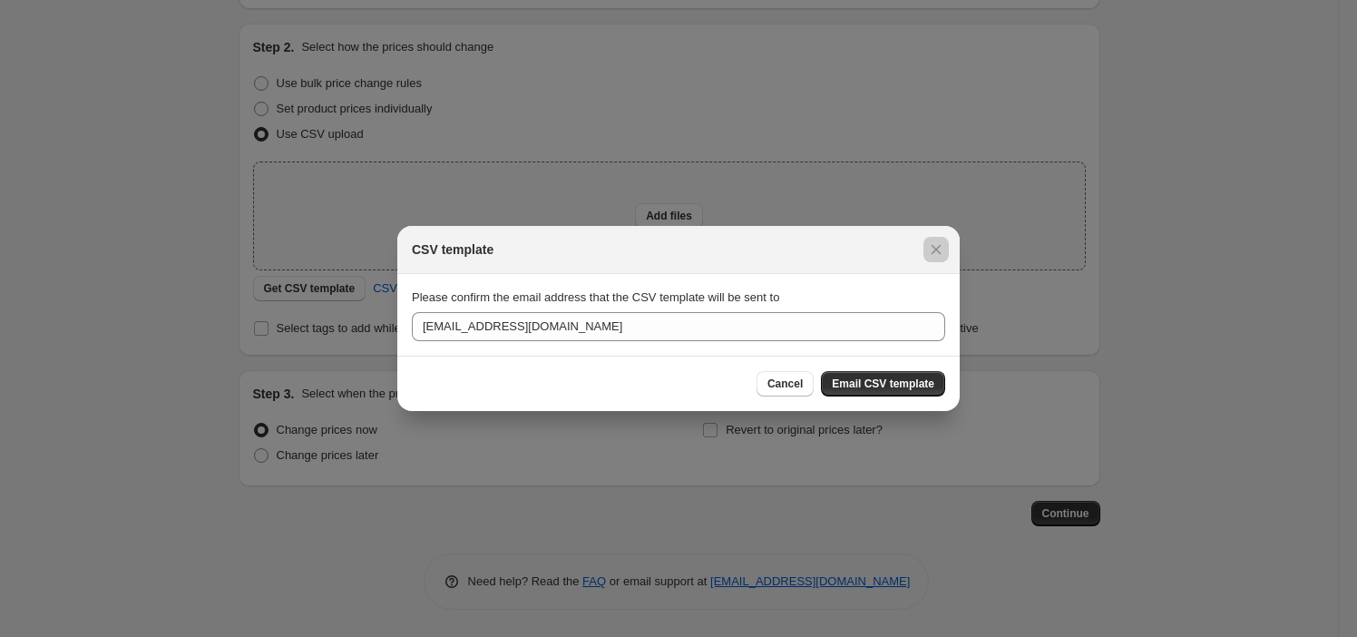
drag, startPoint x: 816, startPoint y: 175, endPoint x: 901, endPoint y: 214, distance: 93.8
click at [818, 175] on div at bounding box center [678, 318] width 1357 height 637
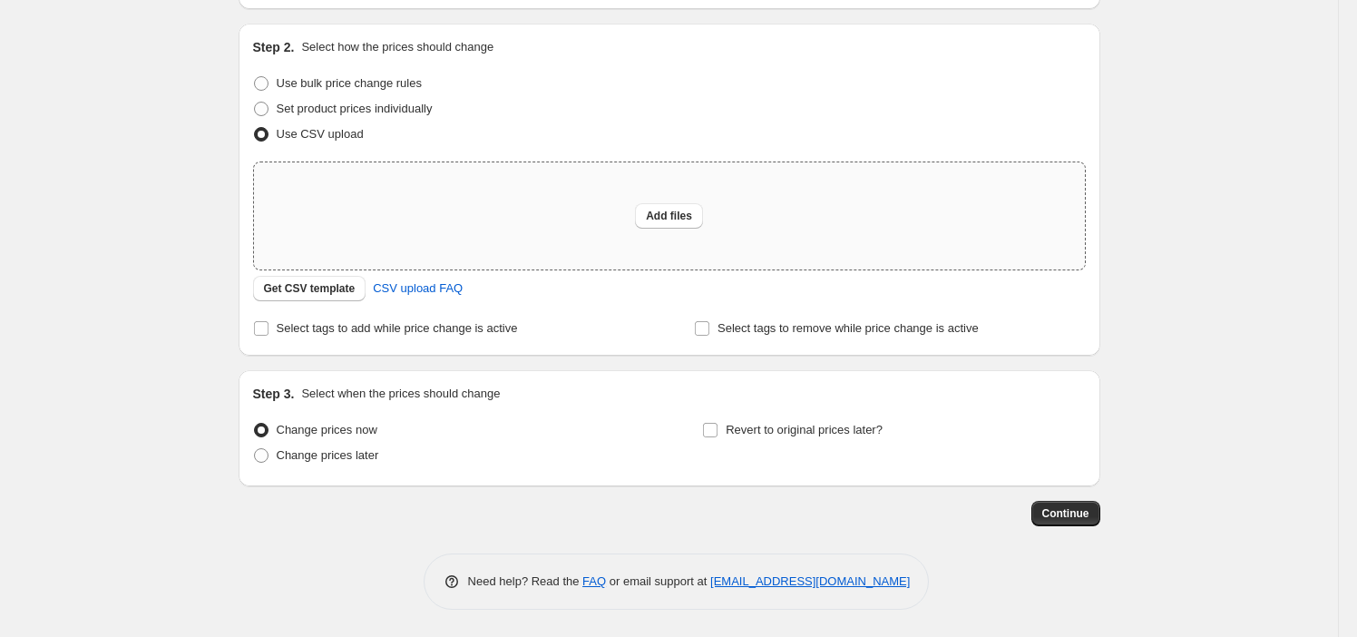
click at [608, 194] on div "Add files" at bounding box center [669, 215] width 831 height 107
type input "C:\fakepath\Imaging Promotions WO 10_5 - WO 12_14.csv"
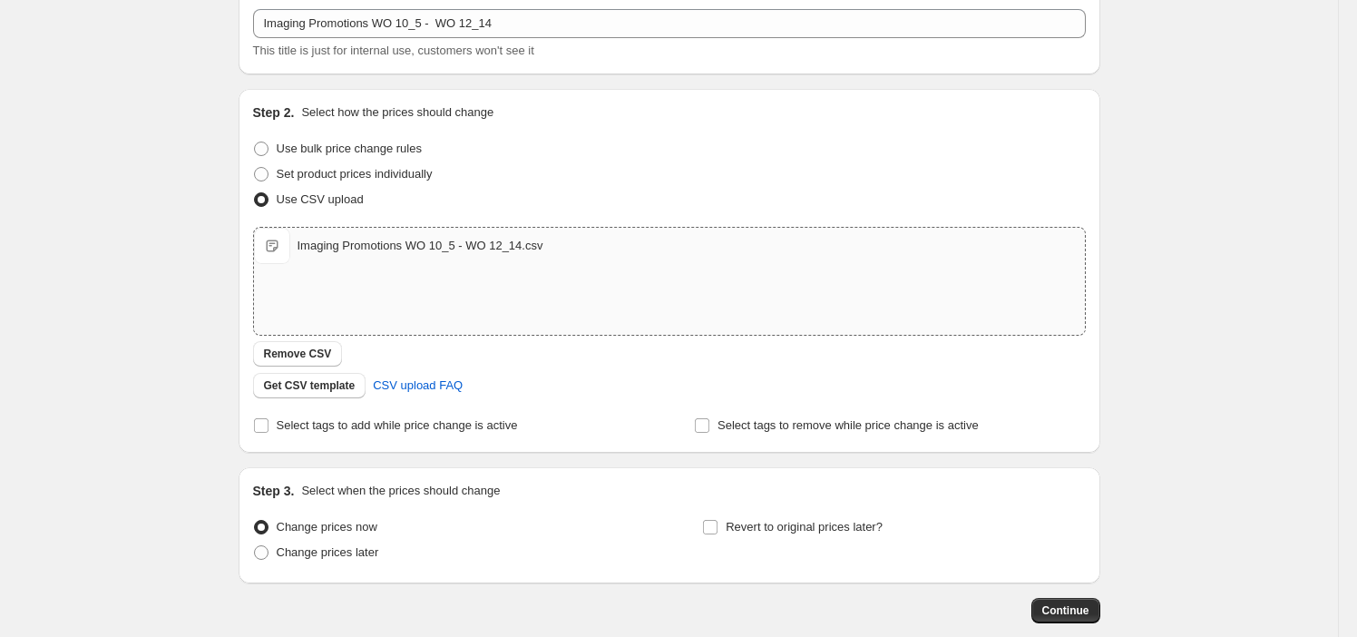
scroll to position [203, 0]
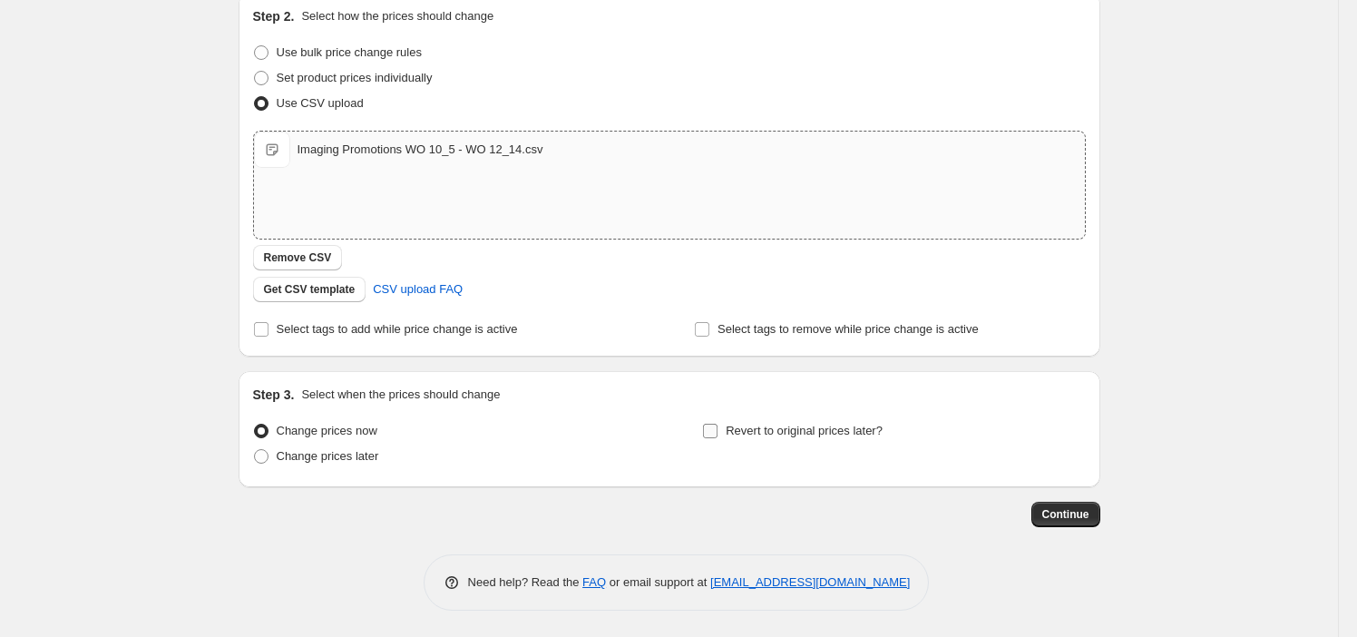
click at [792, 426] on span "Revert to original prices later?" at bounding box center [804, 431] width 157 height 14
click at [718, 426] on input "Revert to original prices later?" at bounding box center [710, 431] width 15 height 15
checkbox input "true"
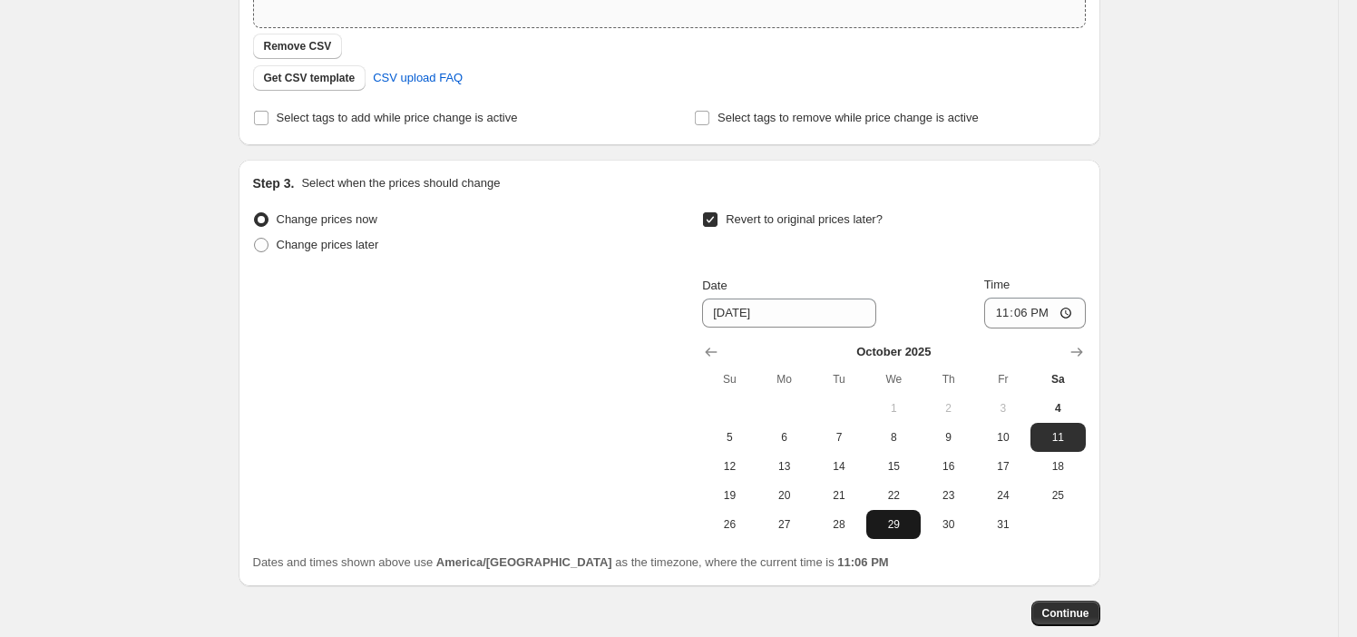
scroll to position [514, 0]
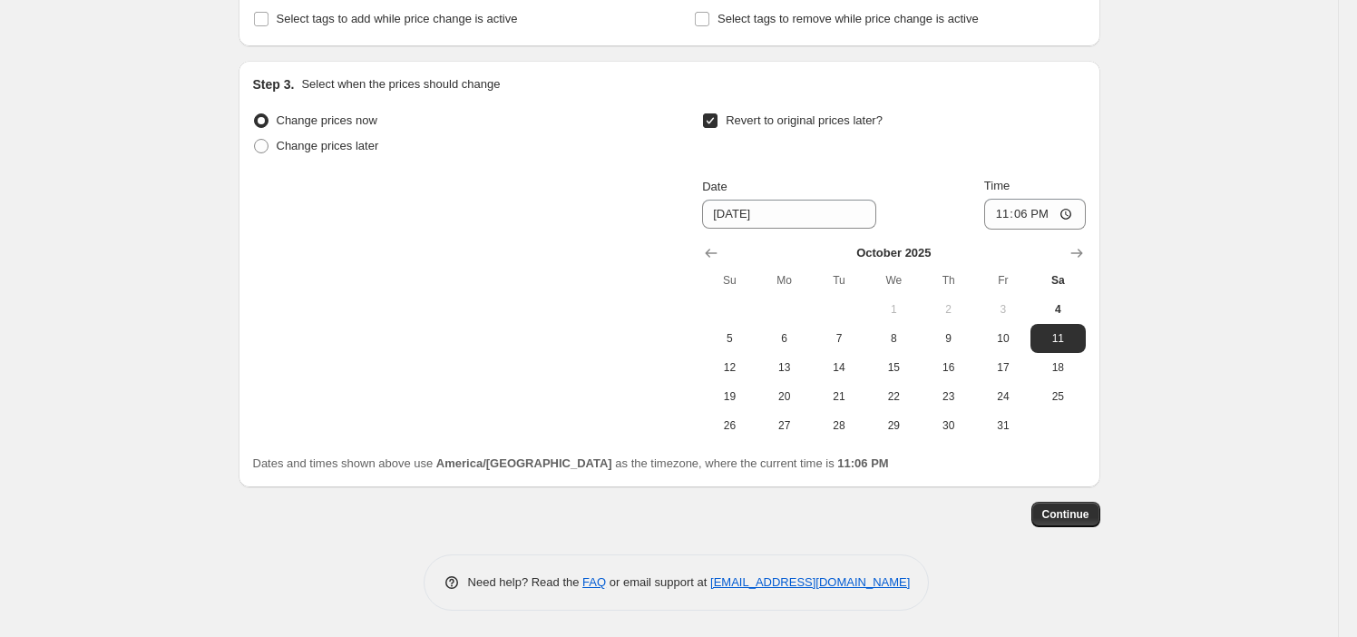
click at [1067, 259] on div at bounding box center [893, 253] width 383 height 18
click at [1072, 252] on icon "Show next month, November 2025" at bounding box center [1077, 253] width 18 height 18
click at [1056, 367] on span "20" at bounding box center [1058, 367] width 40 height 15
type input "12/20/2025"
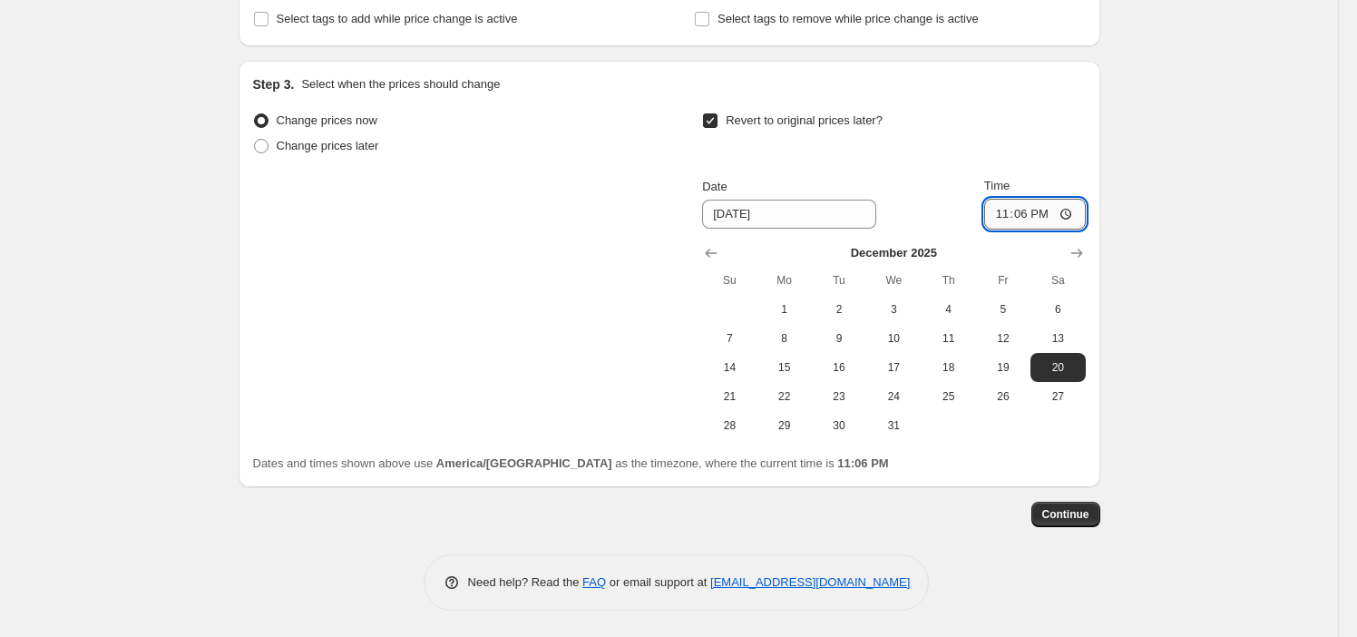
click at [993, 207] on input "23:06" at bounding box center [1035, 214] width 102 height 31
type input "22:59"
click at [1261, 401] on div "Create new price change job. This page is ready Create new price change job Dra…" at bounding box center [669, 61] width 1338 height 1151
click at [1056, 522] on button "Continue" at bounding box center [1066, 514] width 69 height 25
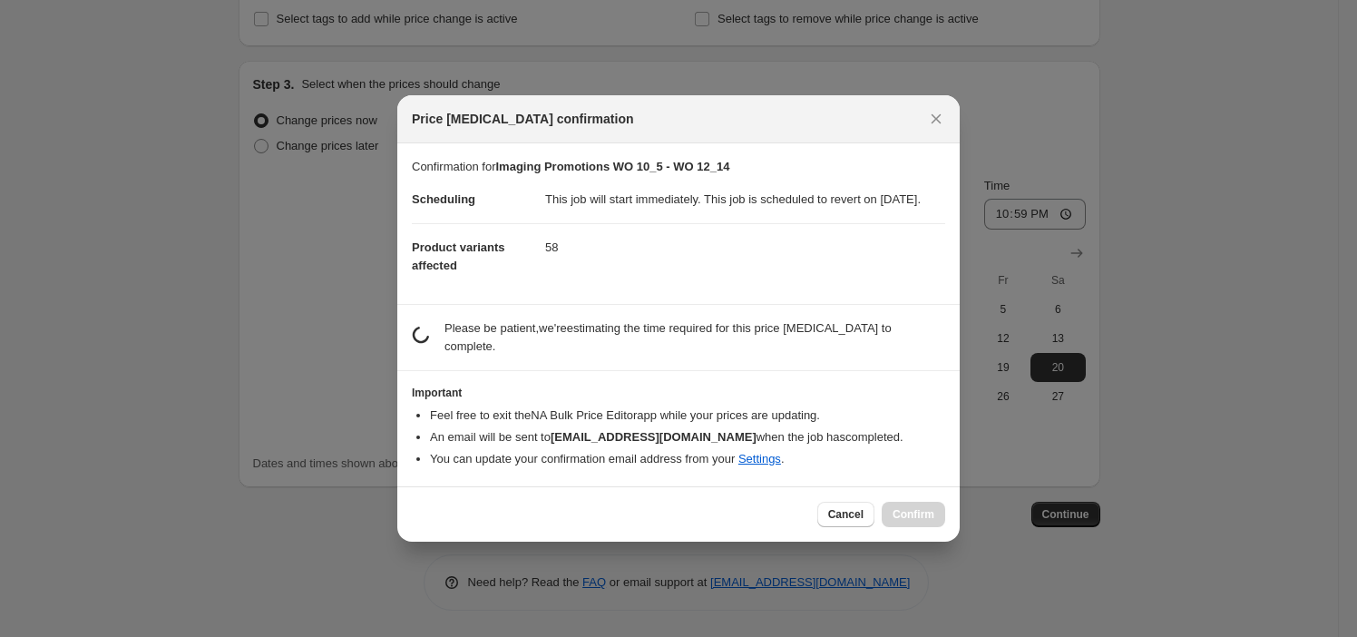
click at [653, 271] on dd "58" at bounding box center [745, 247] width 400 height 48
click at [311, 594] on div at bounding box center [678, 318] width 1357 height 637
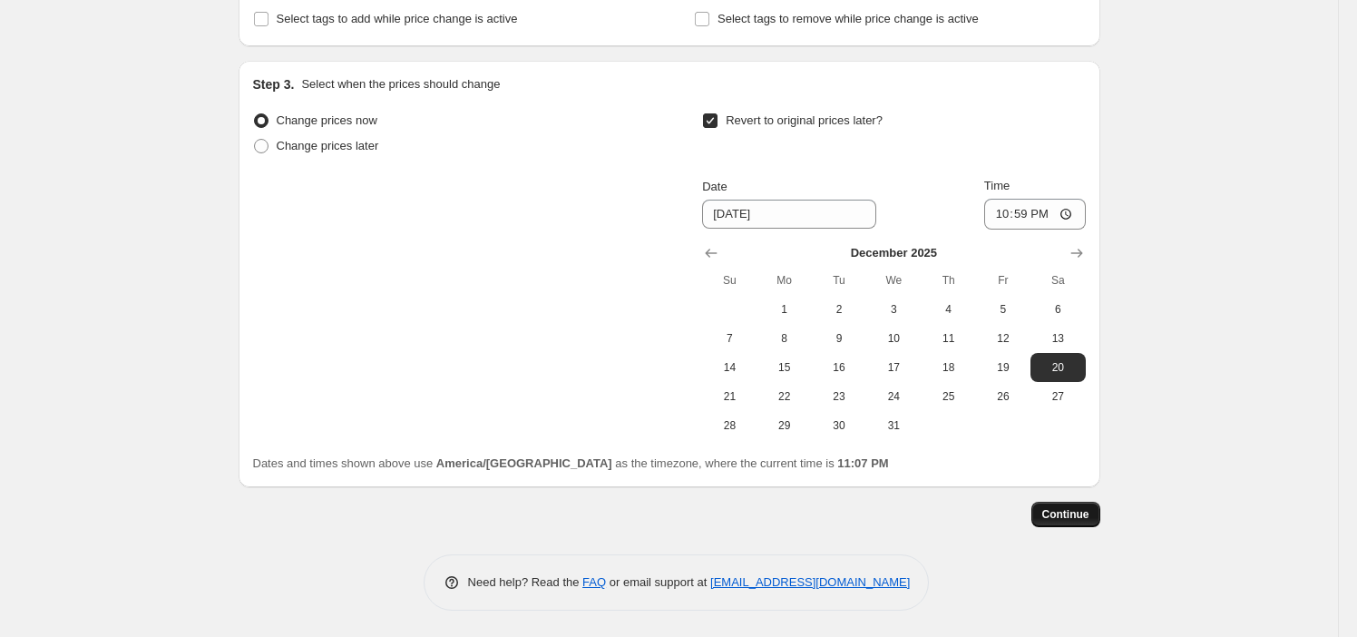
click at [1076, 523] on button "Continue" at bounding box center [1066, 514] width 69 height 25
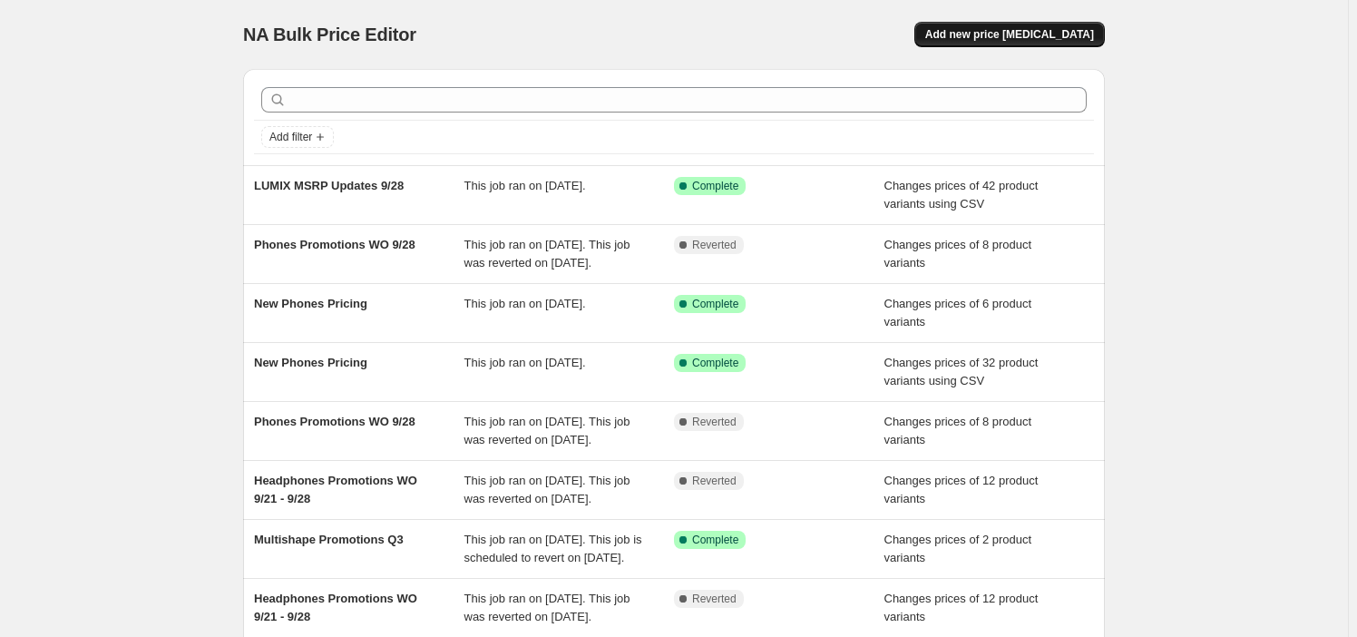
click at [1022, 37] on span "Add new price [MEDICAL_DATA]" at bounding box center [1009, 34] width 169 height 15
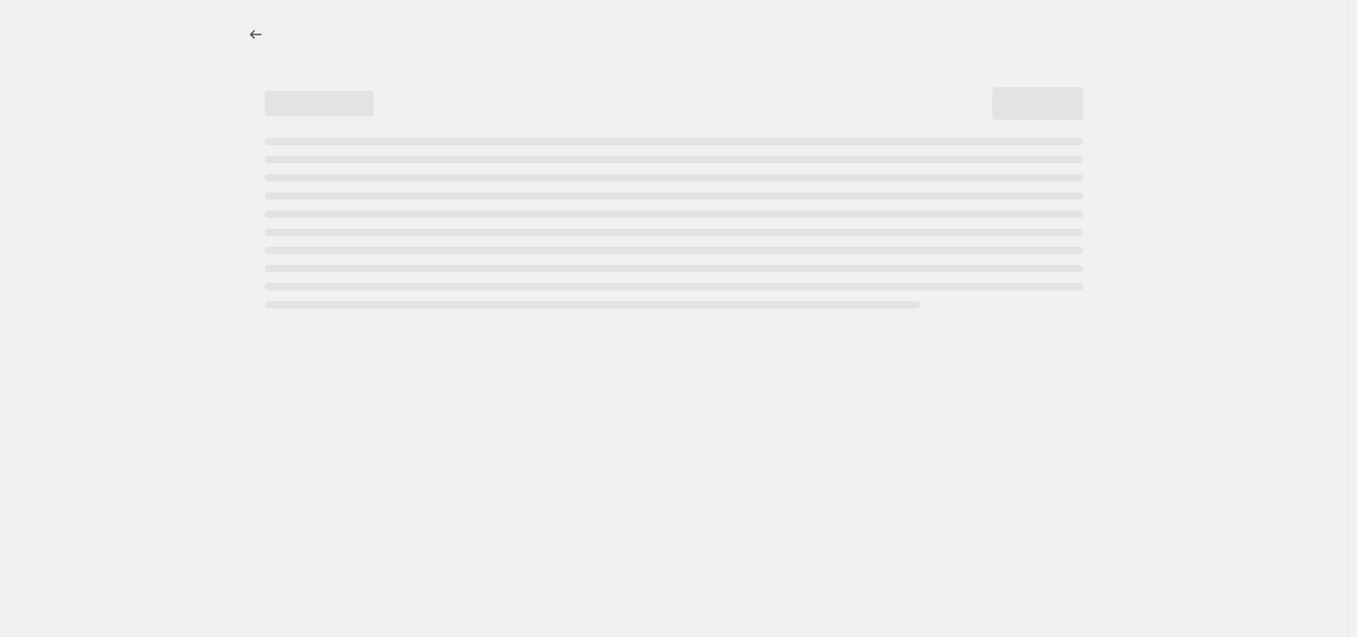
select select "percentage"
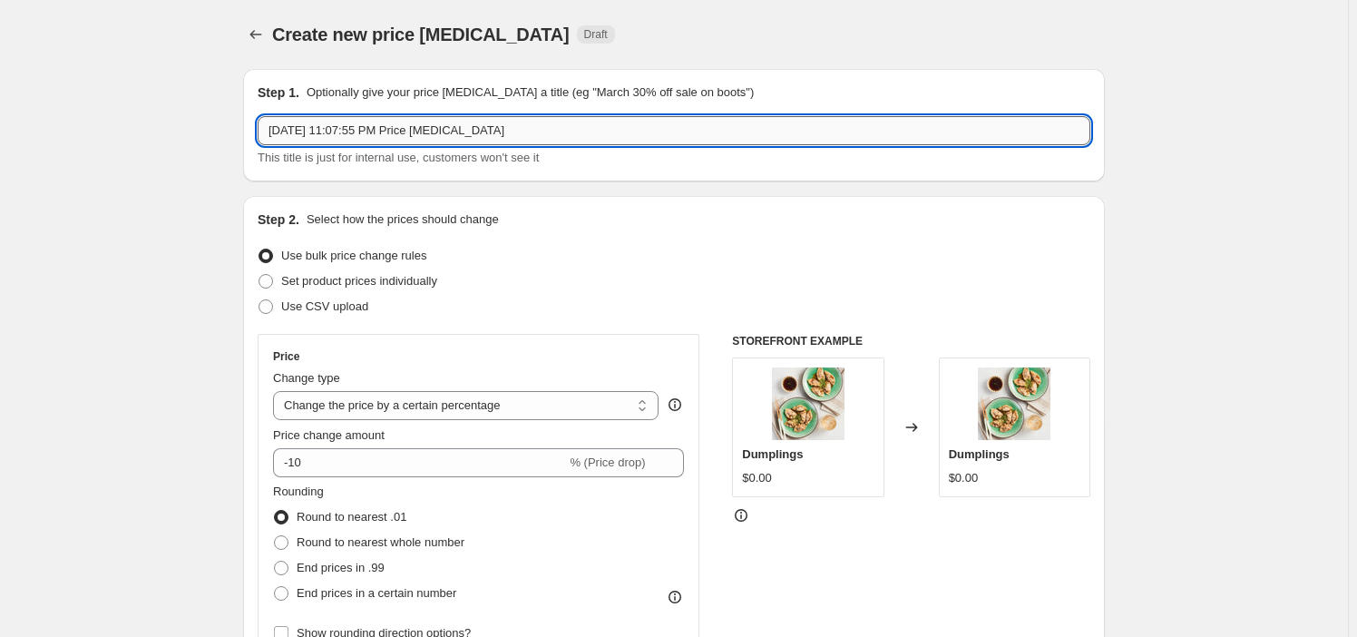
click at [402, 126] on input "[DATE] 11:07:55 PM Price [MEDICAL_DATA]" at bounding box center [674, 130] width 833 height 29
drag, startPoint x: 402, startPoint y: 126, endPoint x: 324, endPoint y: 128, distance: 78.0
click at [324, 128] on input "[DATE] 11:07:55 PM Price [MEDICAL_DATA]" at bounding box center [674, 130] width 833 height 29
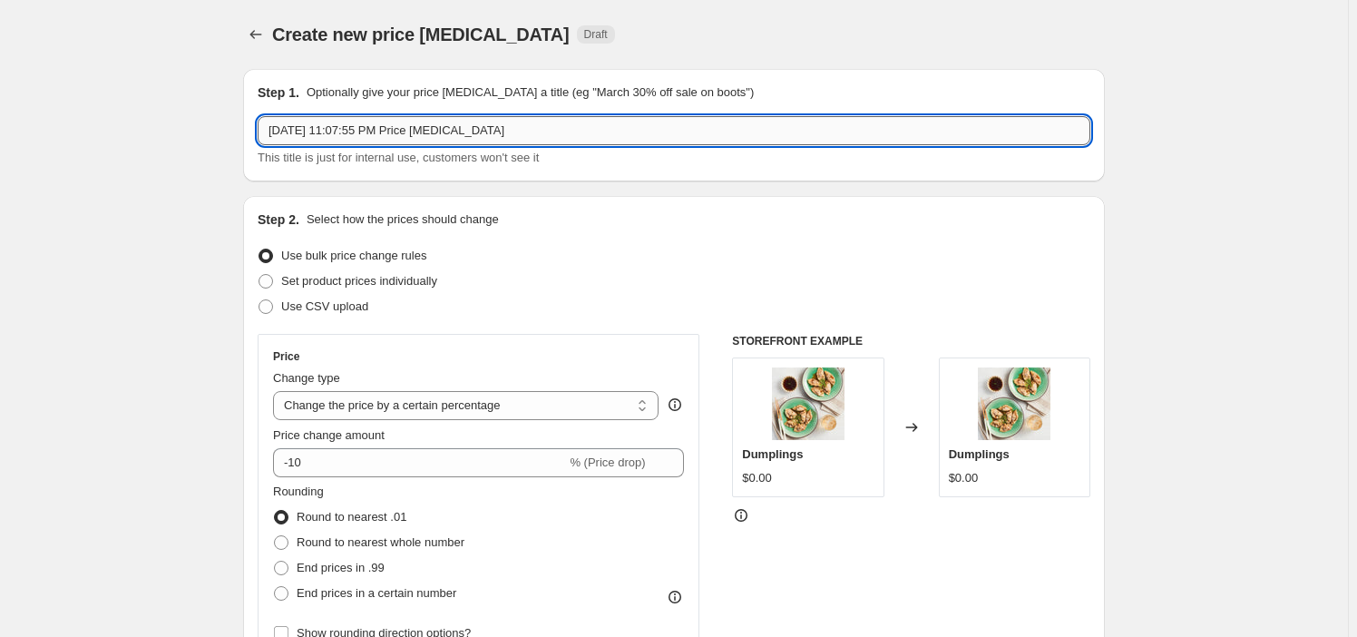
click at [324, 128] on input "[DATE] 11:07:55 PM Price [MEDICAL_DATA]" at bounding box center [674, 130] width 833 height 29
paste input "Imaging Promotions WO 10_5 - WO 12_14"
type input "Imaging Promotions WO 10_5 - WO 12_14"
click at [341, 308] on span "Use CSV upload" at bounding box center [324, 306] width 87 height 14
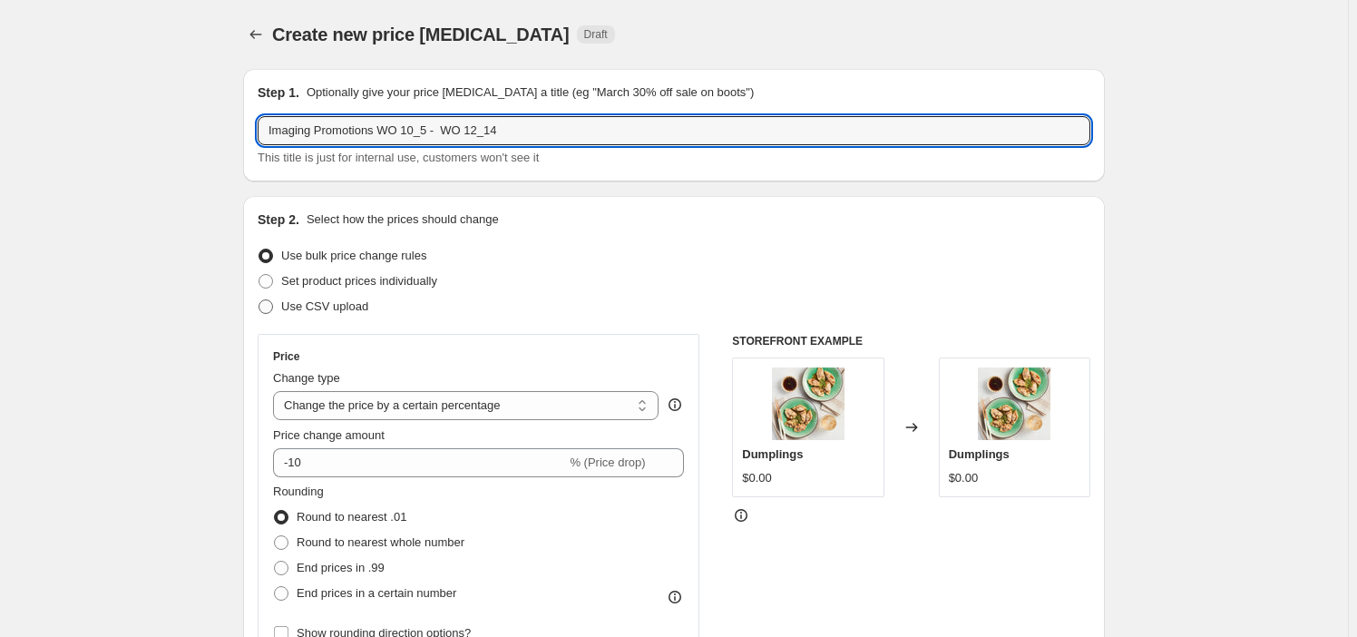
click at [259, 300] on input "Use CSV upload" at bounding box center [259, 299] width 1 height 1
radio input "true"
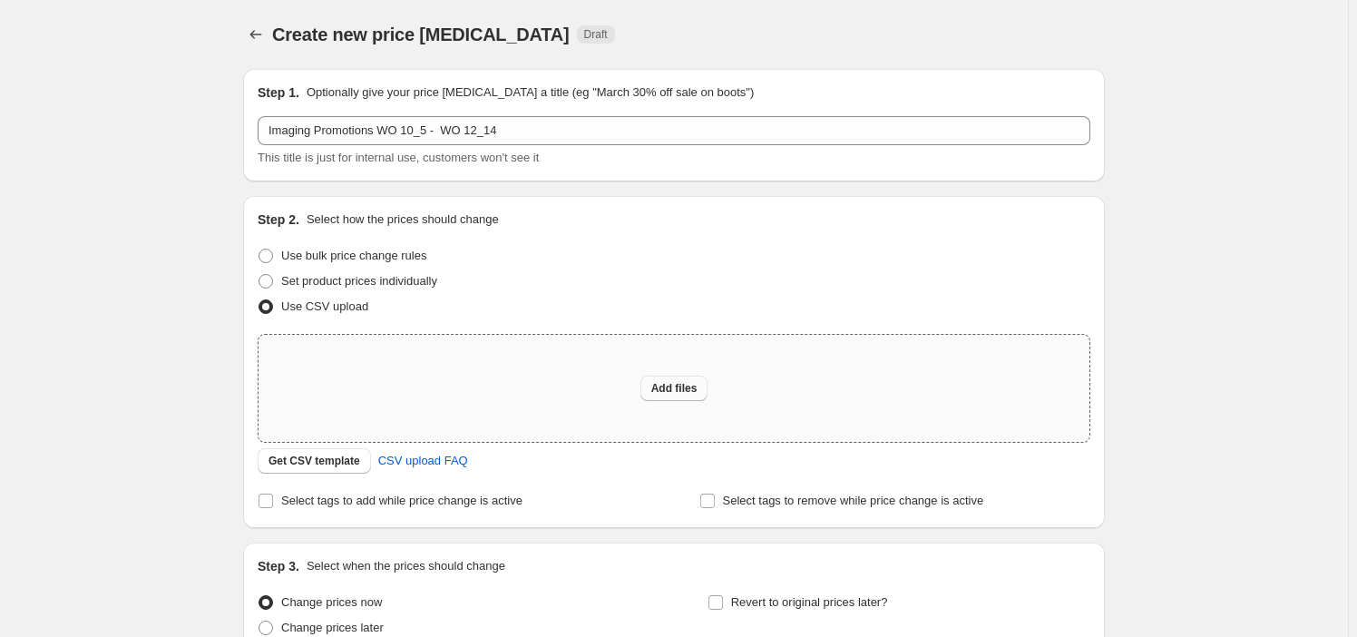
click at [681, 389] on span "Add files" at bounding box center [674, 388] width 46 height 15
type input "C:\fakepath\Imaging Promotions WO 10_5 - WO 12_14.csv"
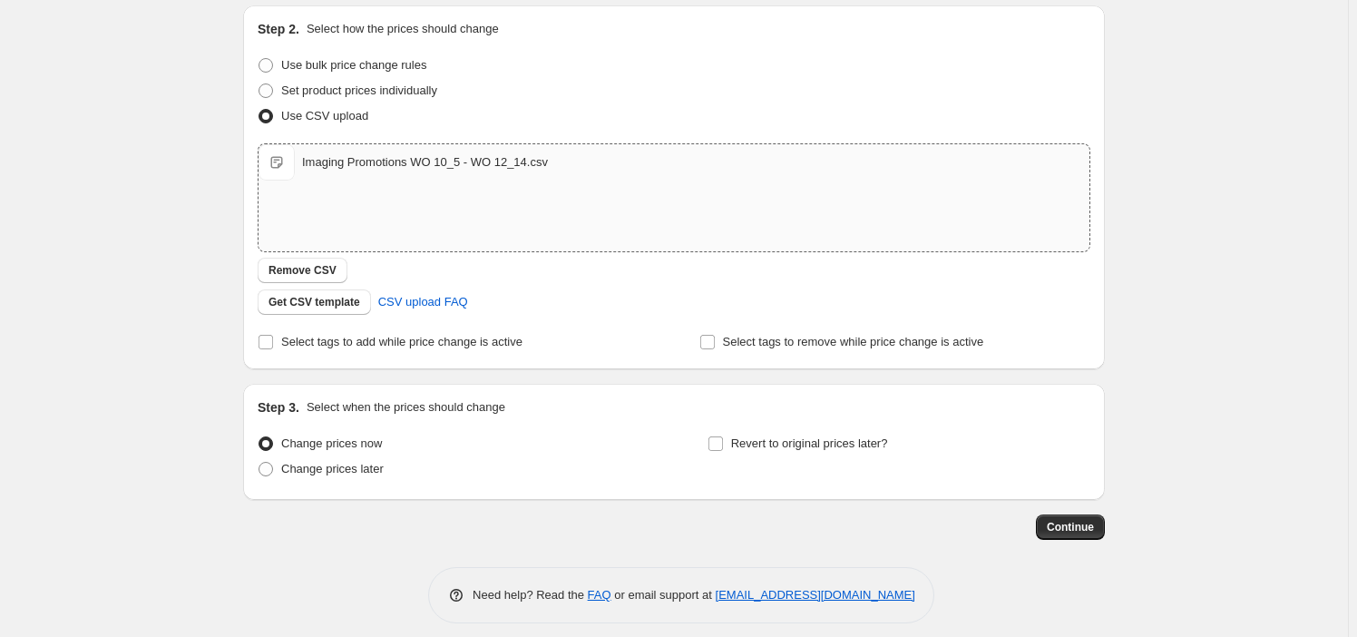
scroll to position [203, 0]
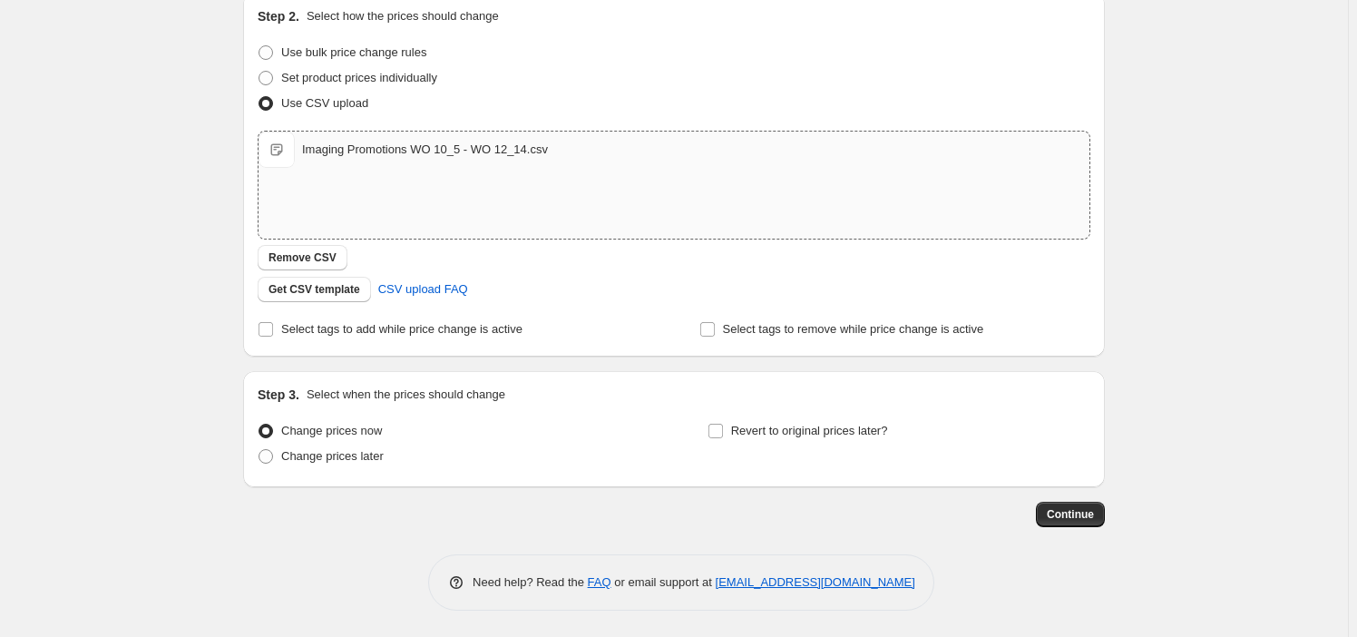
click at [798, 413] on div "Step 3. Select when the prices should change Change prices now Change prices la…" at bounding box center [674, 429] width 833 height 87
click at [806, 429] on span "Revert to original prices later?" at bounding box center [809, 431] width 157 height 14
click at [723, 429] on input "Revert to original prices later?" at bounding box center [716, 431] width 15 height 15
checkbox input "true"
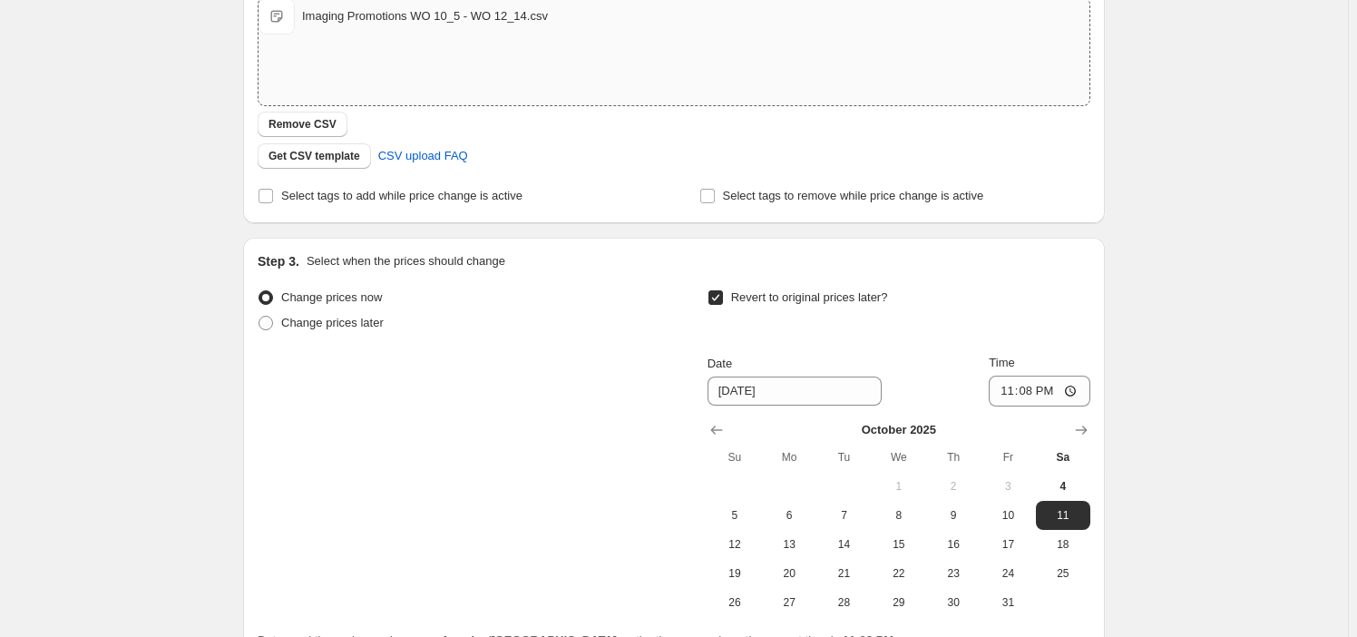
scroll to position [514, 0]
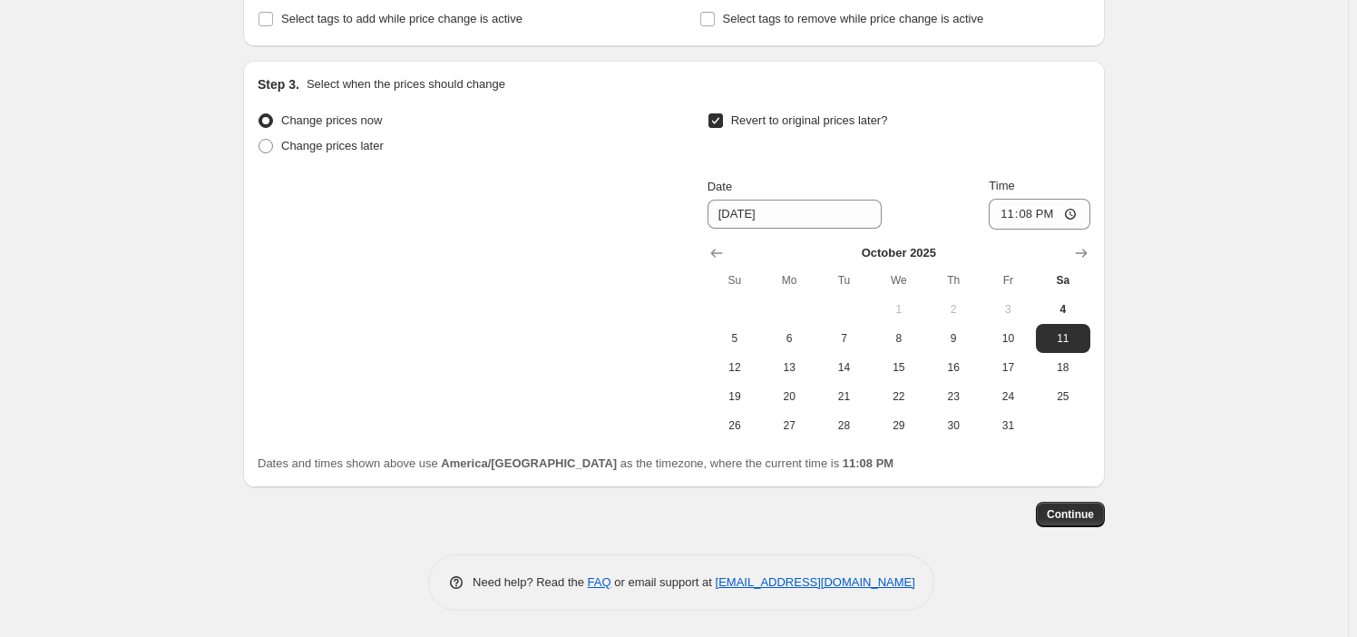
click at [1097, 221] on div "Step 3. Select when the prices should change Change prices now Change prices la…" at bounding box center [674, 274] width 862 height 426
click at [1088, 236] on div "[DATE] Su Mo Tu We Th Fr Sa 1 2 3 4 5 6 7 8 9 10 11 12 13 14 15 16 17 18 19 20 …" at bounding box center [891, 335] width 397 height 210
click at [1083, 248] on icon "Show next month, November 2025" at bounding box center [1081, 253] width 18 height 18
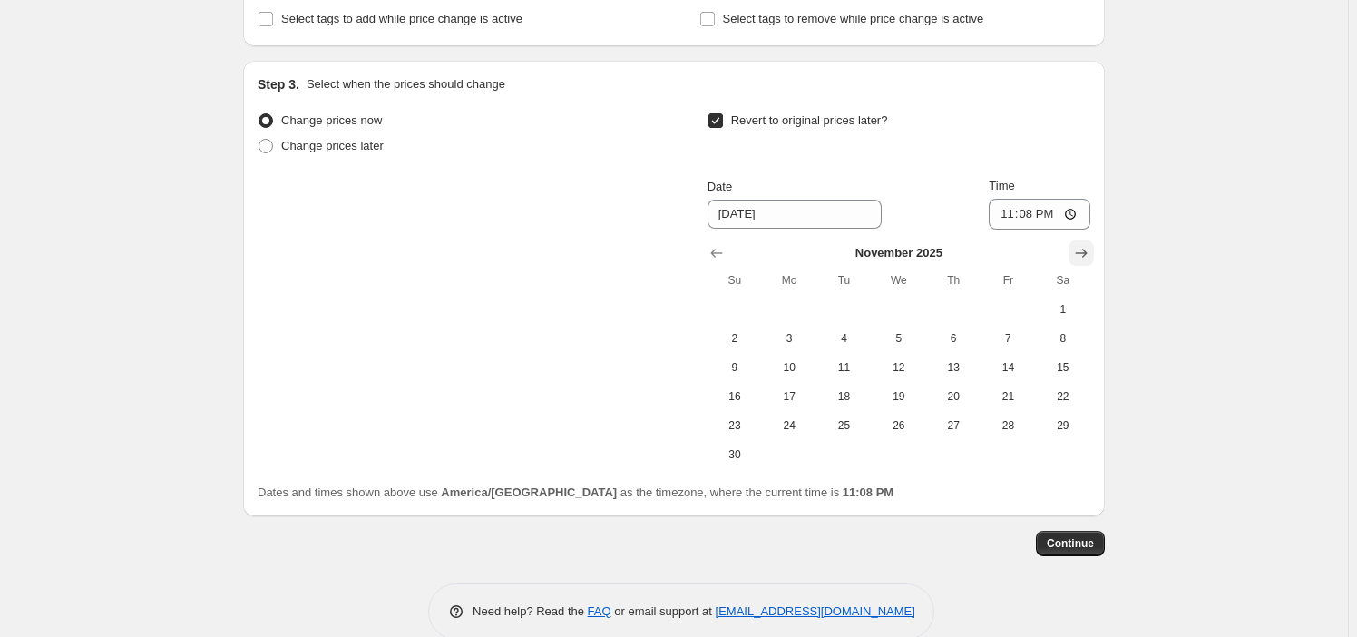
click at [1082, 248] on icon "Show next month, December 2025" at bounding box center [1081, 253] width 18 height 18
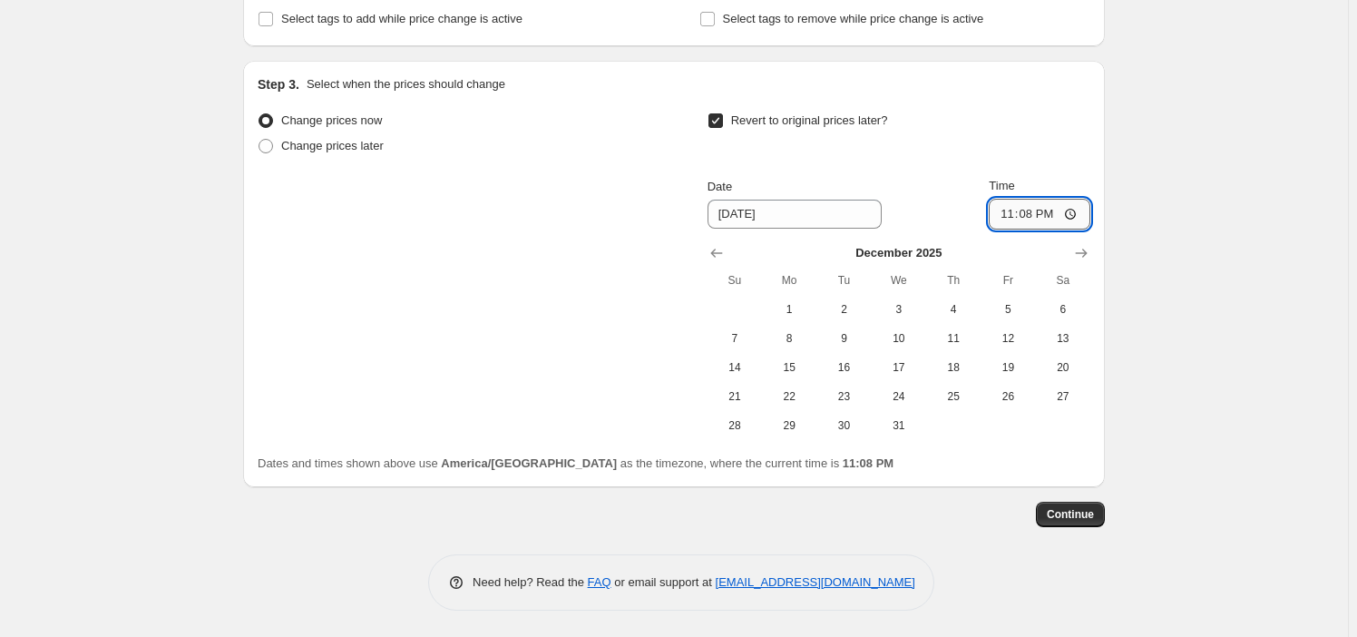
click at [1037, 225] on input "23:08" at bounding box center [1040, 214] width 102 height 31
click at [1042, 218] on input "23:08" at bounding box center [1040, 214] width 102 height 31
click at [1032, 217] on input "23:08" at bounding box center [1040, 214] width 102 height 31
click at [1073, 367] on span "20" at bounding box center [1063, 367] width 40 height 15
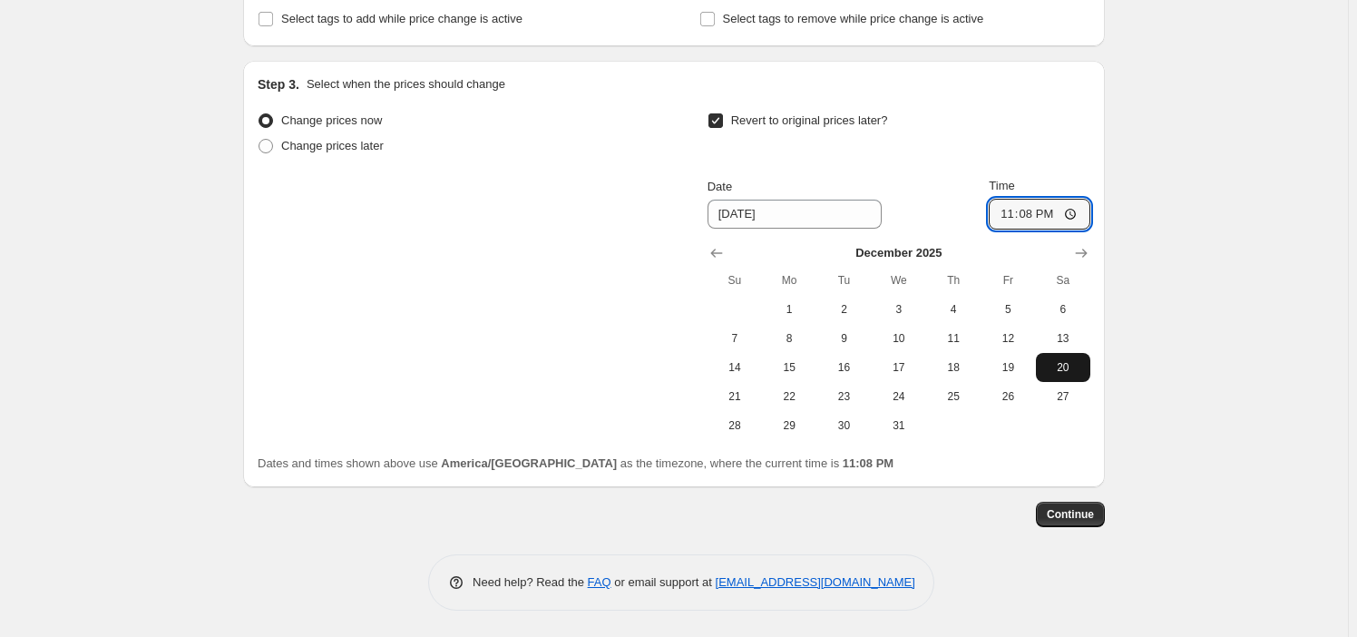
type input "[DATE]"
drag, startPoint x: 1059, startPoint y: 524, endPoint x: 1064, endPoint y: 514, distance: 12.2
click at [1064, 514] on button "Continue" at bounding box center [1070, 514] width 69 height 25
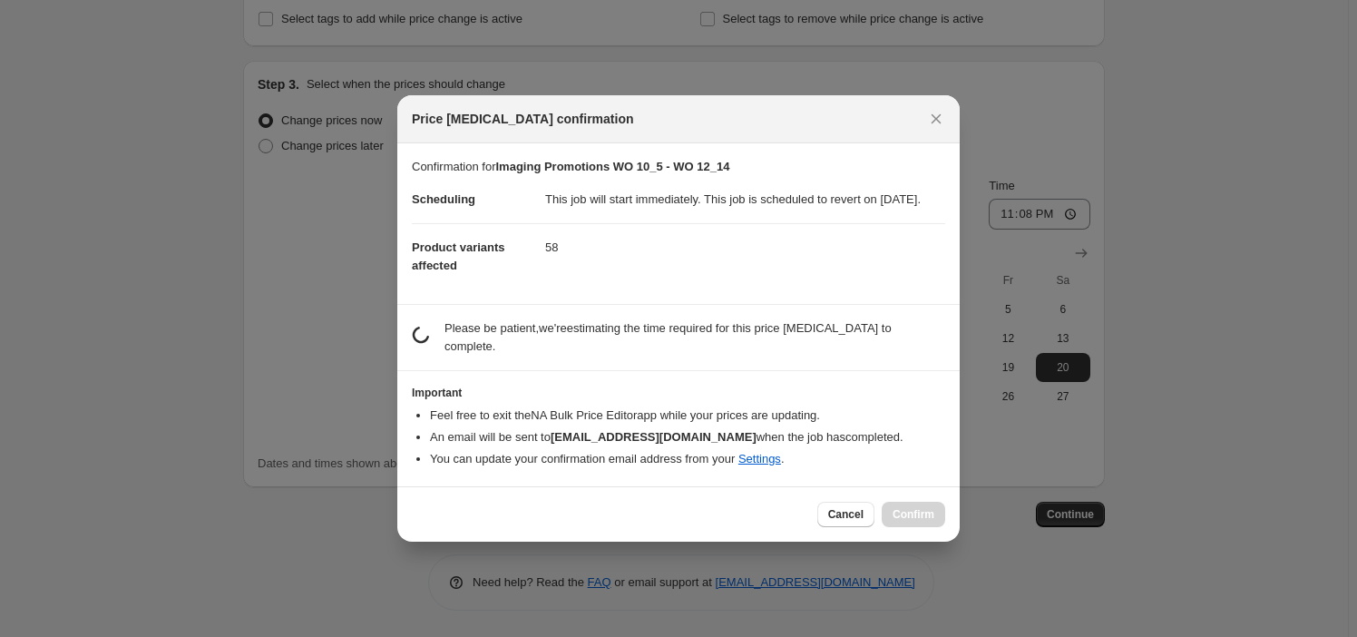
click at [662, 289] on dl "Scheduling This job will start immediately. This job is scheduled to revert on …" at bounding box center [678, 232] width 533 height 113
click at [928, 118] on icon "Close" at bounding box center [936, 119] width 18 height 18
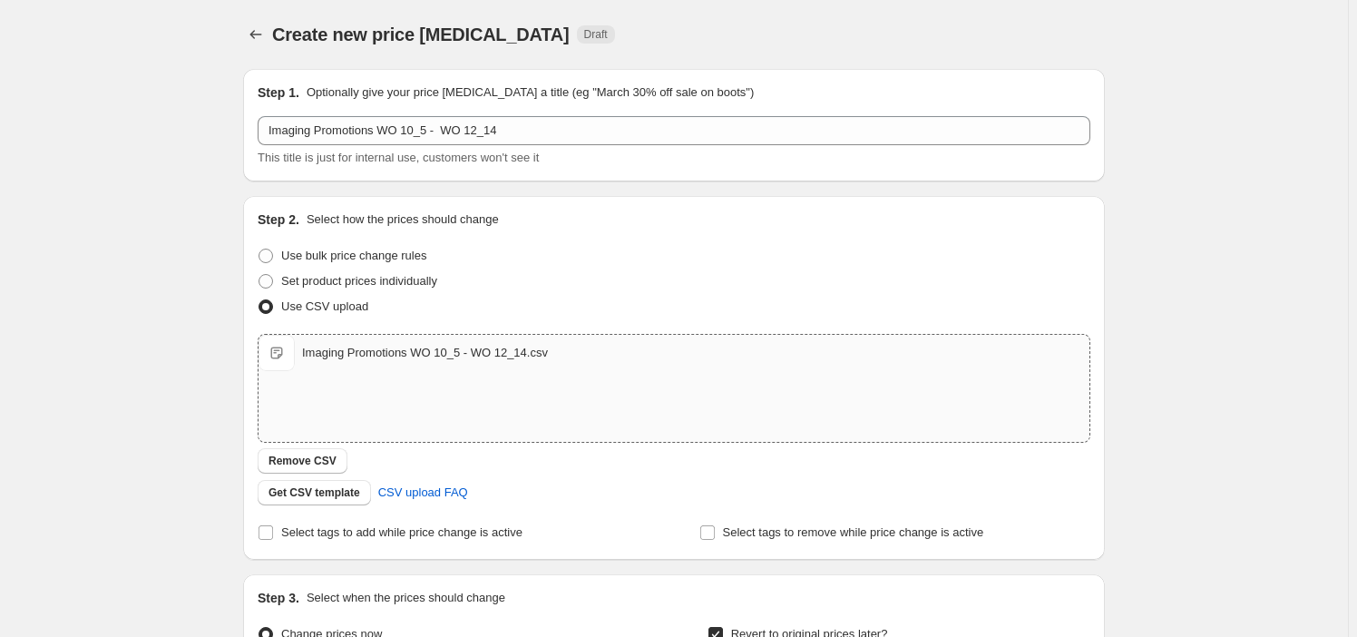
scroll to position [514, 0]
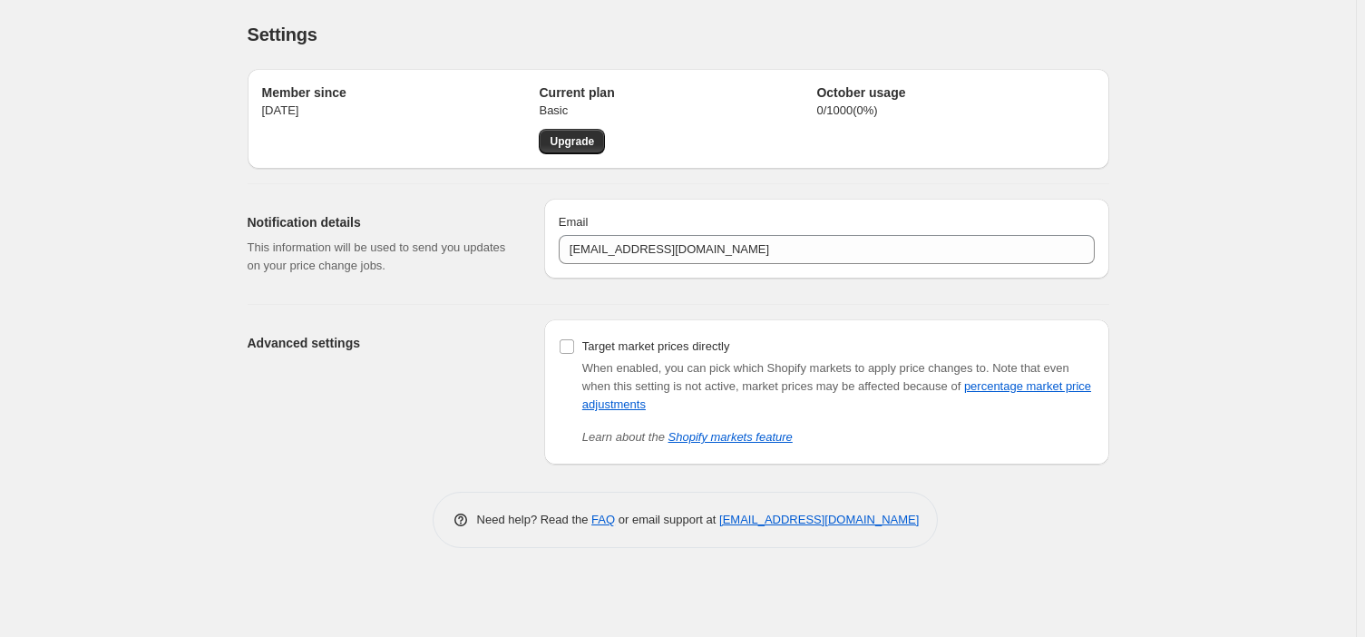
click at [577, 163] on div "Member since [DATE] Current plan Basic Upgrade October usage 0 / 1000 ( 0 %)" at bounding box center [679, 119] width 862 height 100
click at [590, 138] on span "Upgrade" at bounding box center [572, 141] width 44 height 15
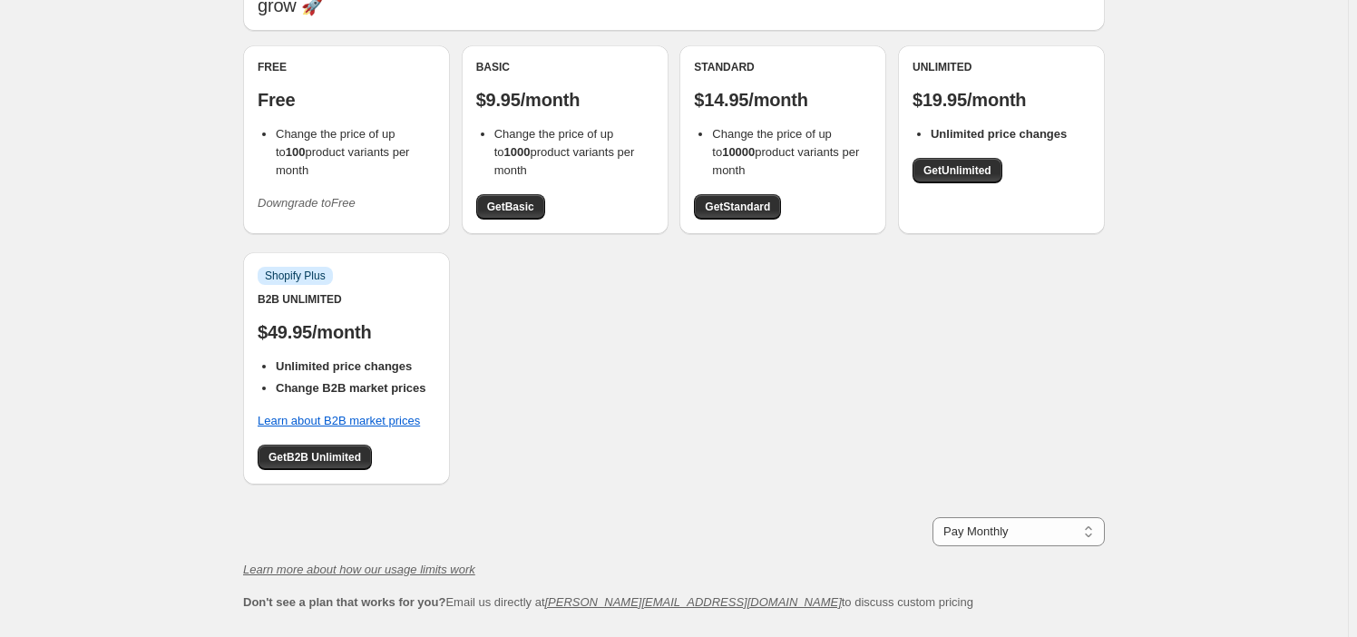
scroll to position [82, 0]
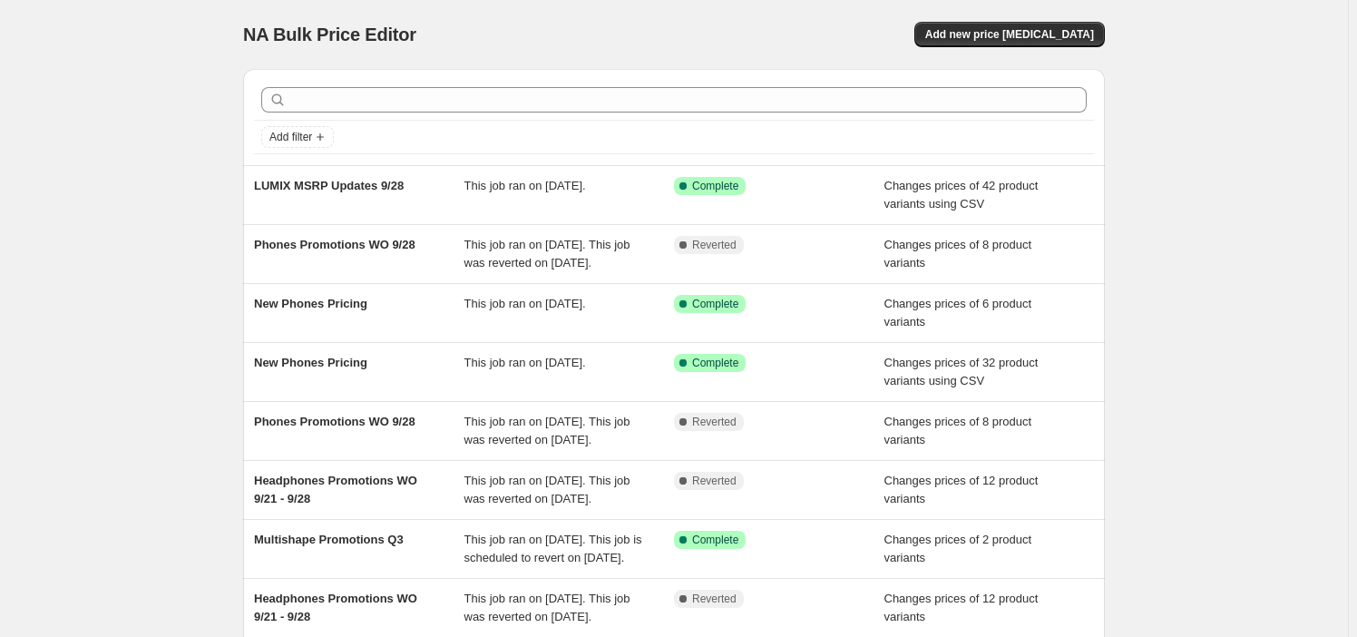
click at [980, 52] on div "NA Bulk Price Editor. This page is ready NA Bulk Price Editor Add new price [ME…" at bounding box center [674, 34] width 862 height 69
click at [1004, 32] on span "Add new price [MEDICAL_DATA]" at bounding box center [1009, 34] width 169 height 15
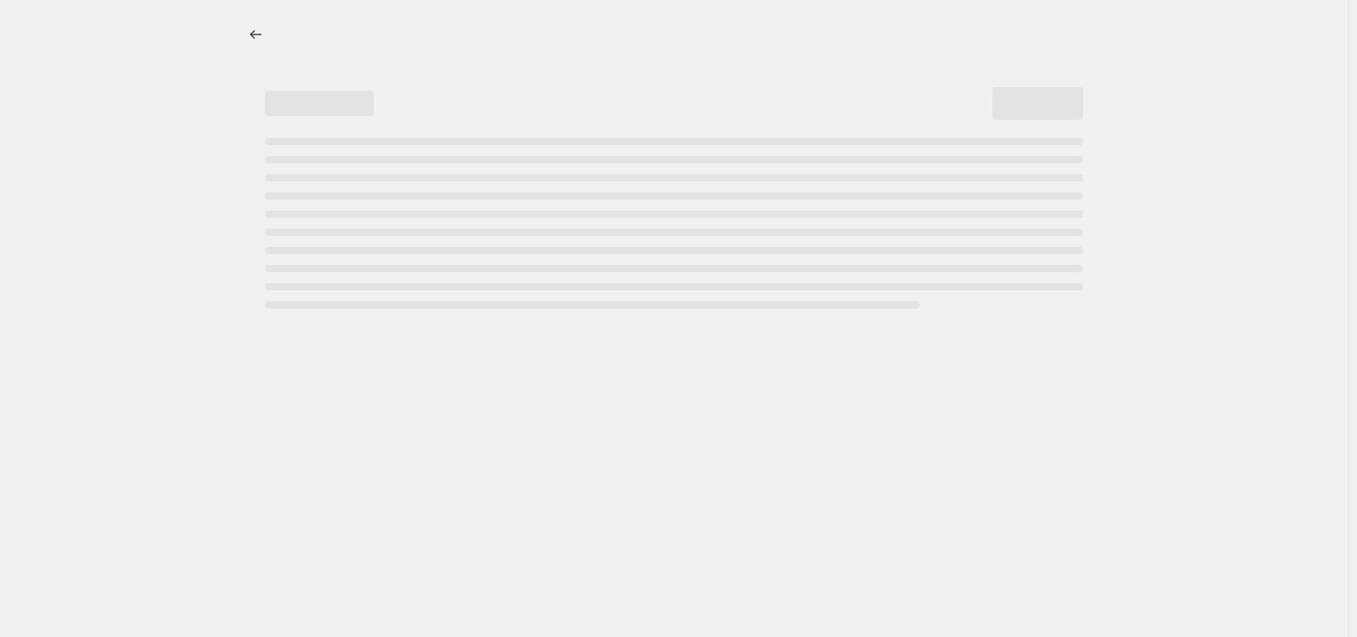
select select "percentage"
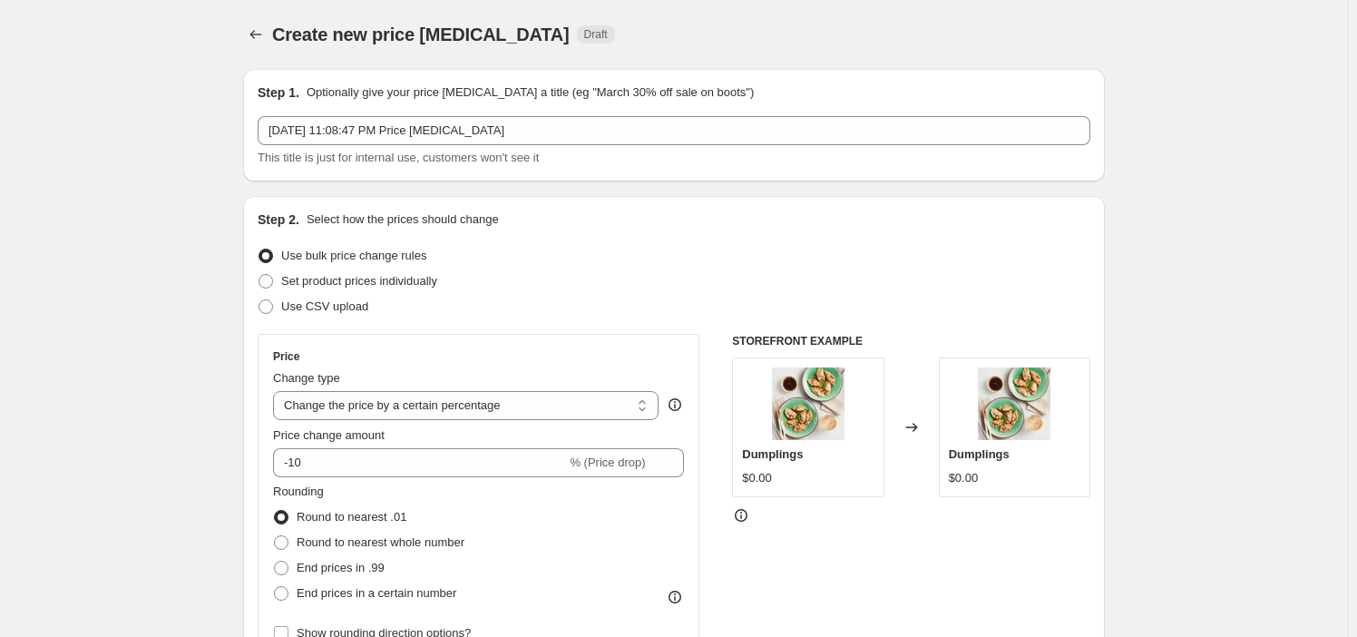
click at [397, 111] on div "Step 1. Optionally give your price [MEDICAL_DATA] a title (eg "March 30% off sa…" at bounding box center [674, 124] width 833 height 83
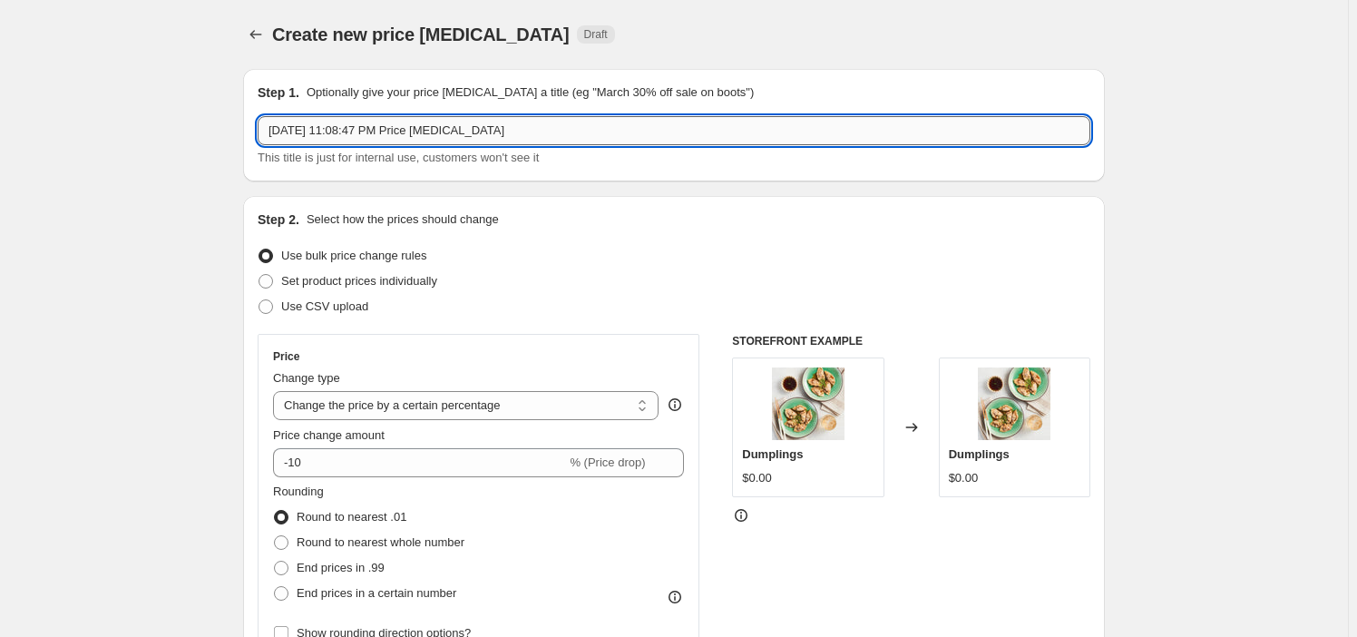
click at [406, 118] on input "[DATE] 11:08:47 PM Price [MEDICAL_DATA]" at bounding box center [674, 130] width 833 height 29
paste input "Imaging Promotions WO 10_5 - WO 12_14"
type input "Imaging Promotions WO 10_5 - WO 12_14"
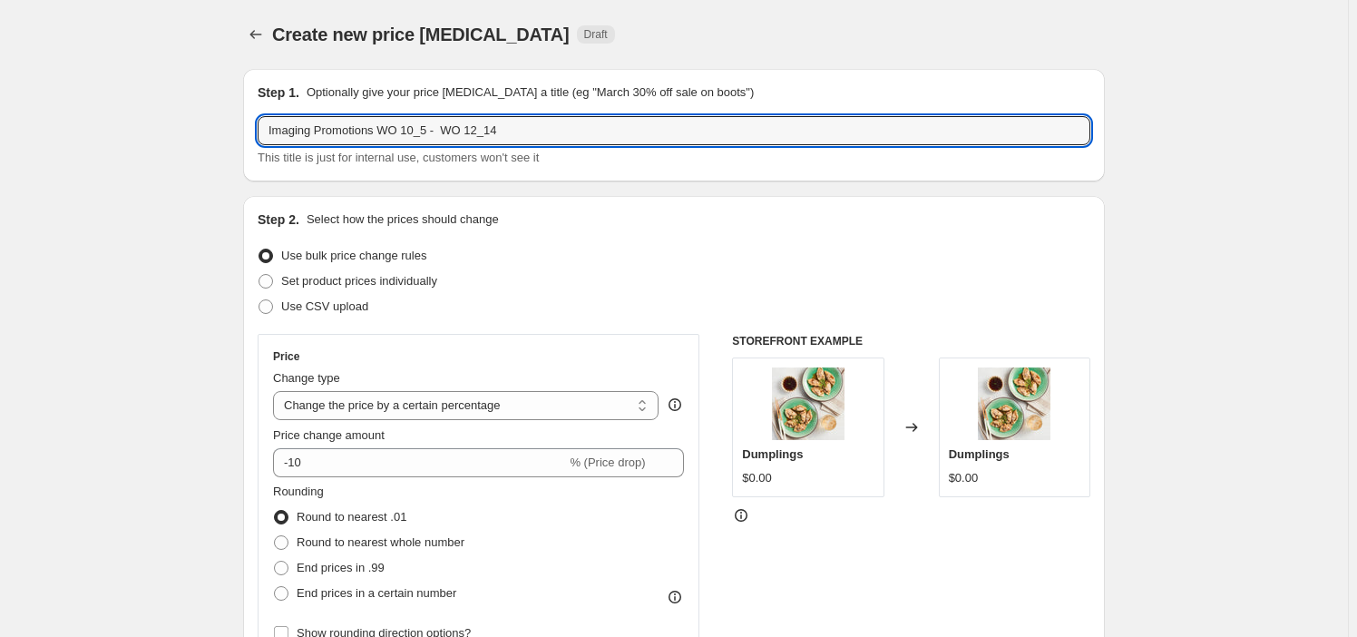
click at [307, 334] on div "Price Change type Change the price to a certain amount Change the price by a ce…" at bounding box center [479, 498] width 442 height 328
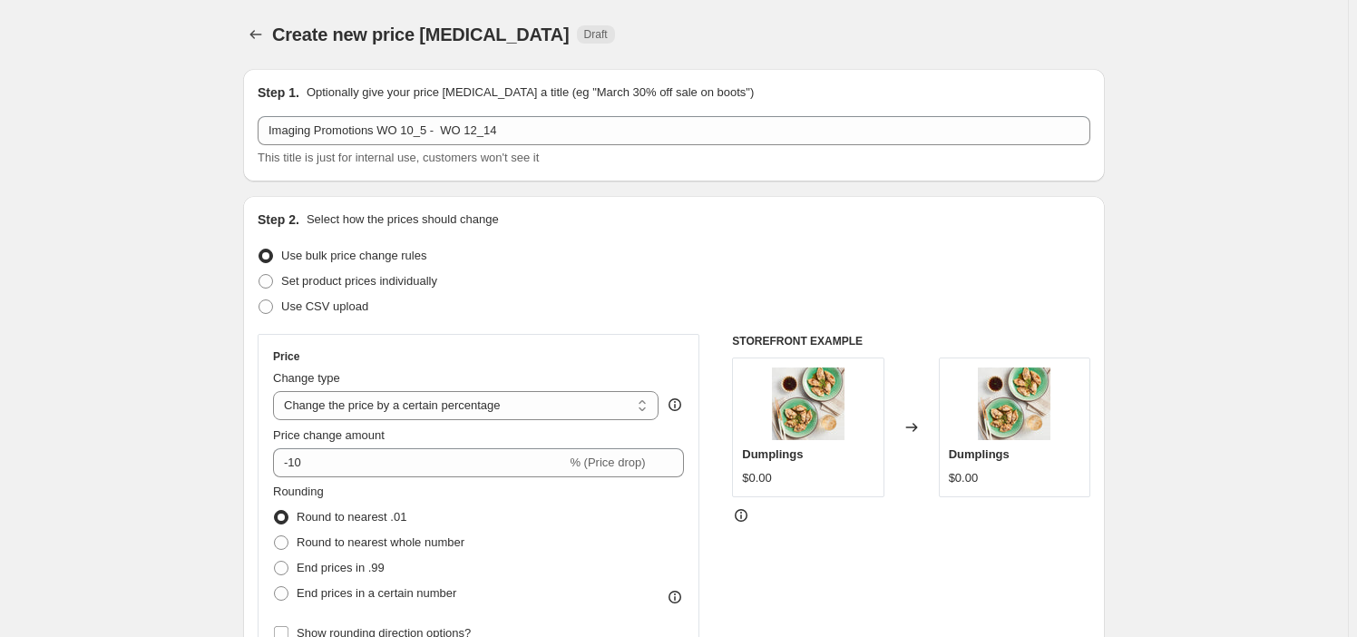
click at [307, 320] on div "Step 2. Select how the prices should change Use bulk price change rules Set pro…" at bounding box center [674, 514] width 833 height 608
click at [308, 315] on span "Use CSV upload" at bounding box center [324, 307] width 87 height 18
click at [259, 300] on input "Use CSV upload" at bounding box center [259, 299] width 1 height 1
radio input "true"
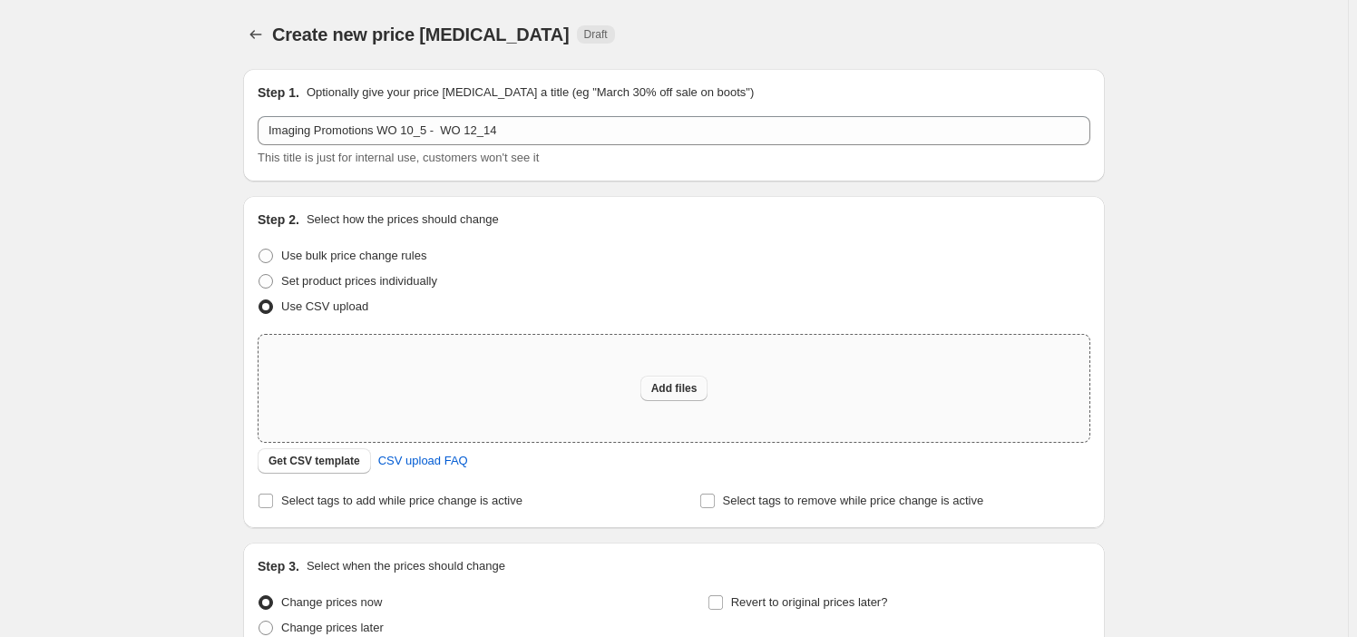
click at [674, 381] on span "Add files" at bounding box center [674, 388] width 46 height 15
type input "C:\fakepath\Imaging Promotions WO 10_5 - WO 12_14.csv"
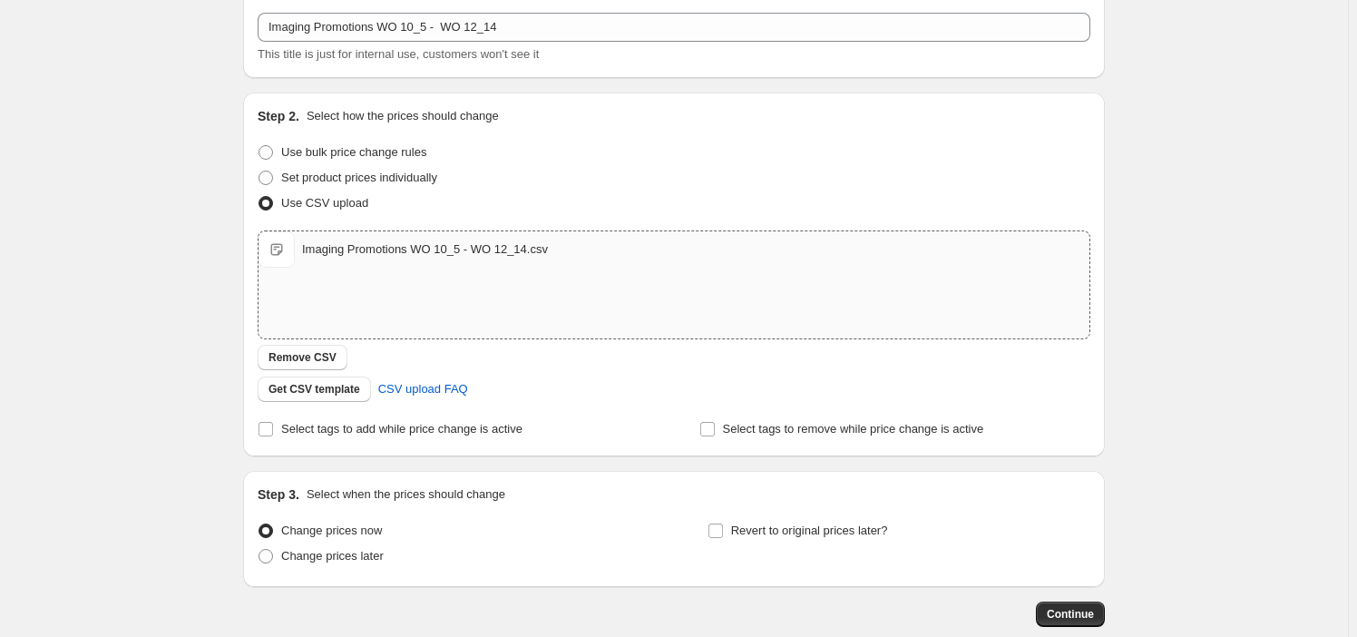
scroll to position [203, 0]
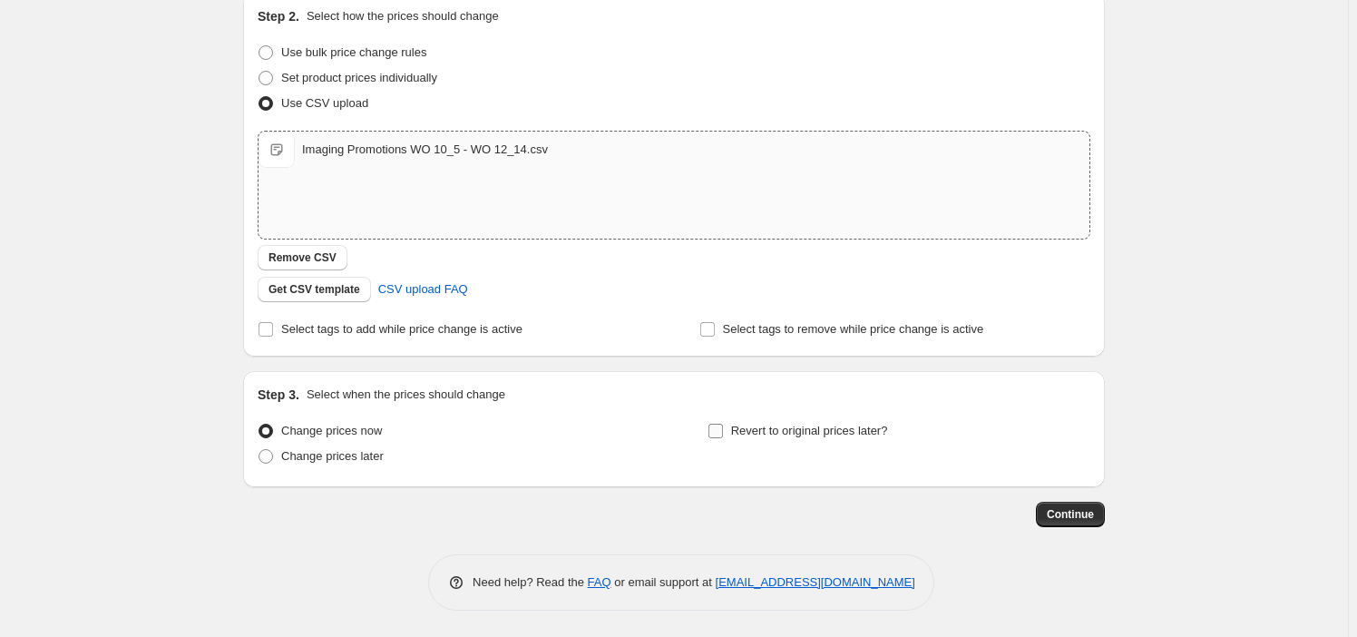
click at [842, 441] on label "Revert to original prices later?" at bounding box center [798, 430] width 181 height 25
click at [723, 438] on input "Revert to original prices later?" at bounding box center [716, 431] width 15 height 15
checkbox input "true"
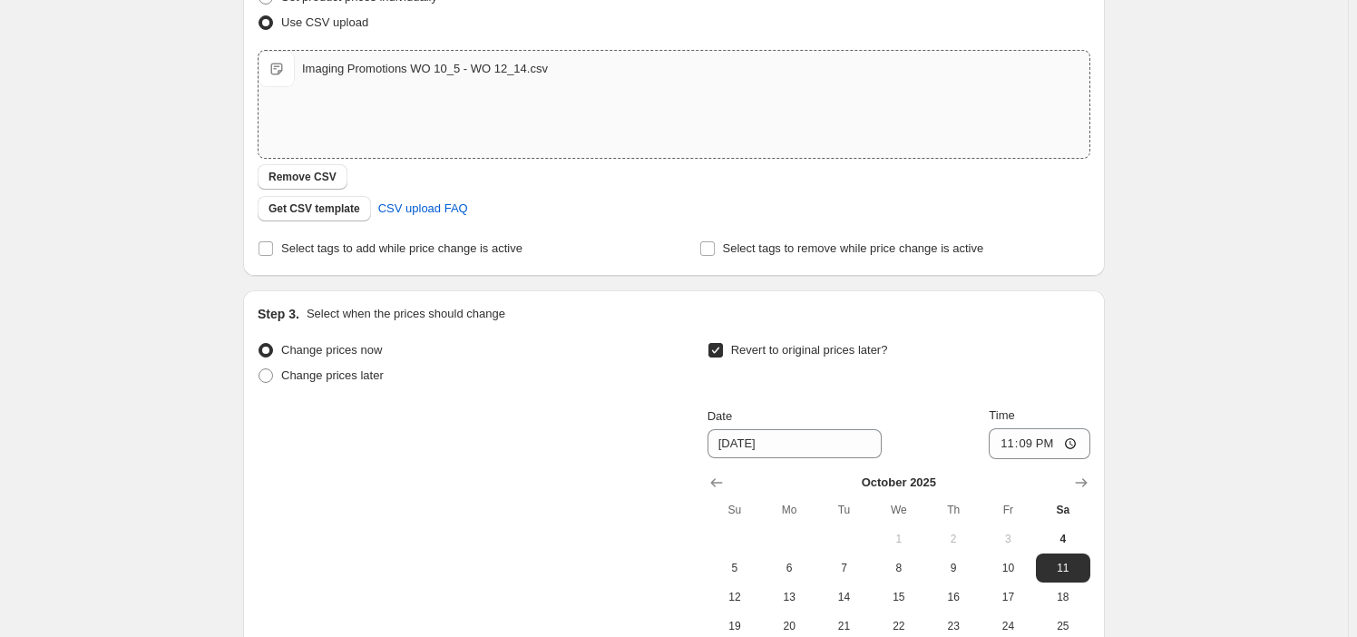
scroll to position [514, 0]
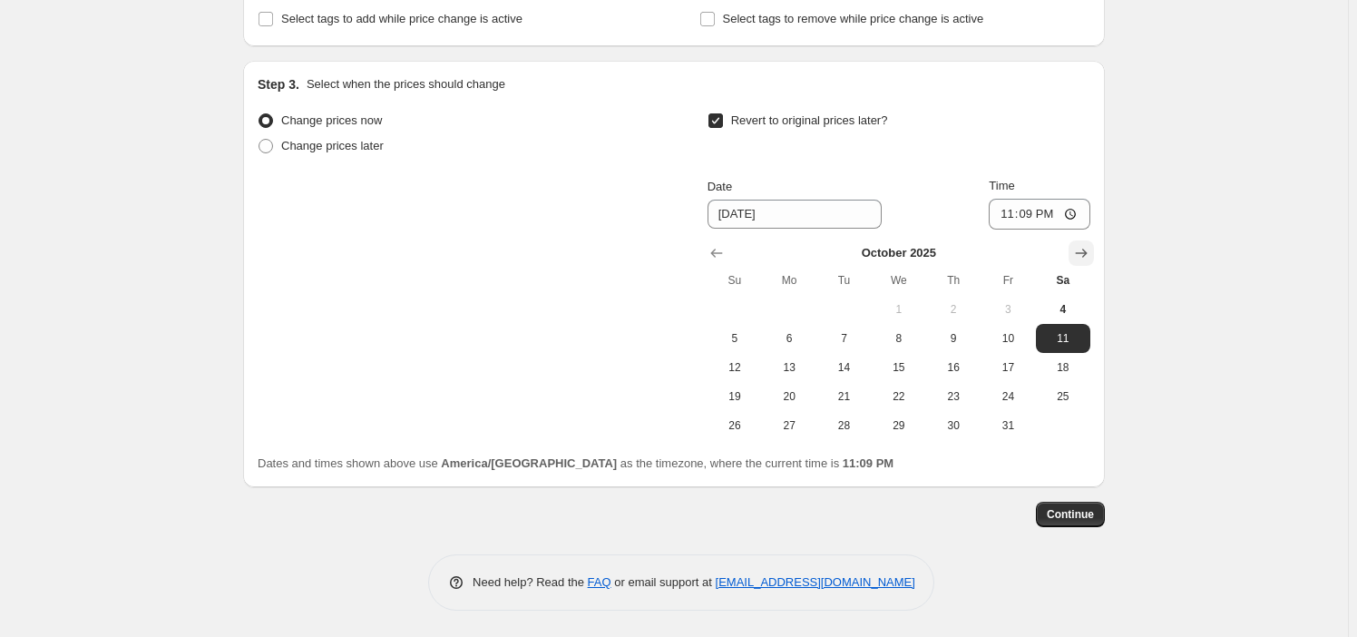
click at [1084, 256] on icon "Show next month, November 2025" at bounding box center [1081, 253] width 18 height 18
click at [1084, 256] on icon "Show next month, January 2026" at bounding box center [1081, 253] width 18 height 18
click at [716, 249] on icon "Show previous month, December 2025" at bounding box center [717, 253] width 18 height 18
click at [1062, 367] on span "20" at bounding box center [1063, 367] width 40 height 15
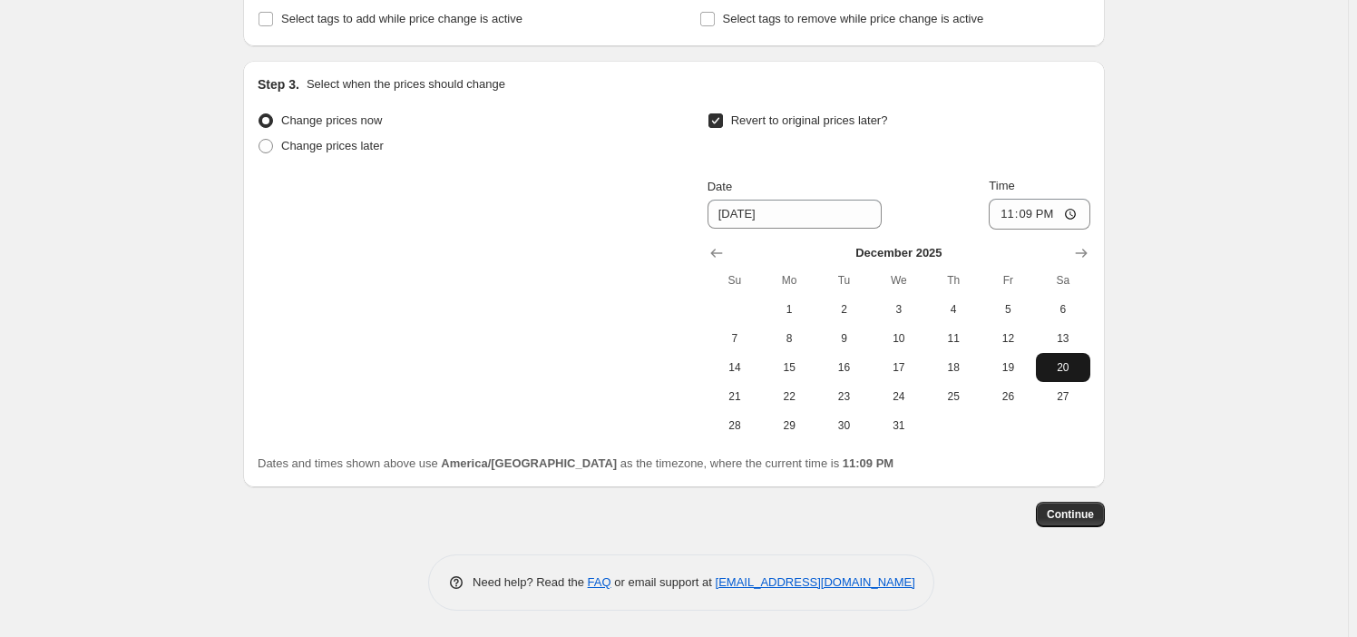
type input "12/20/2025"
click at [1063, 502] on button "Continue" at bounding box center [1070, 514] width 69 height 25
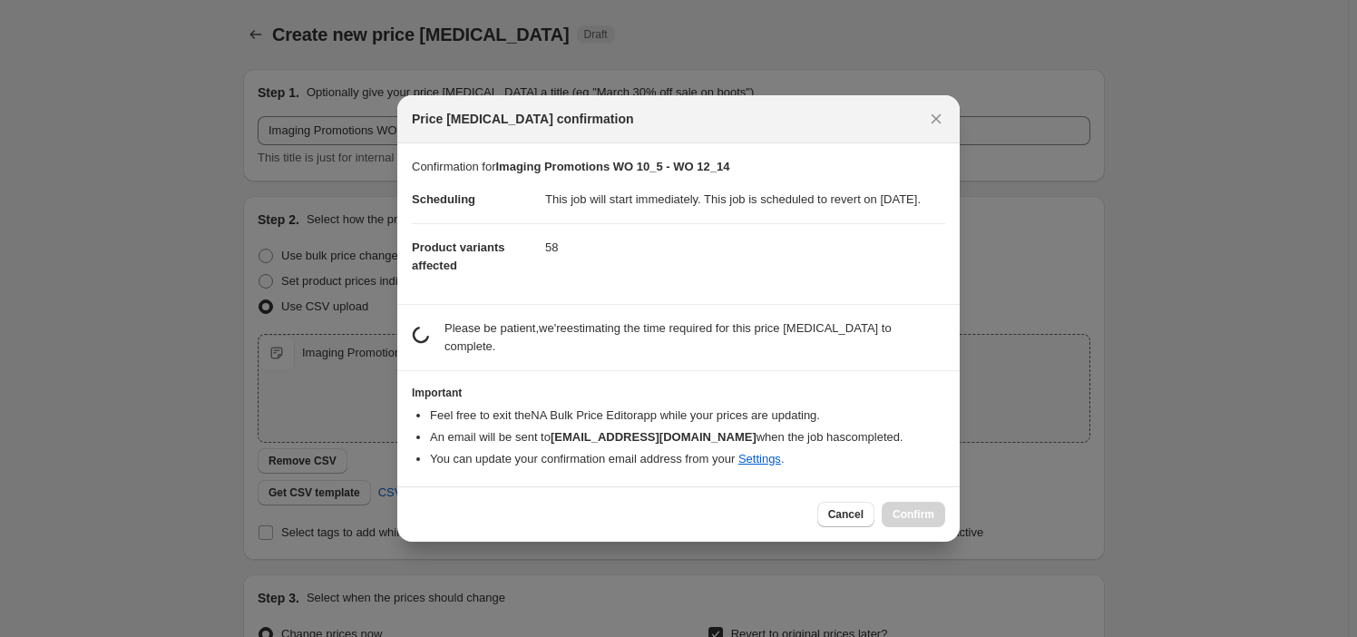
scroll to position [0, 0]
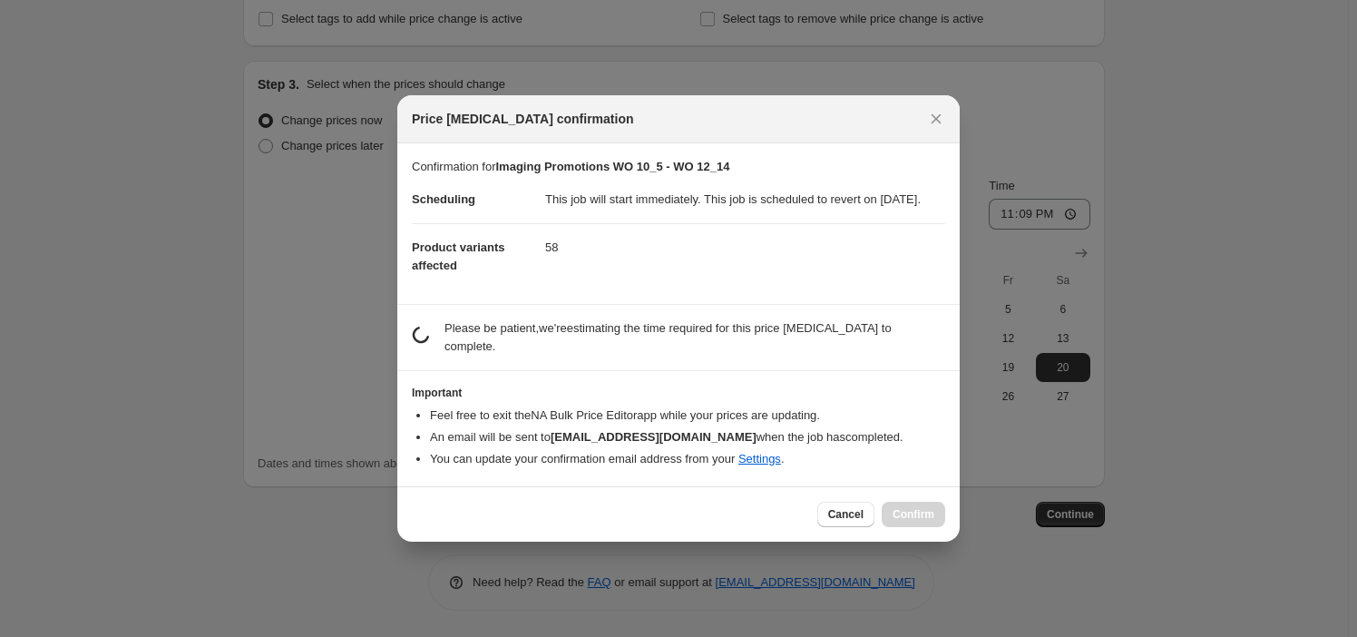
click at [787, 289] on dl "Scheduling This job will start immediately. This job is scheduled to revert on …" at bounding box center [678, 232] width 533 height 113
click at [1146, 592] on div at bounding box center [678, 318] width 1357 height 637
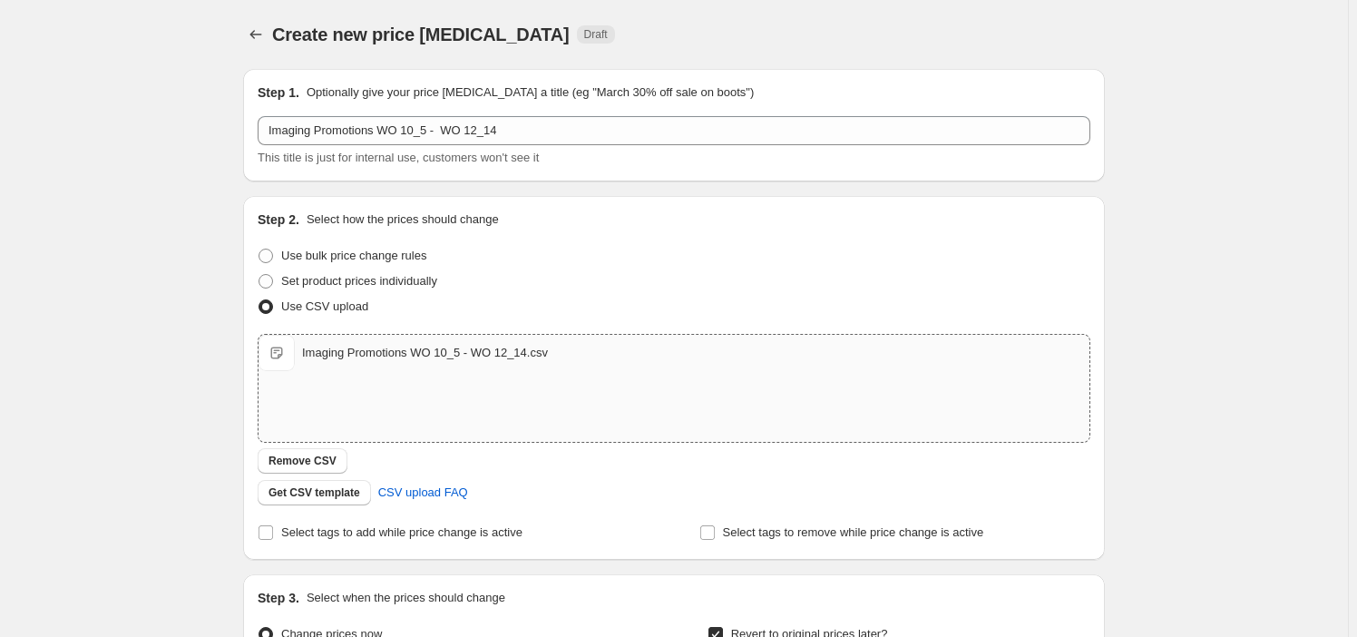
scroll to position [514, 0]
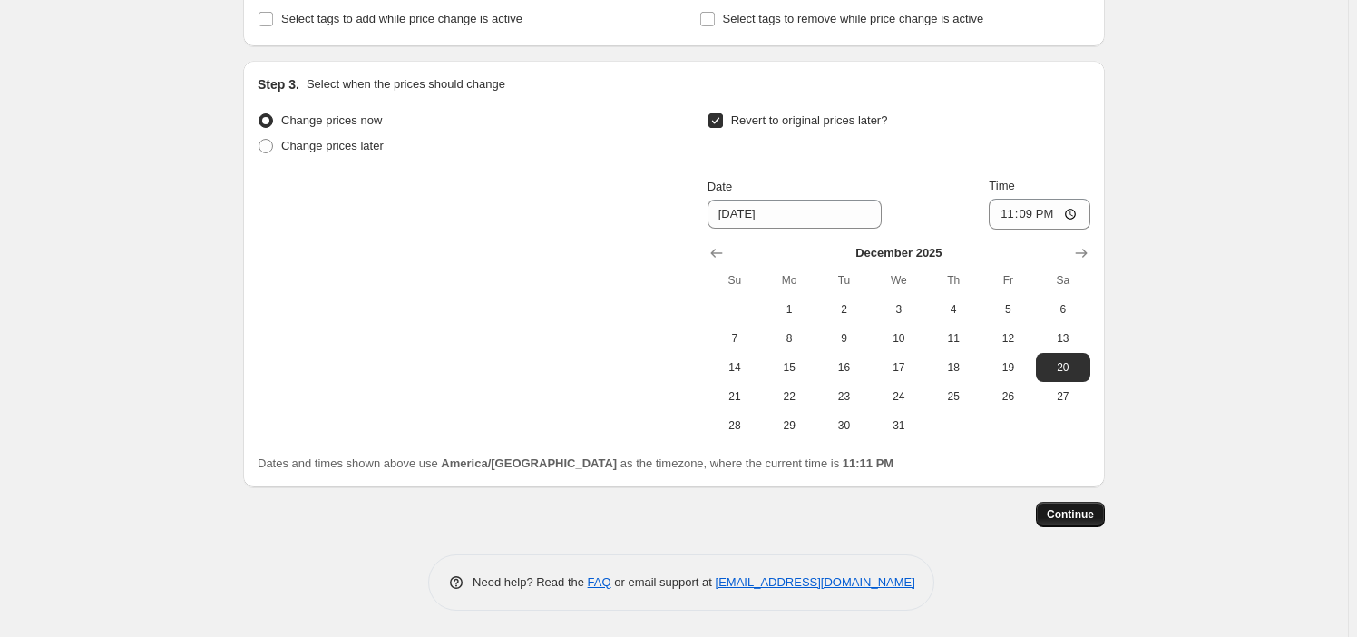
click at [1075, 506] on button "Continue" at bounding box center [1070, 514] width 69 height 25
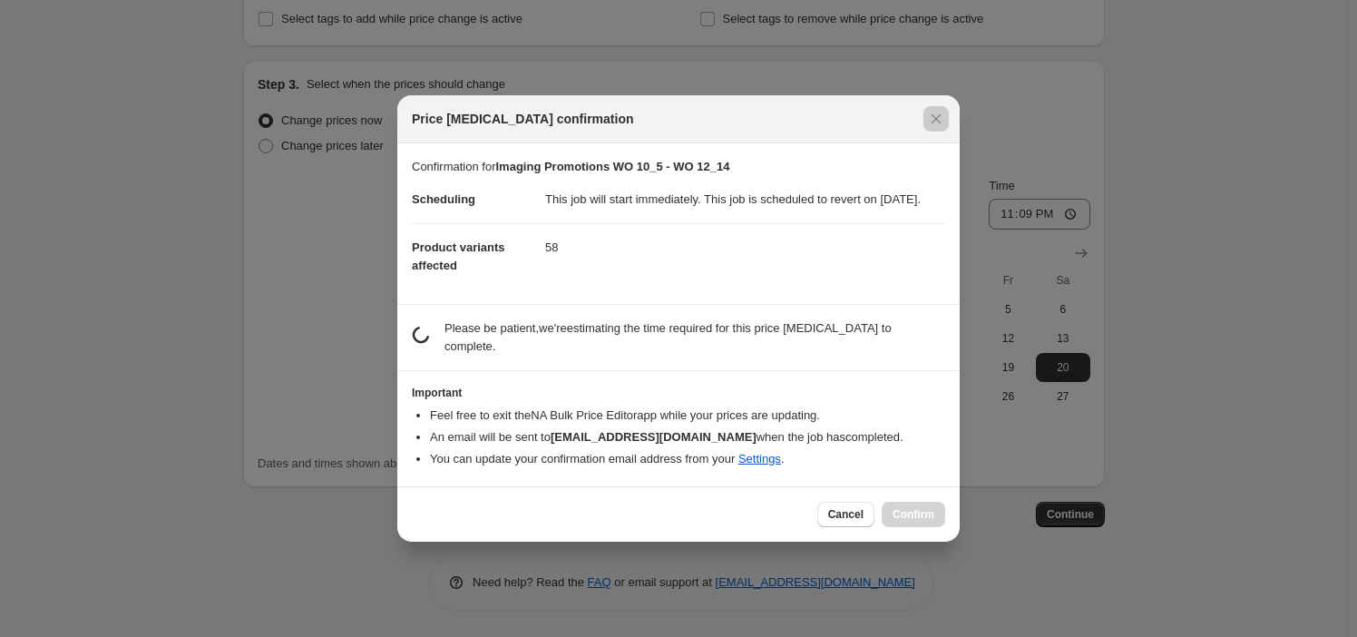
click at [901, 611] on div at bounding box center [678, 318] width 1357 height 637
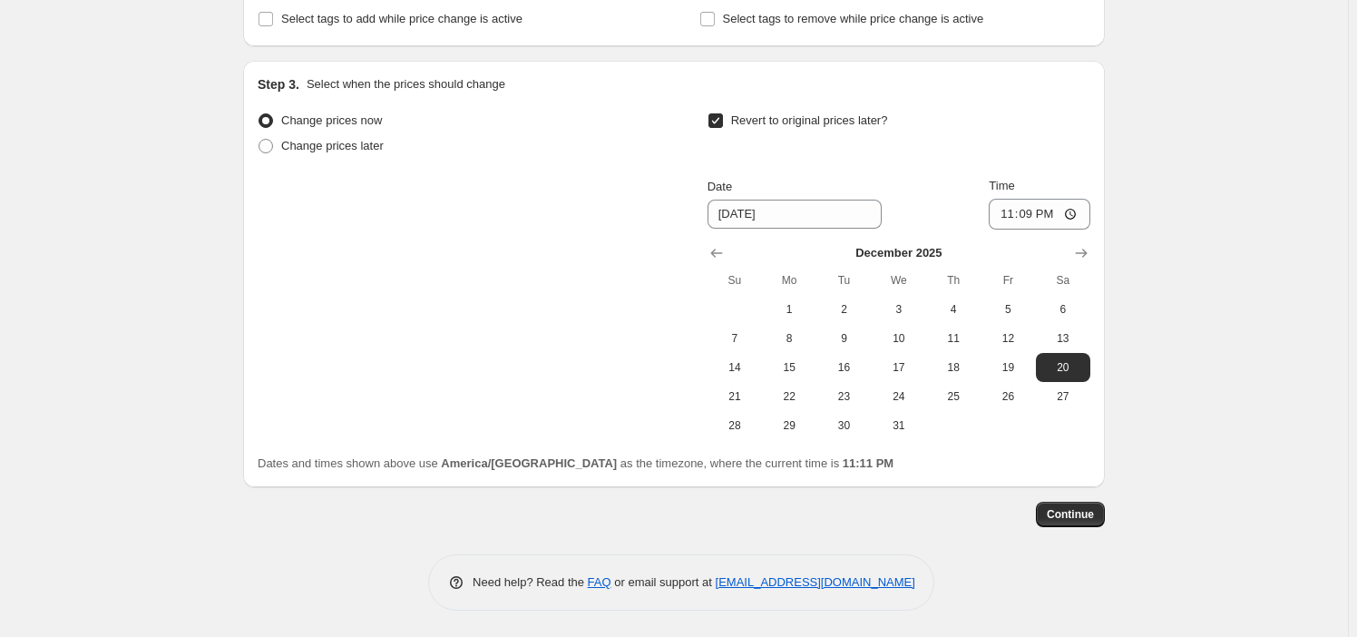
click at [1105, 503] on div "Continue" at bounding box center [674, 514] width 862 height 25
click at [1072, 518] on span "Continue" at bounding box center [1070, 514] width 47 height 15
